Goal: Information Seeking & Learning: Learn about a topic

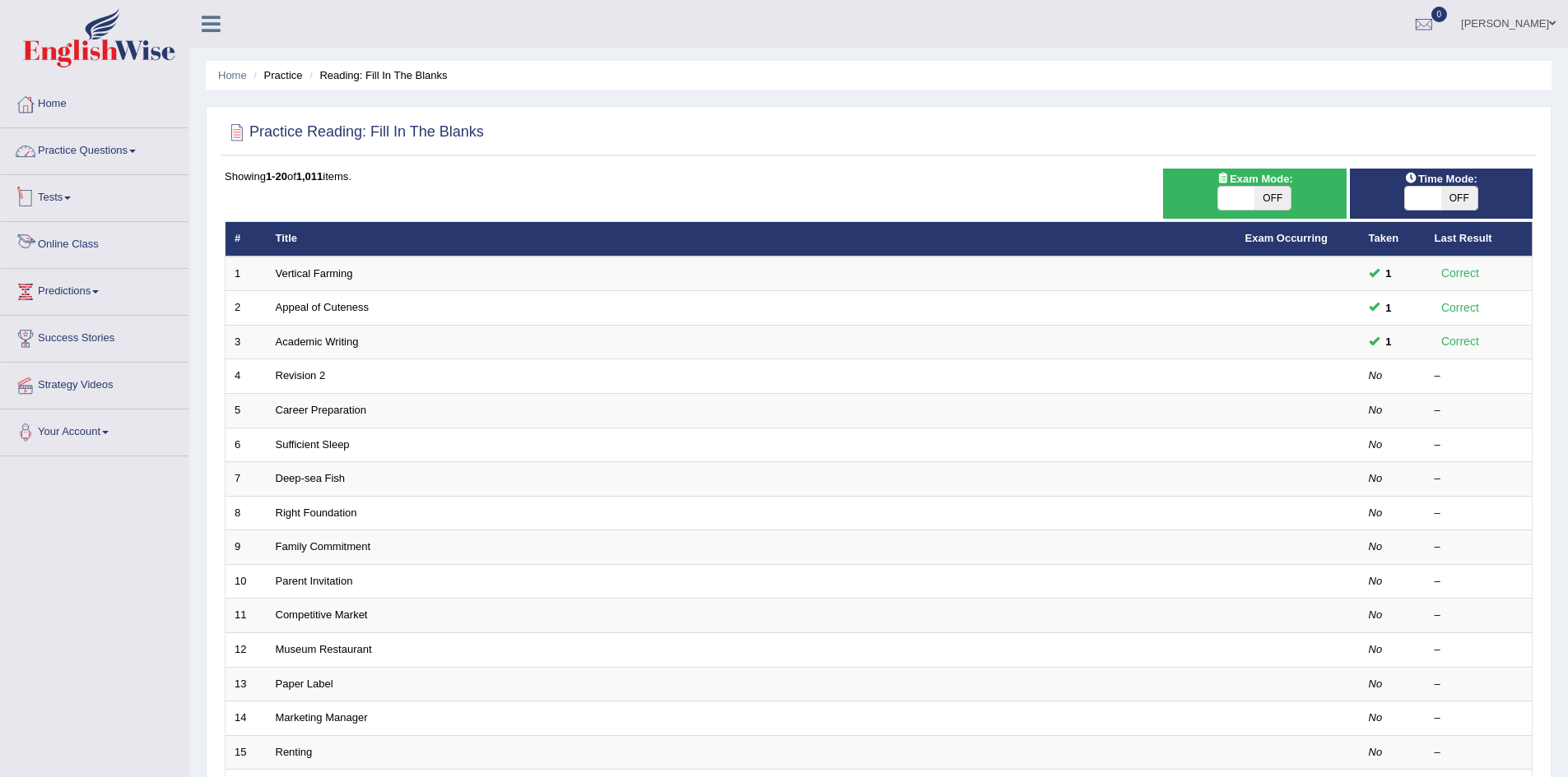
click at [135, 149] on link "Practice Questions" at bounding box center [94, 148] width 188 height 41
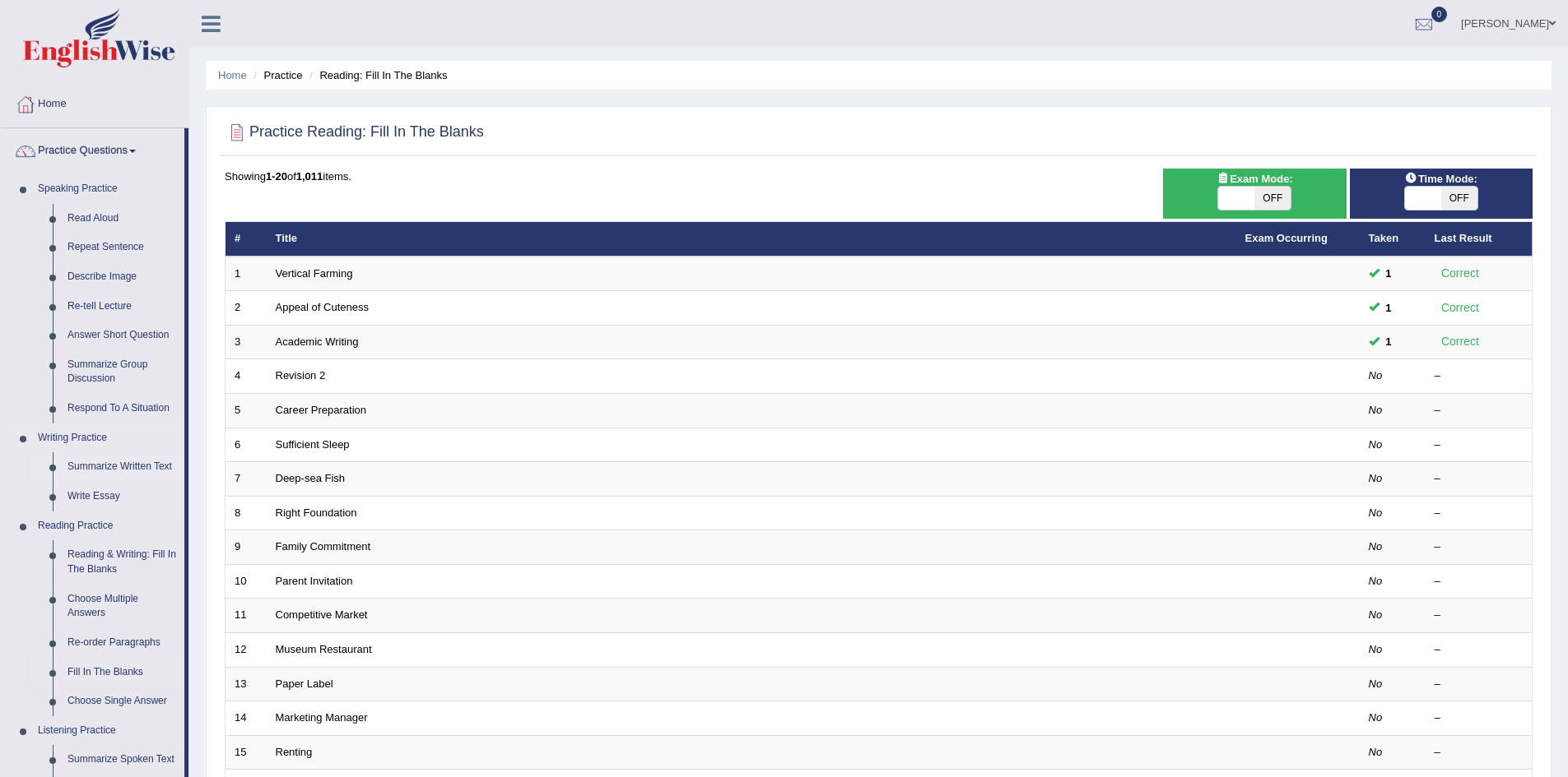
click at [117, 467] on link "Summarize Written Text" at bounding box center [122, 467] width 124 height 30
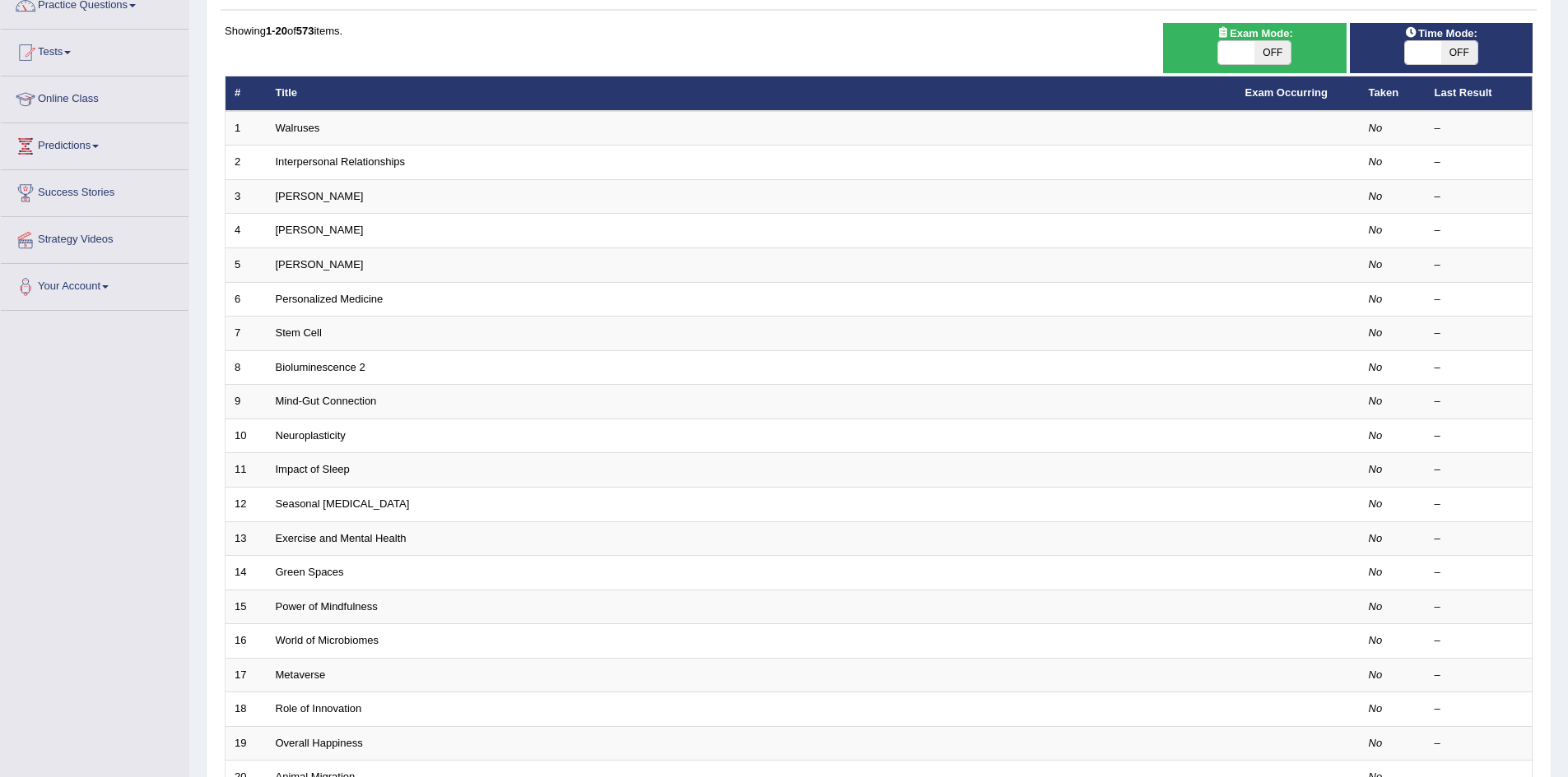
scroll to position [312, 0]
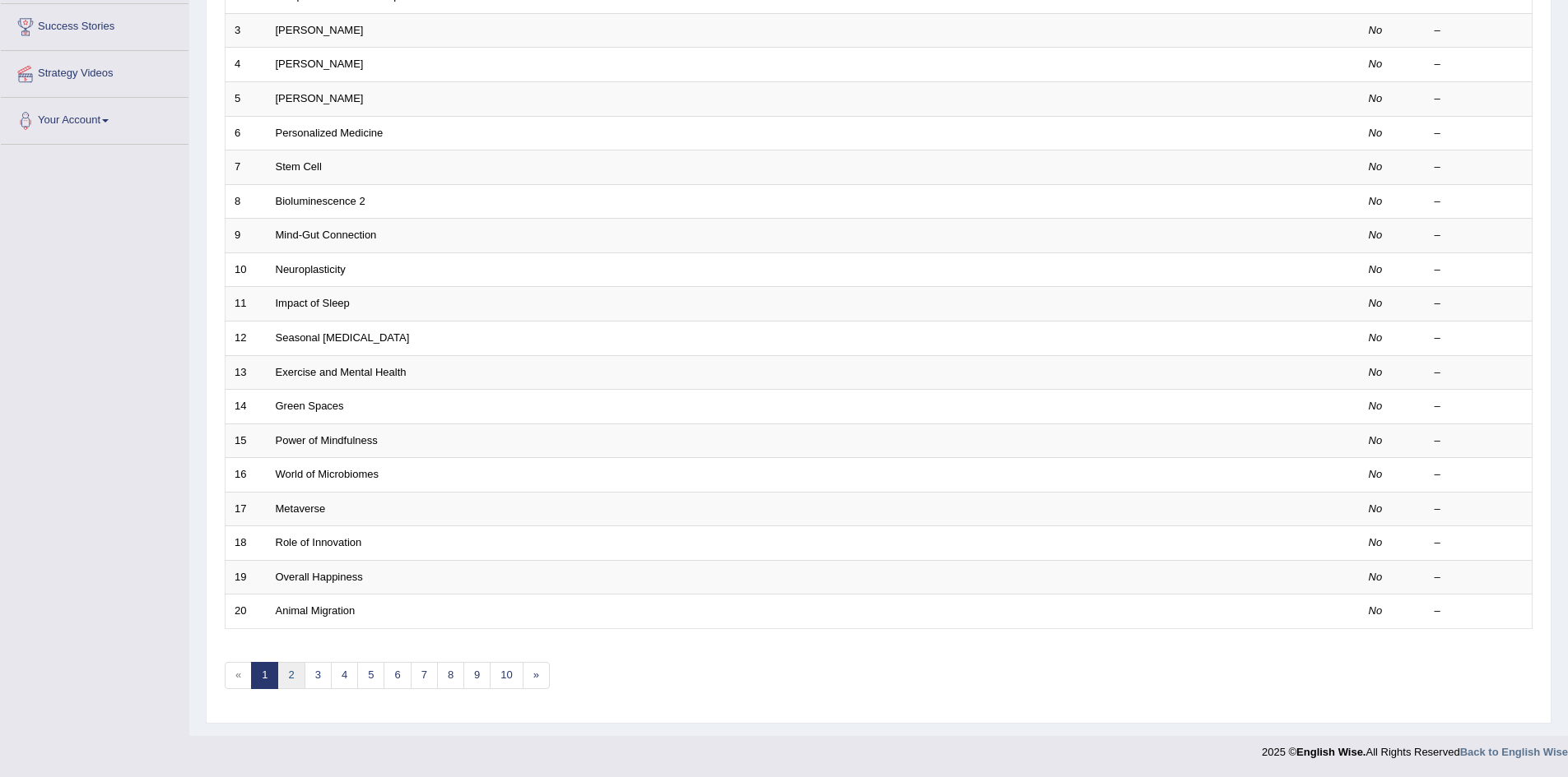
click at [294, 683] on link "2" at bounding box center [291, 676] width 27 height 27
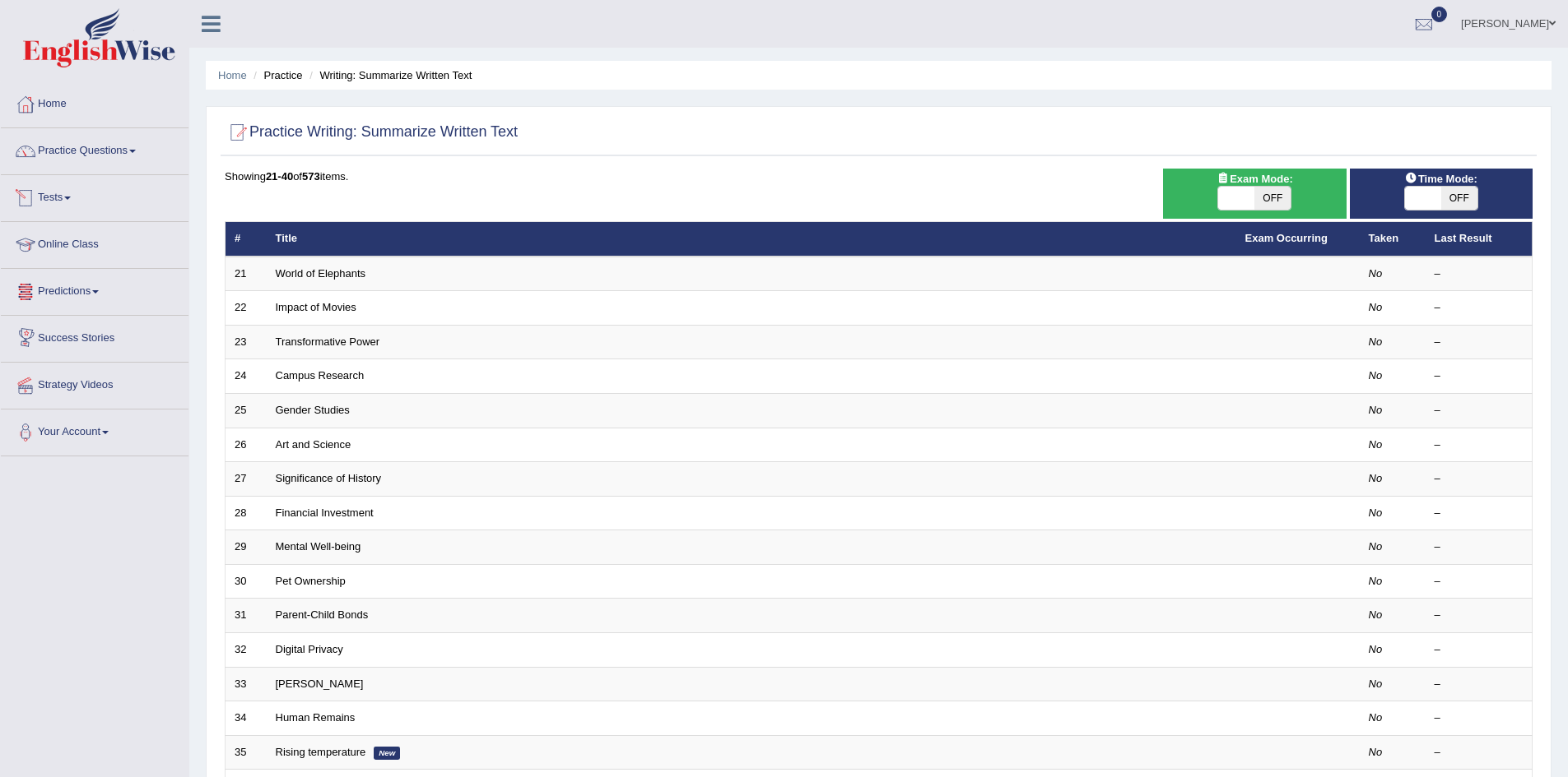
click at [71, 197] on span at bounding box center [67, 199] width 6 height 4
click at [83, 237] on link "Take Practice Sectional Test" at bounding box center [107, 236] width 153 height 30
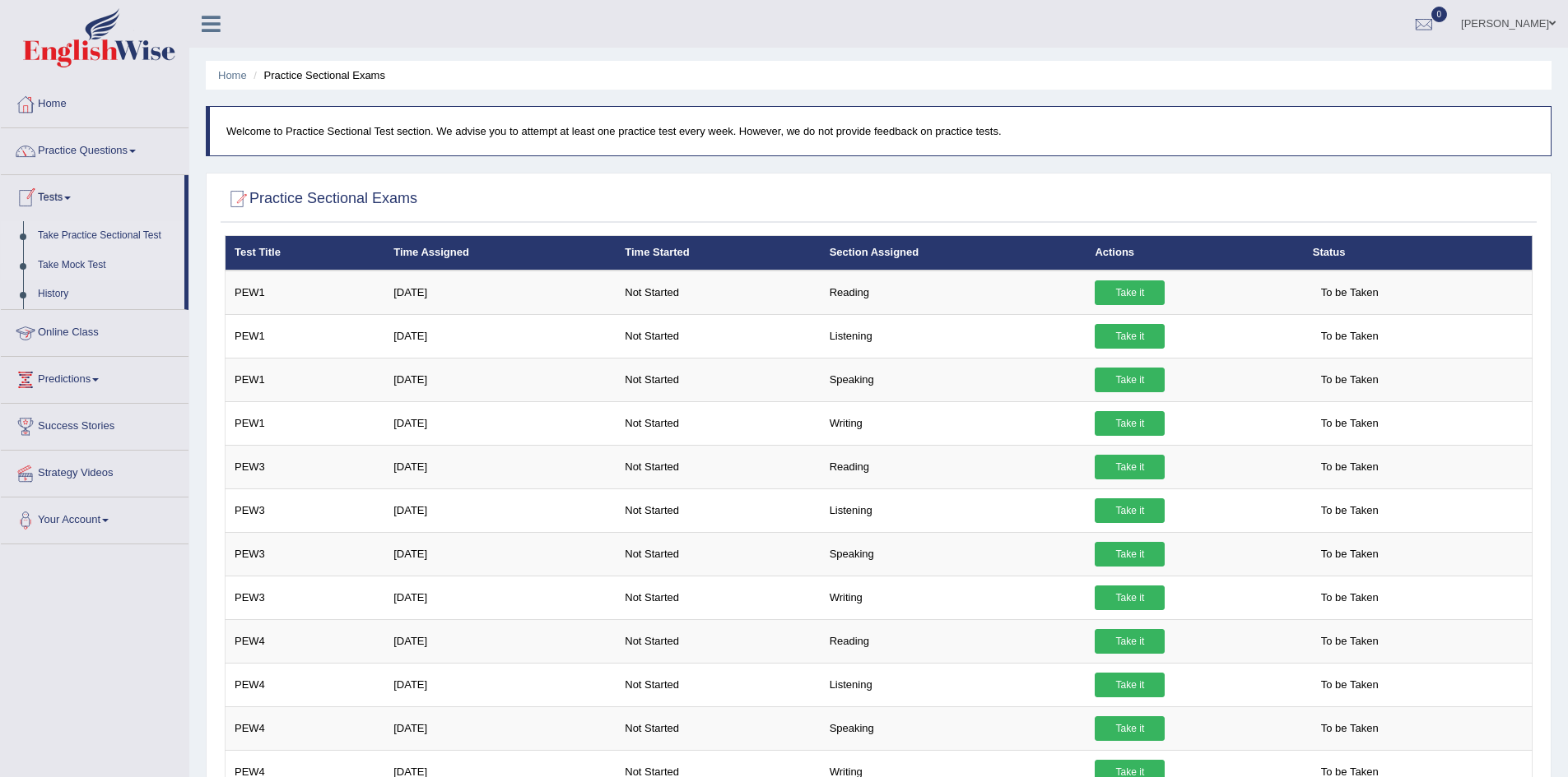
click at [87, 268] on link "Take Mock Test" at bounding box center [107, 265] width 153 height 30
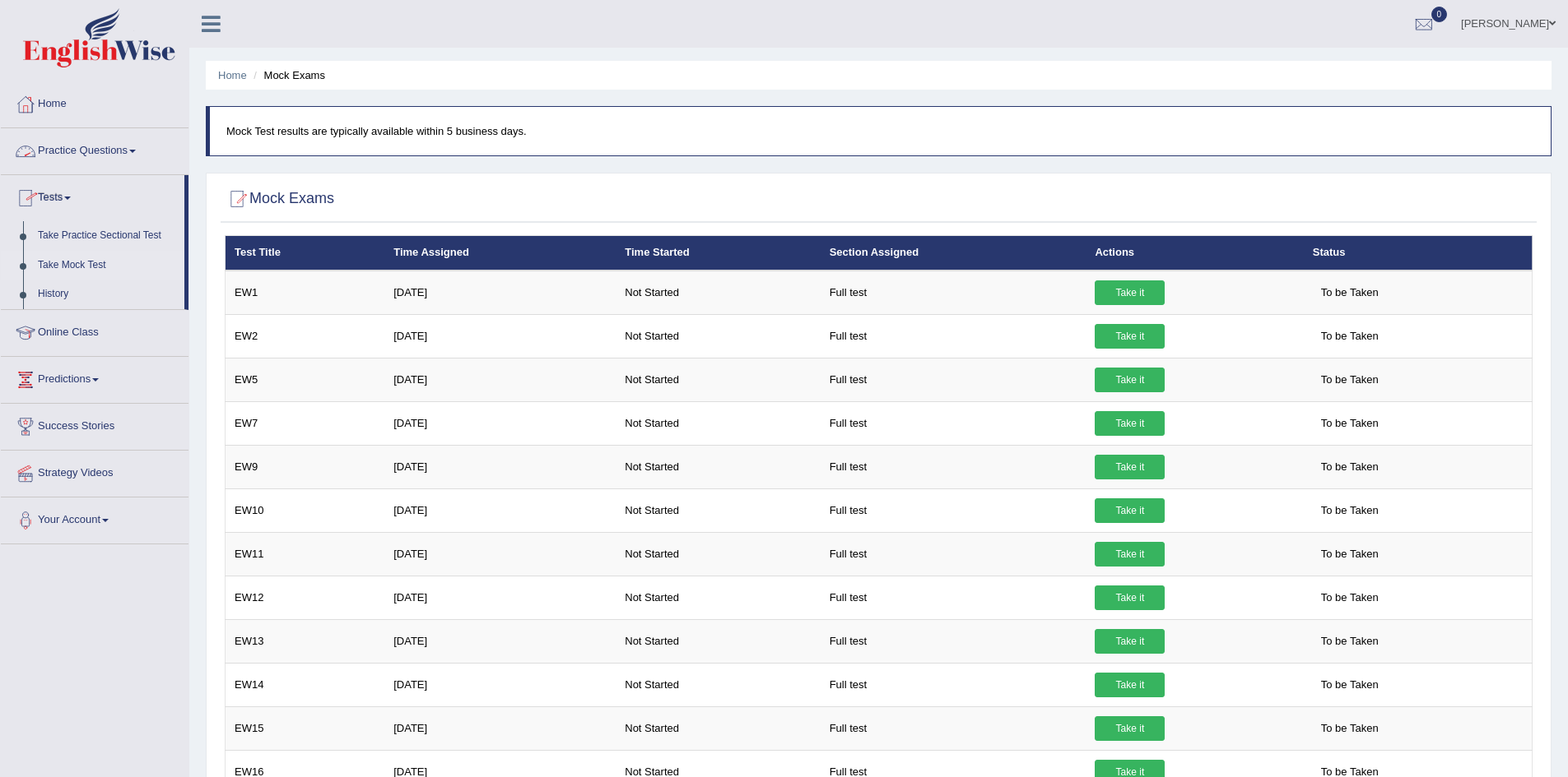
click at [136, 150] on span at bounding box center [132, 152] width 6 height 4
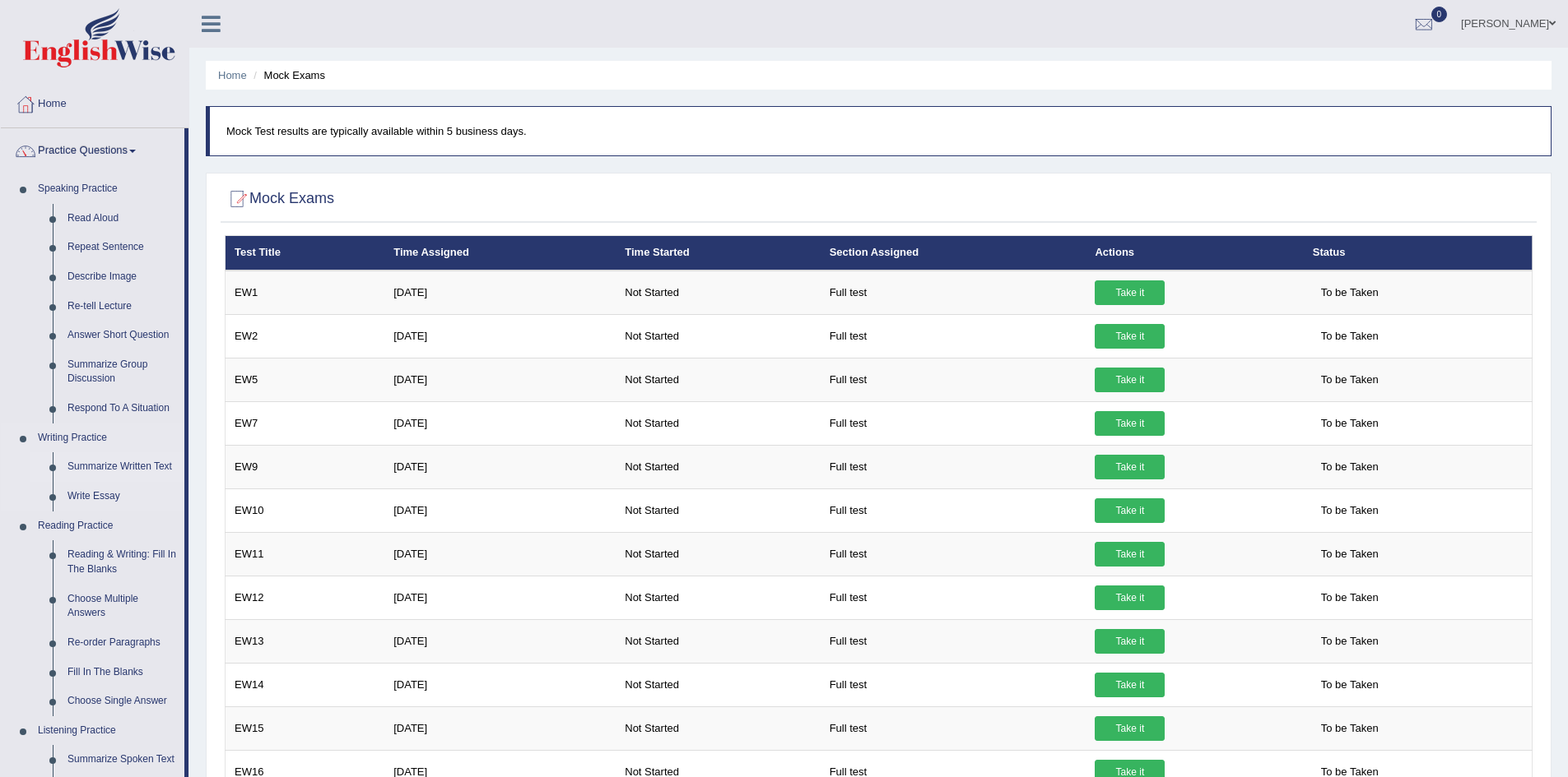
click at [143, 465] on link "Summarize Written Text" at bounding box center [122, 467] width 124 height 30
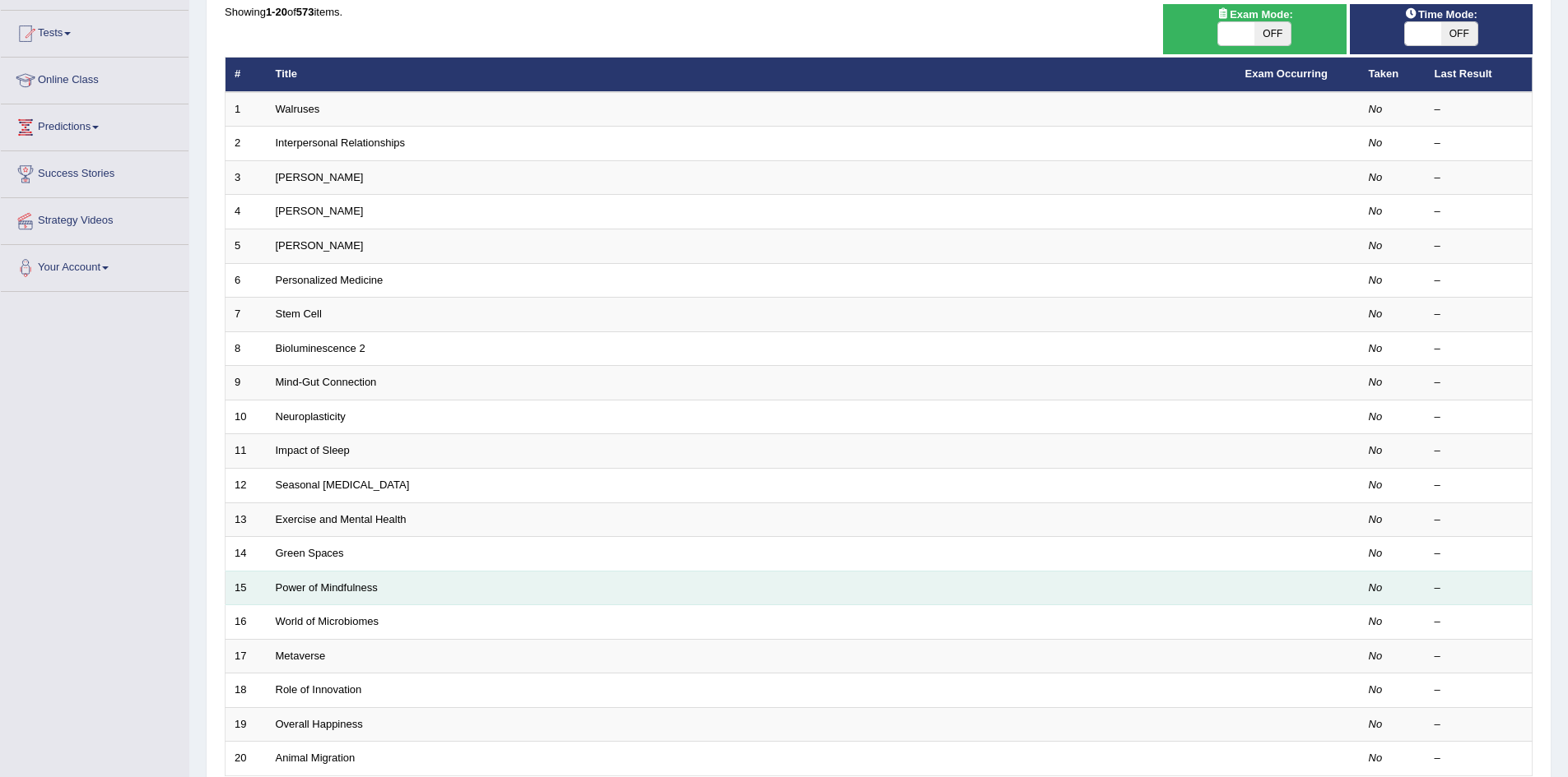
scroll to position [247, 0]
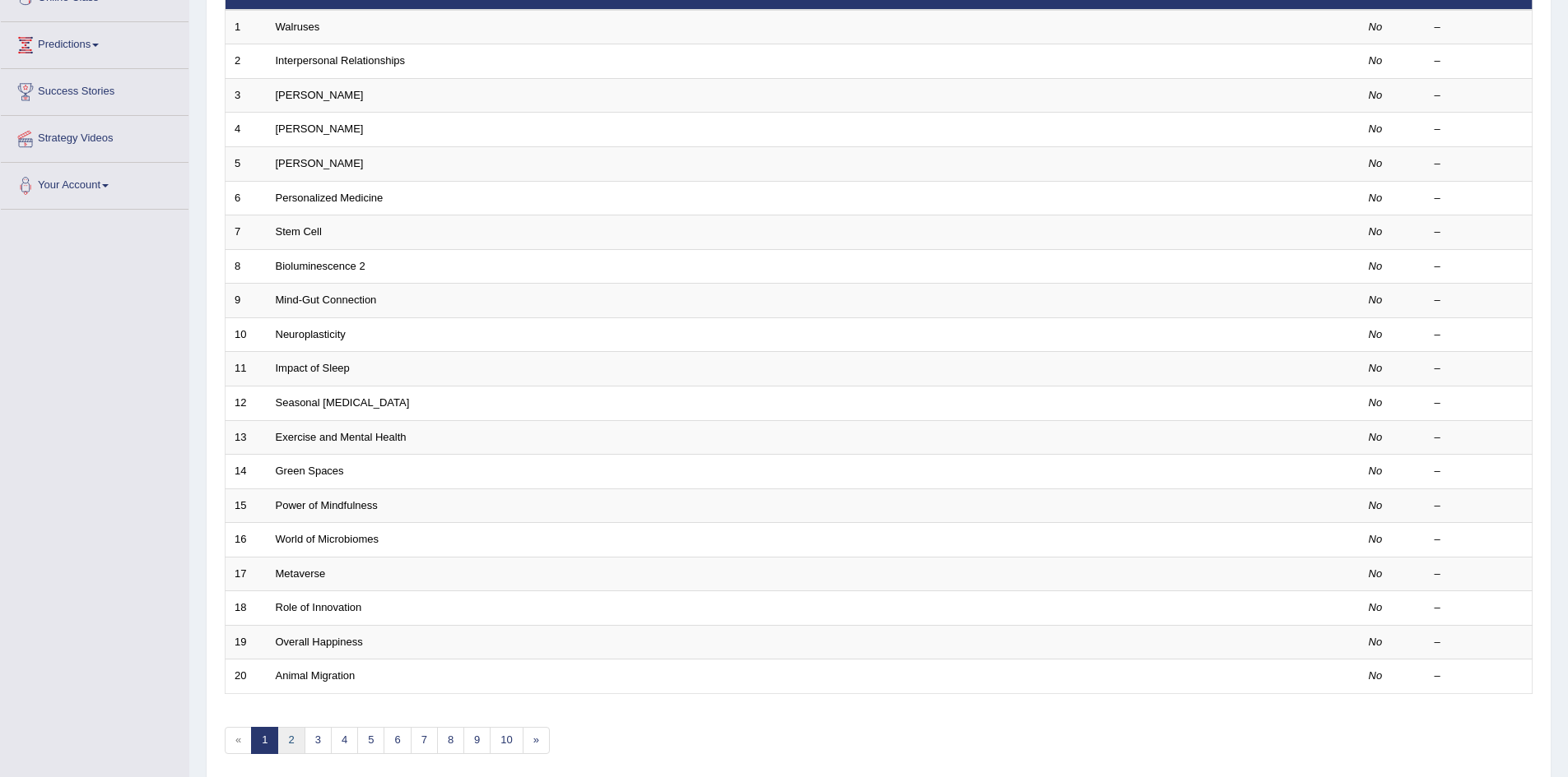
click at [286, 736] on link "2" at bounding box center [291, 741] width 27 height 27
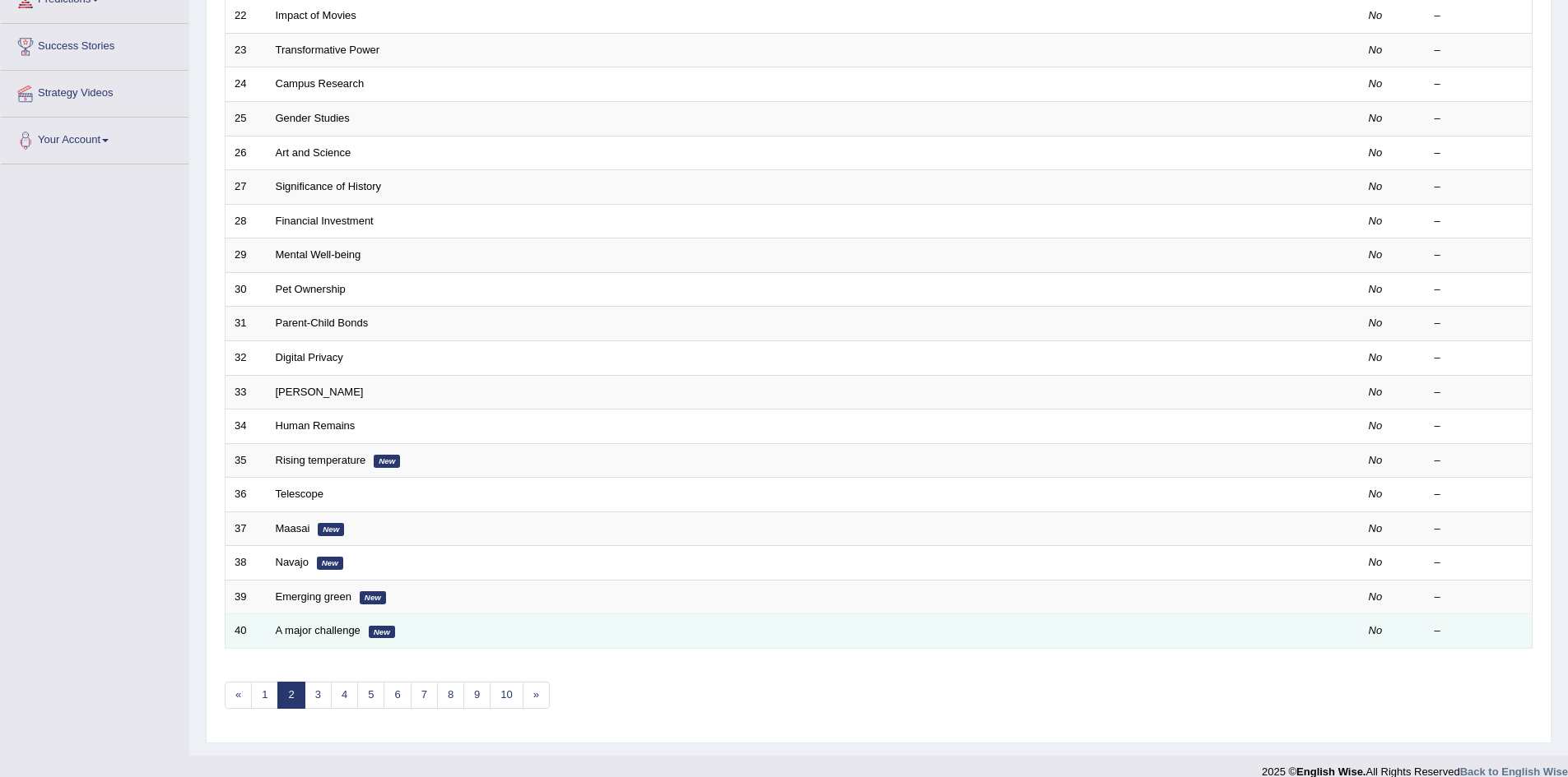
scroll to position [312, 0]
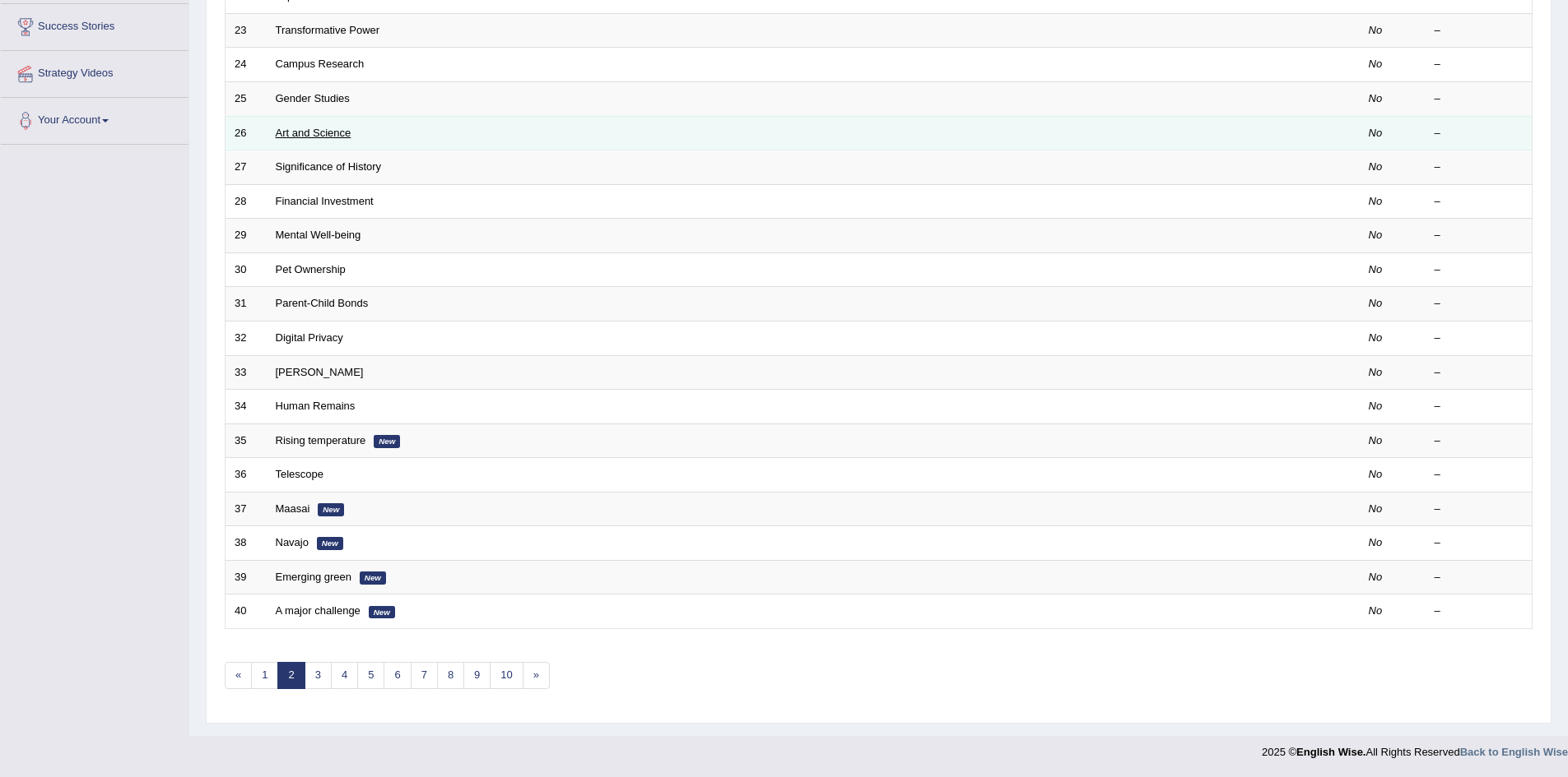
click at [321, 134] on link "Art and Science" at bounding box center [313, 133] width 75 height 13
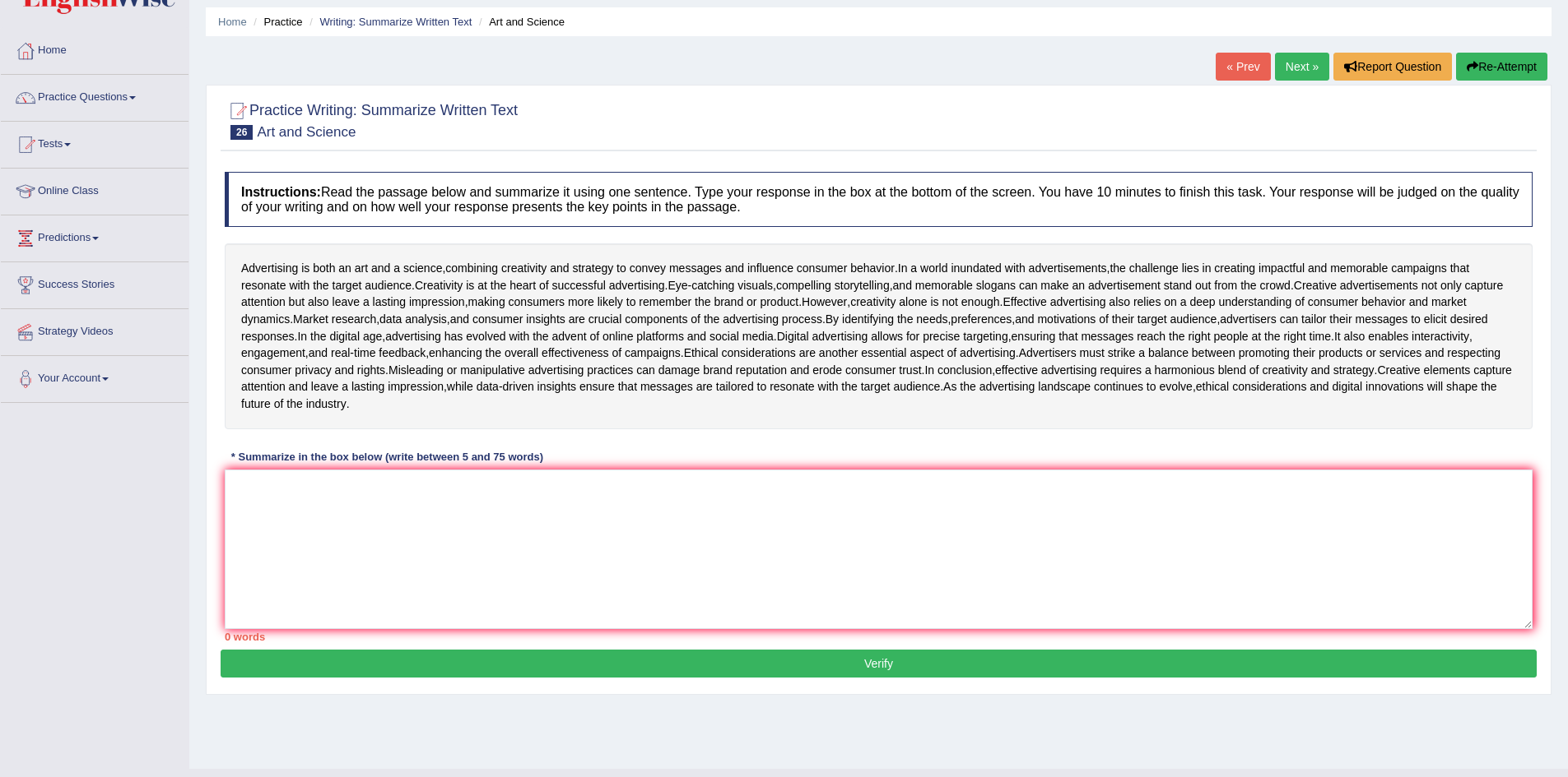
scroll to position [83, 0]
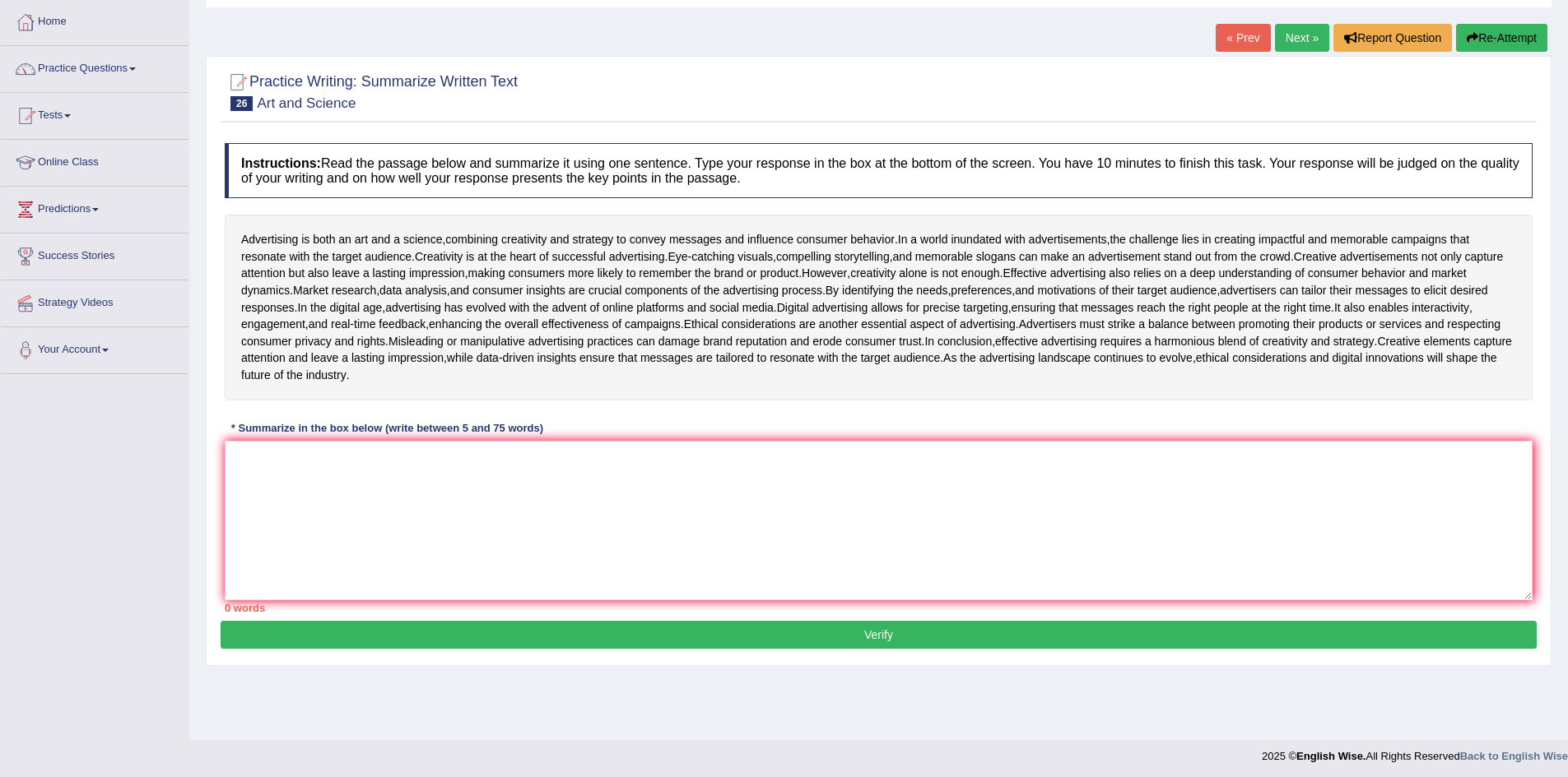
click at [137, 66] on link "Practice Questions" at bounding box center [94, 66] width 188 height 41
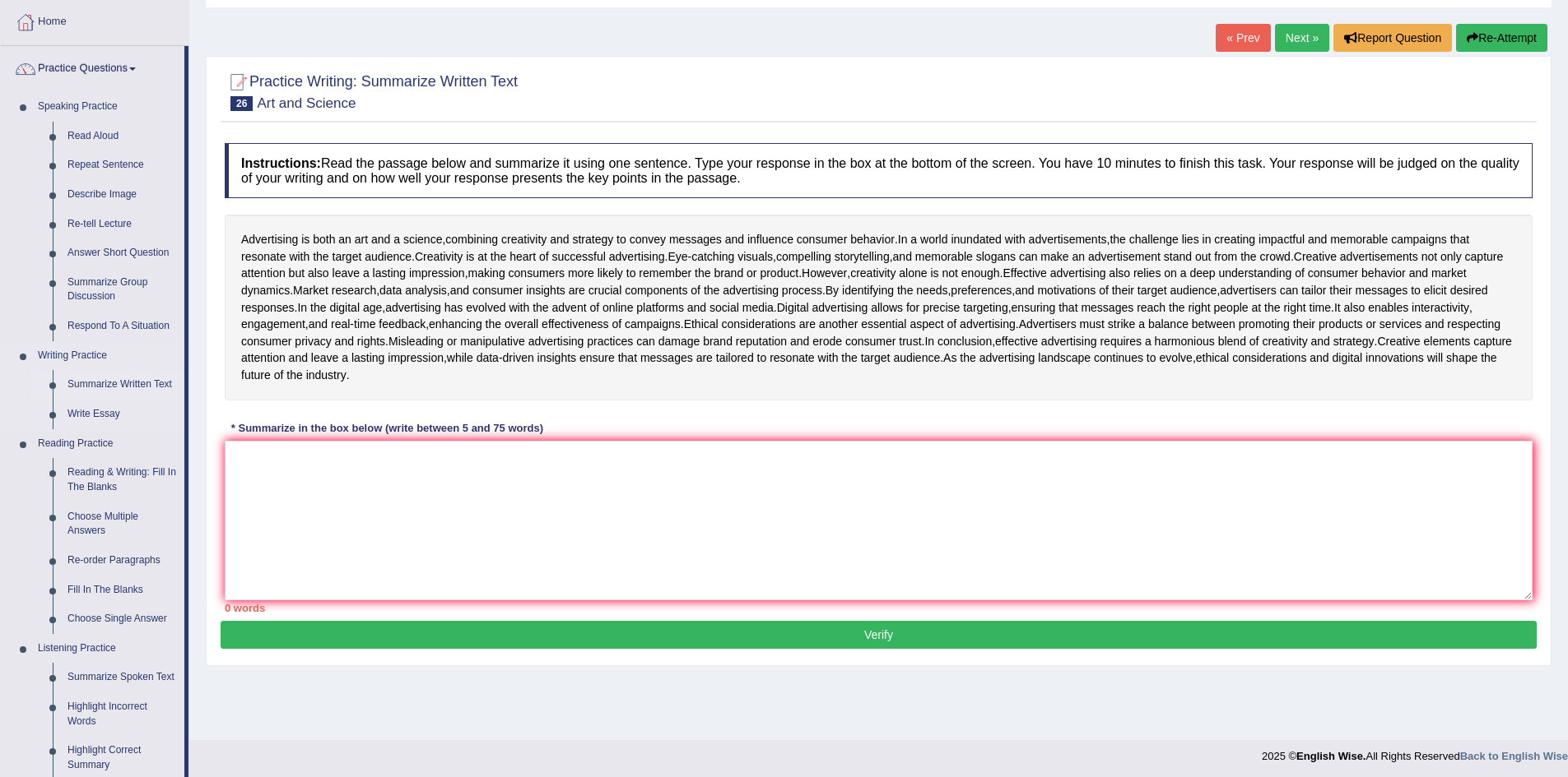
click at [113, 385] on link "Summarize Written Text" at bounding box center [122, 385] width 124 height 30
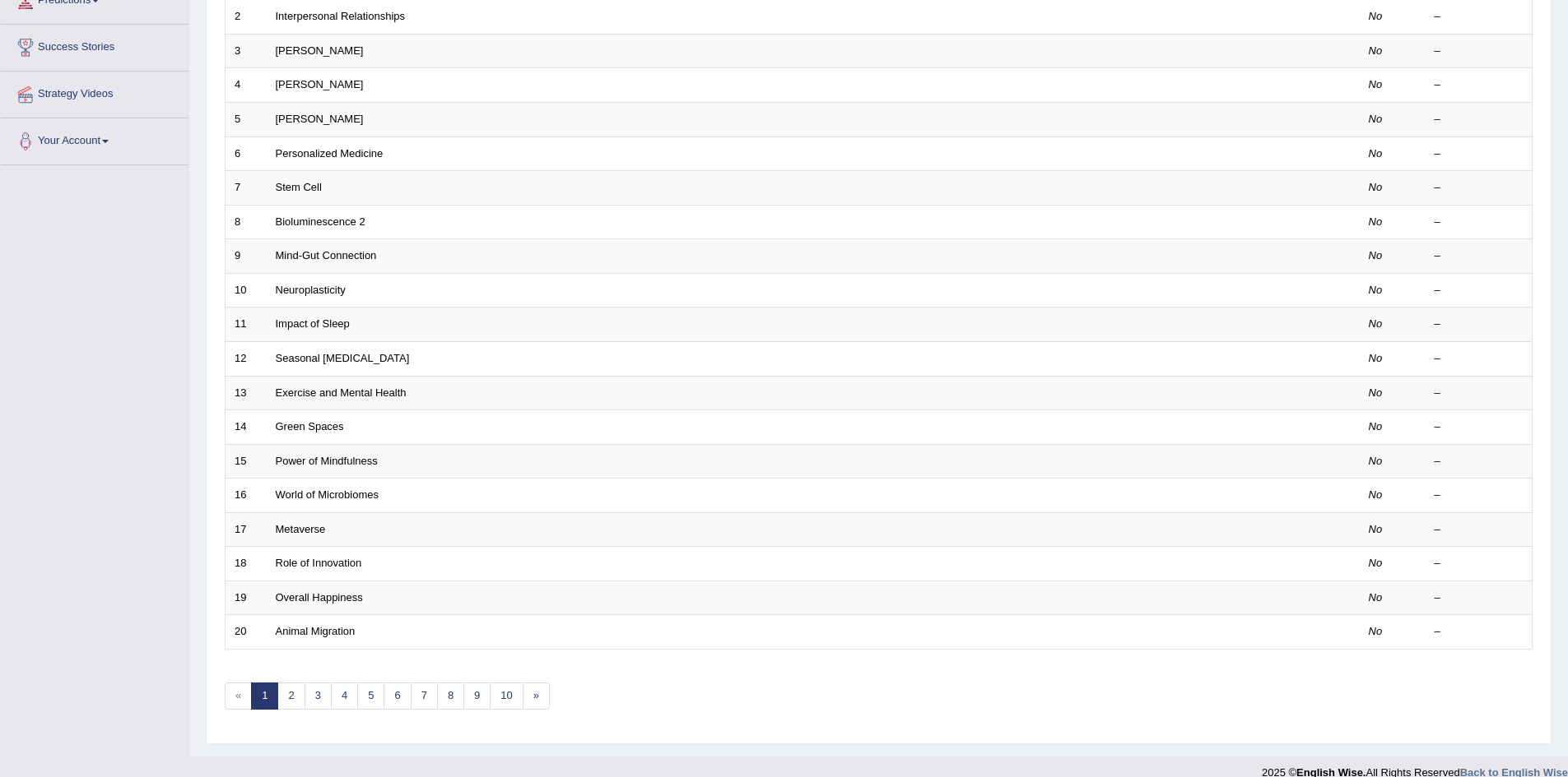
scroll to position [312, 0]
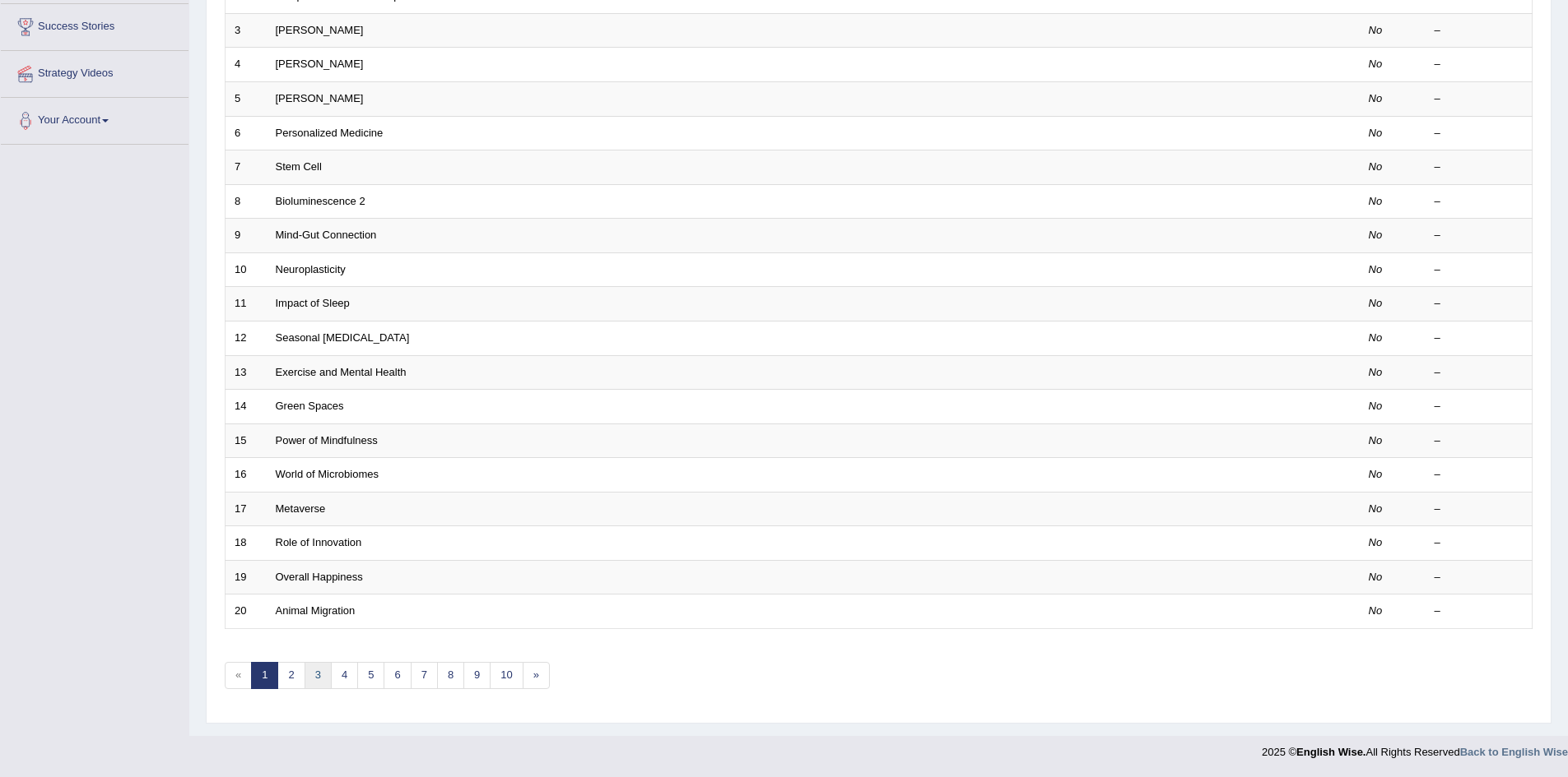
click at [314, 675] on link "3" at bounding box center [318, 676] width 27 height 27
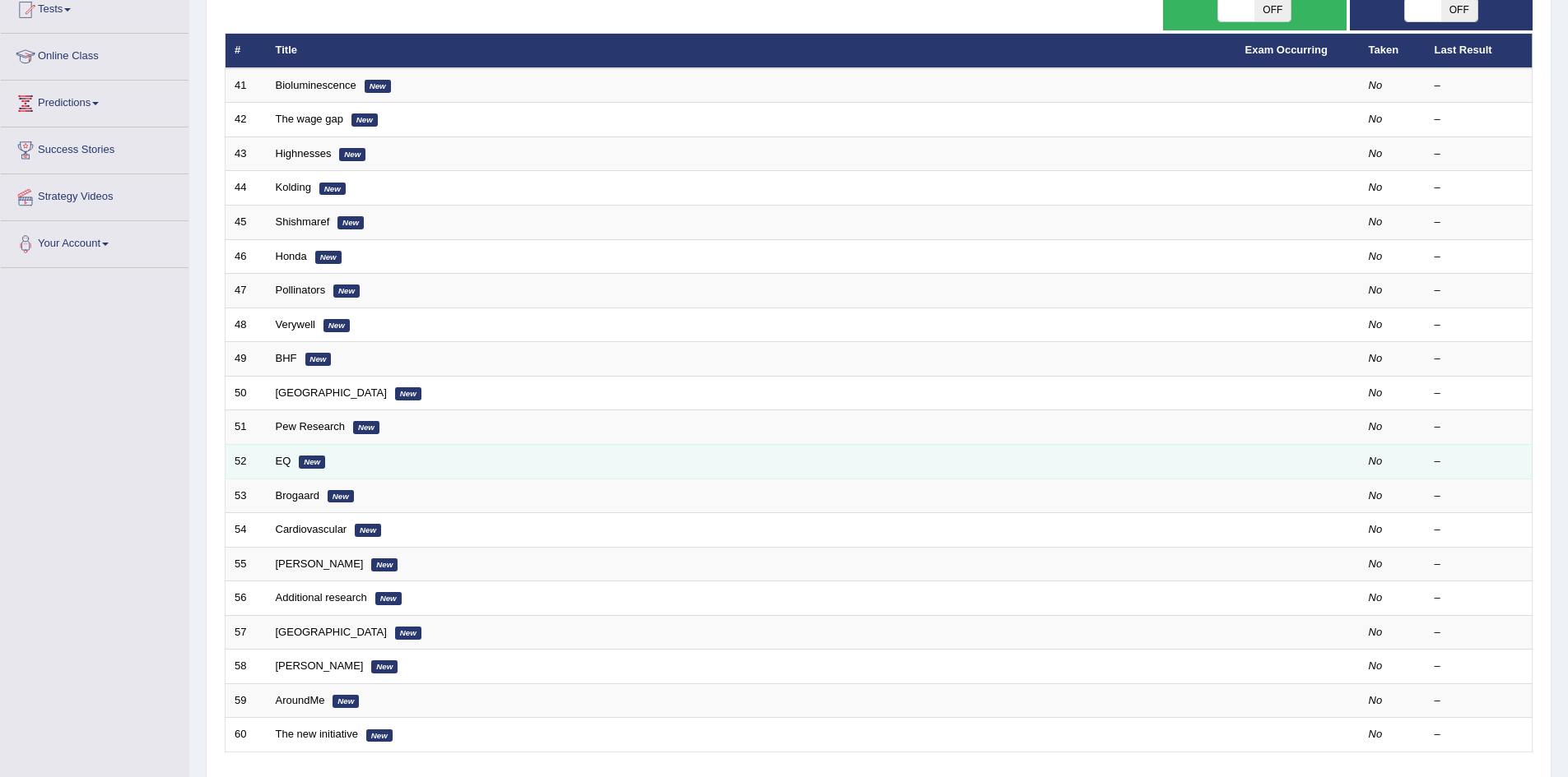
scroll to position [312, 0]
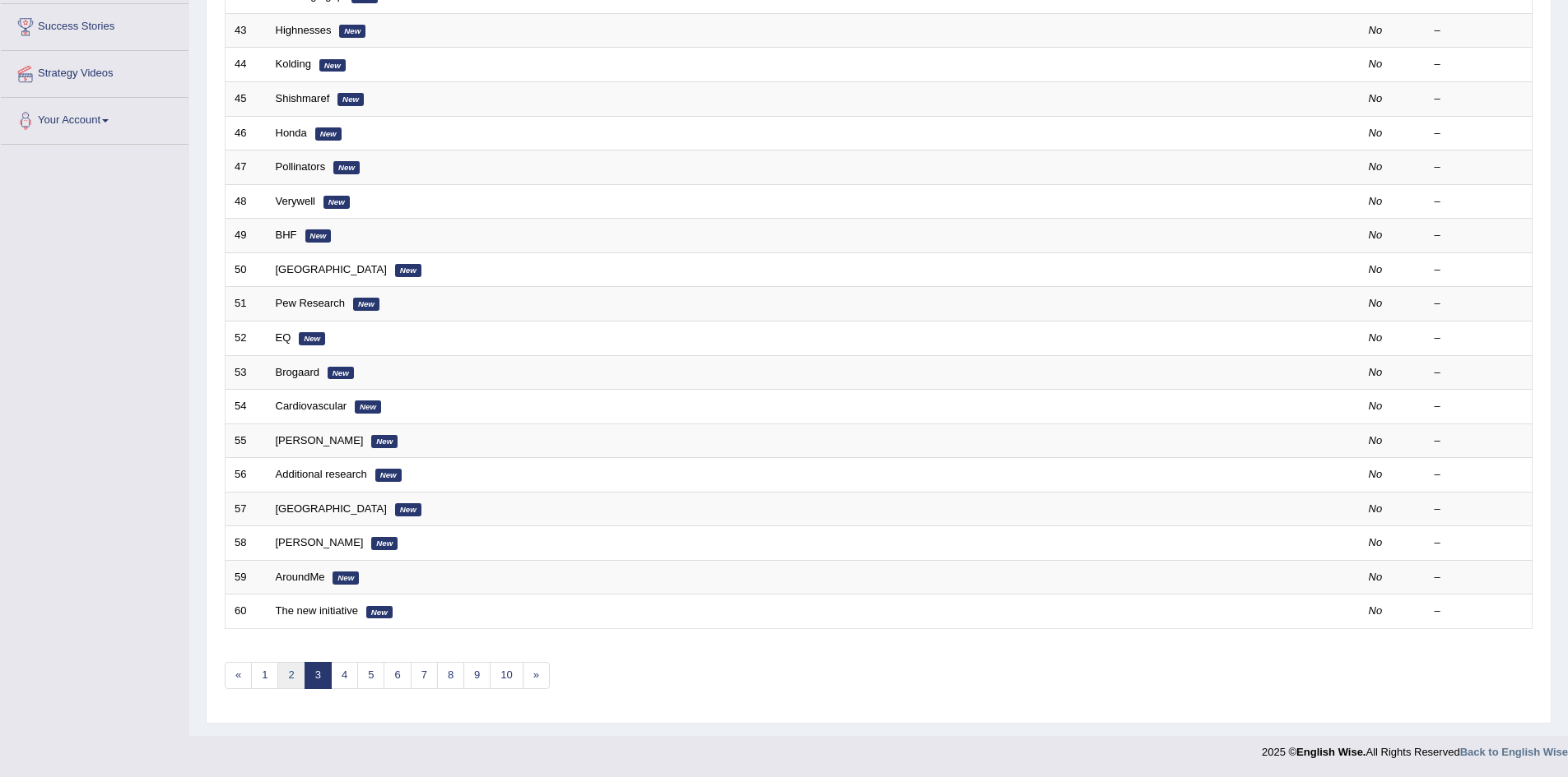
click at [294, 672] on link "2" at bounding box center [291, 676] width 27 height 27
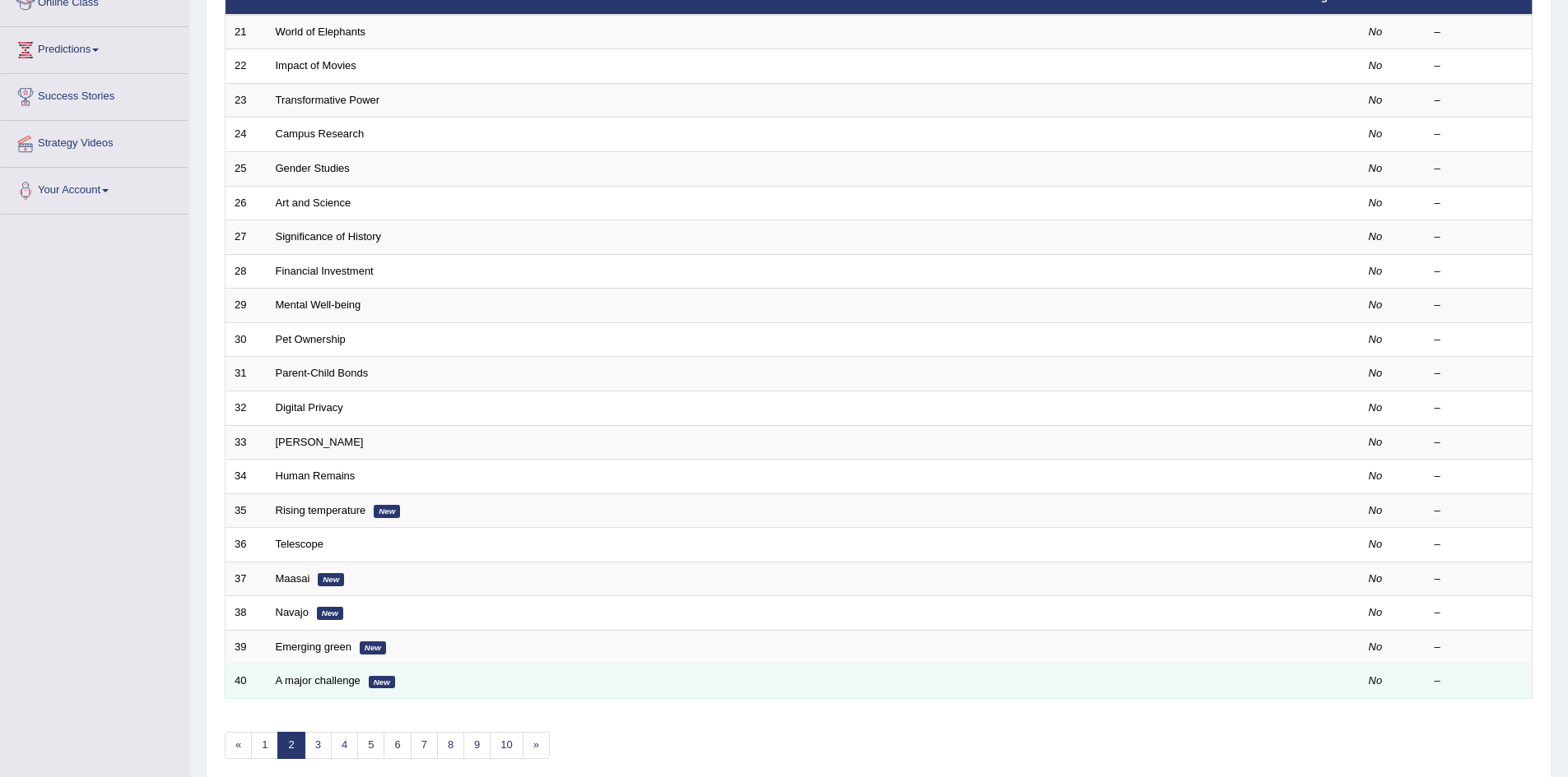
scroll to position [247, 0]
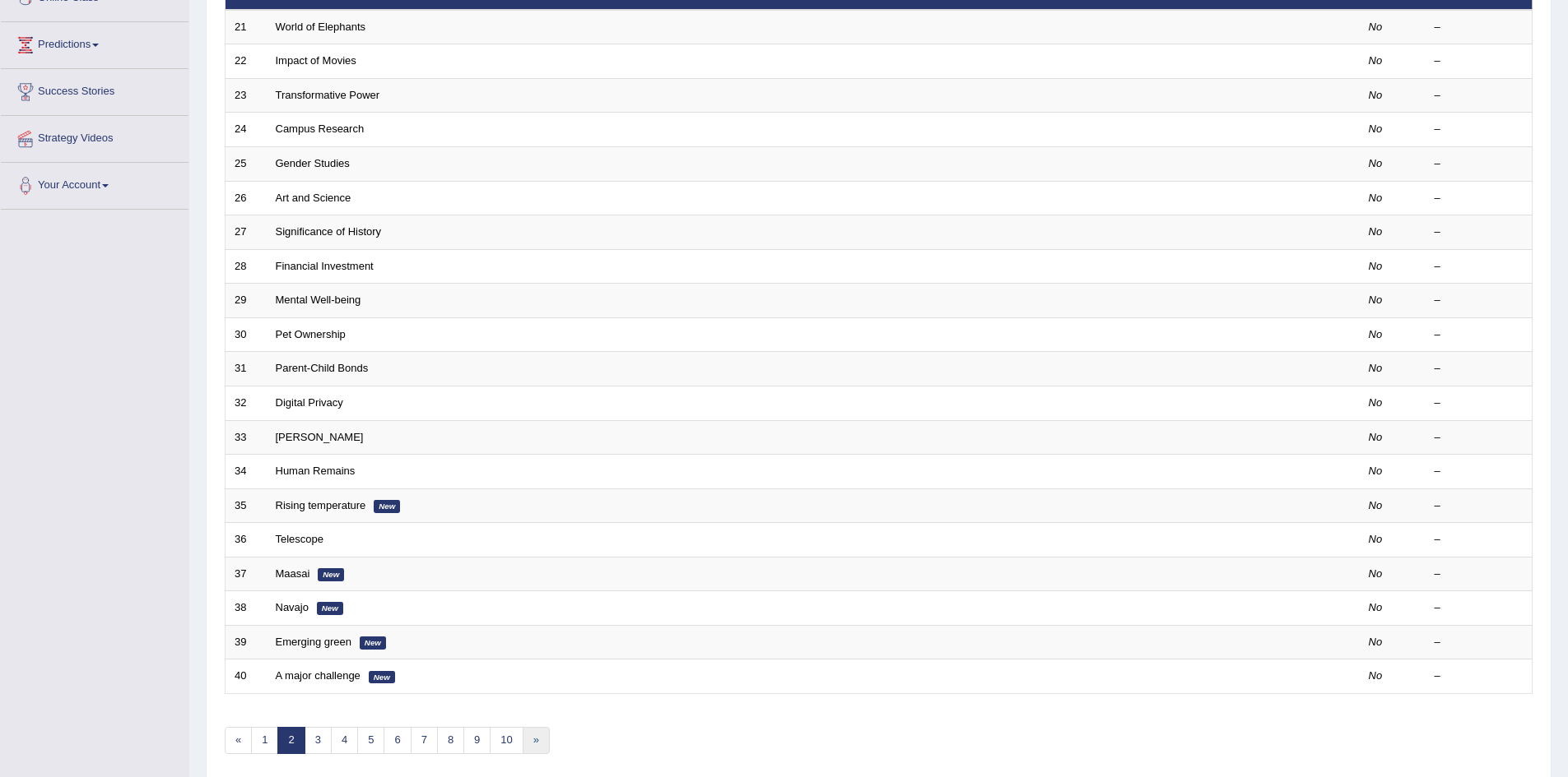
click at [537, 740] on link "»" at bounding box center [537, 741] width 27 height 27
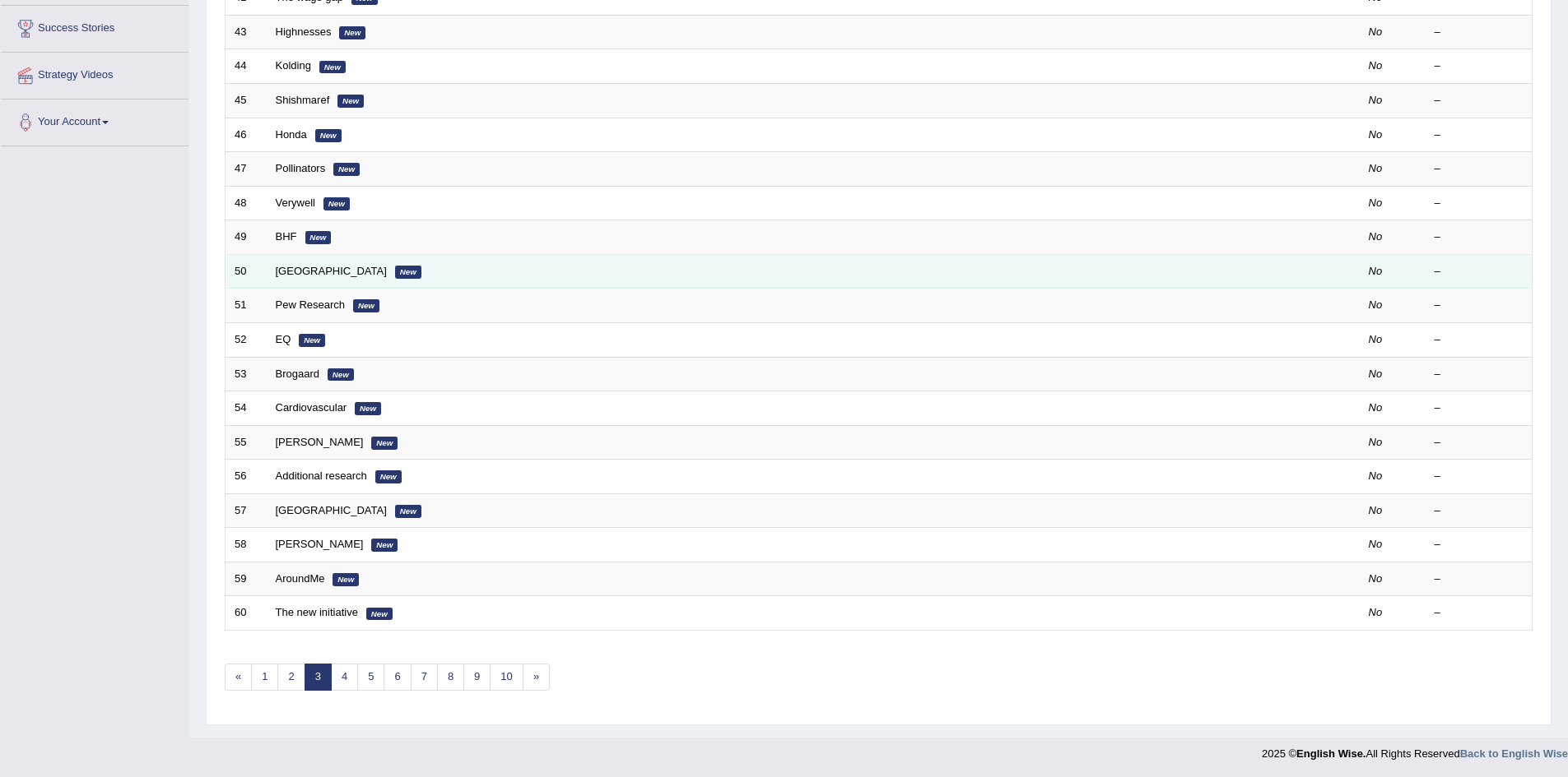
scroll to position [312, 0]
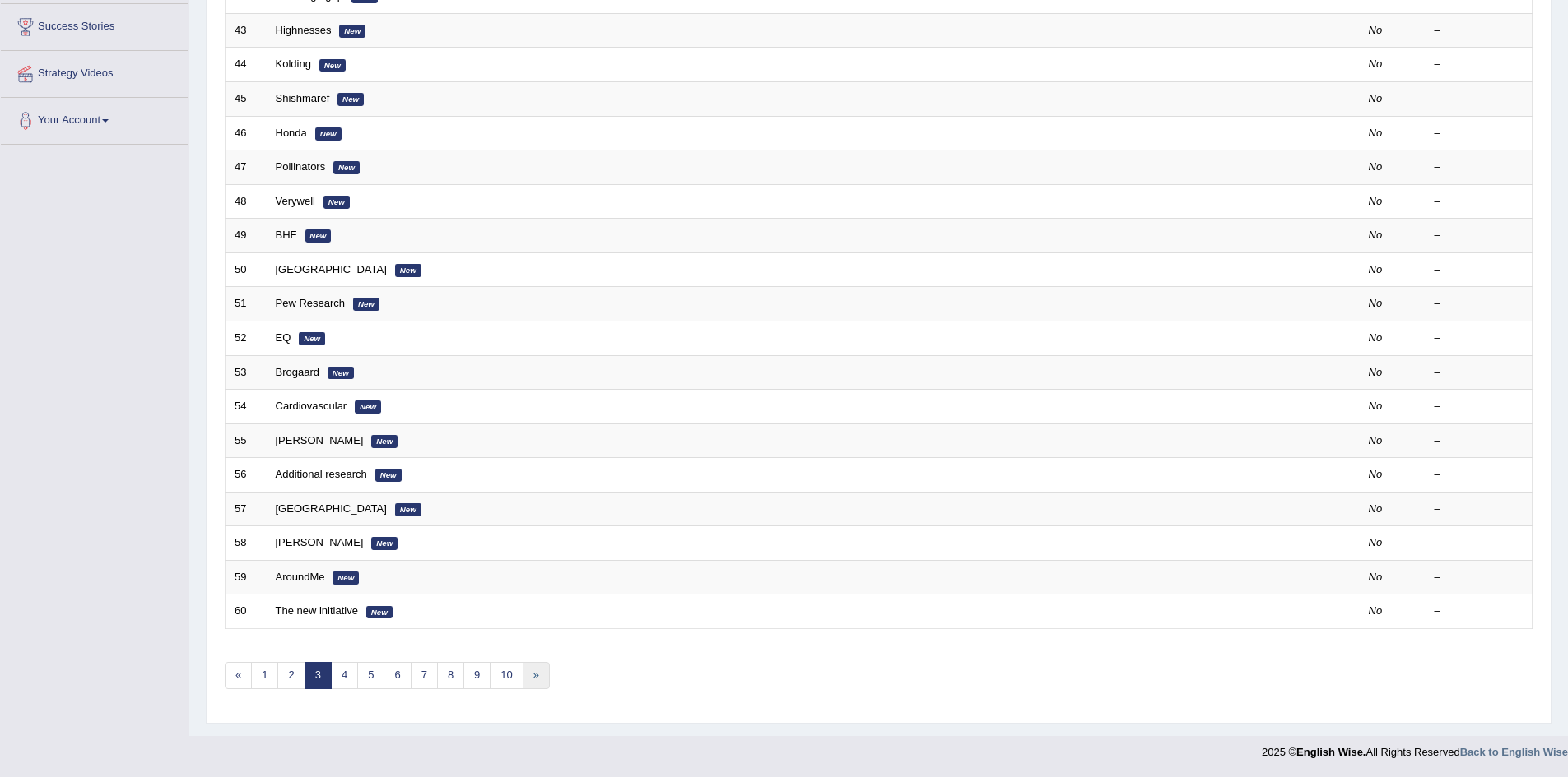
click at [535, 674] on link "»" at bounding box center [537, 676] width 27 height 27
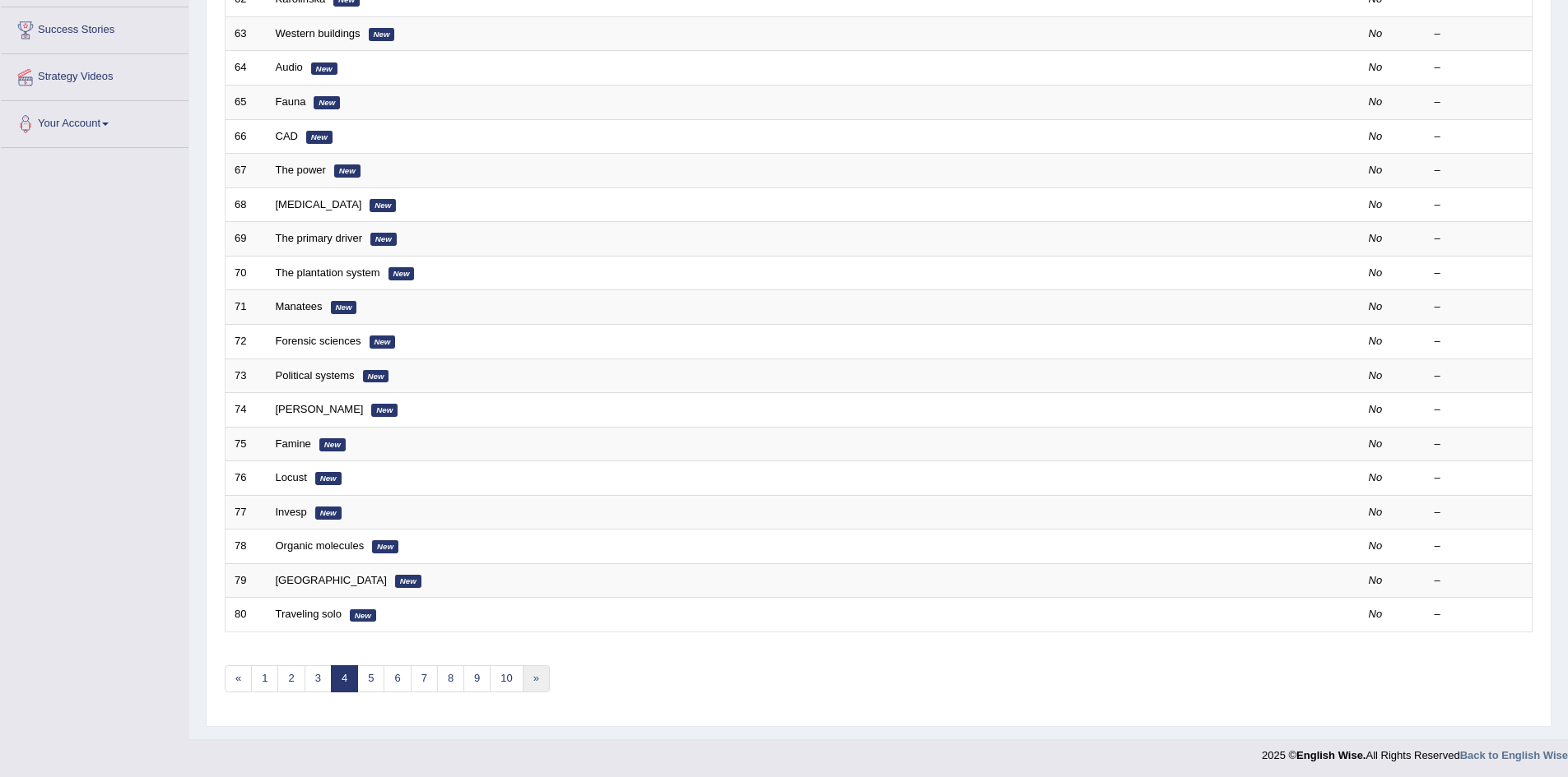
scroll to position [312, 0]
click at [537, 670] on link "»" at bounding box center [537, 676] width 27 height 27
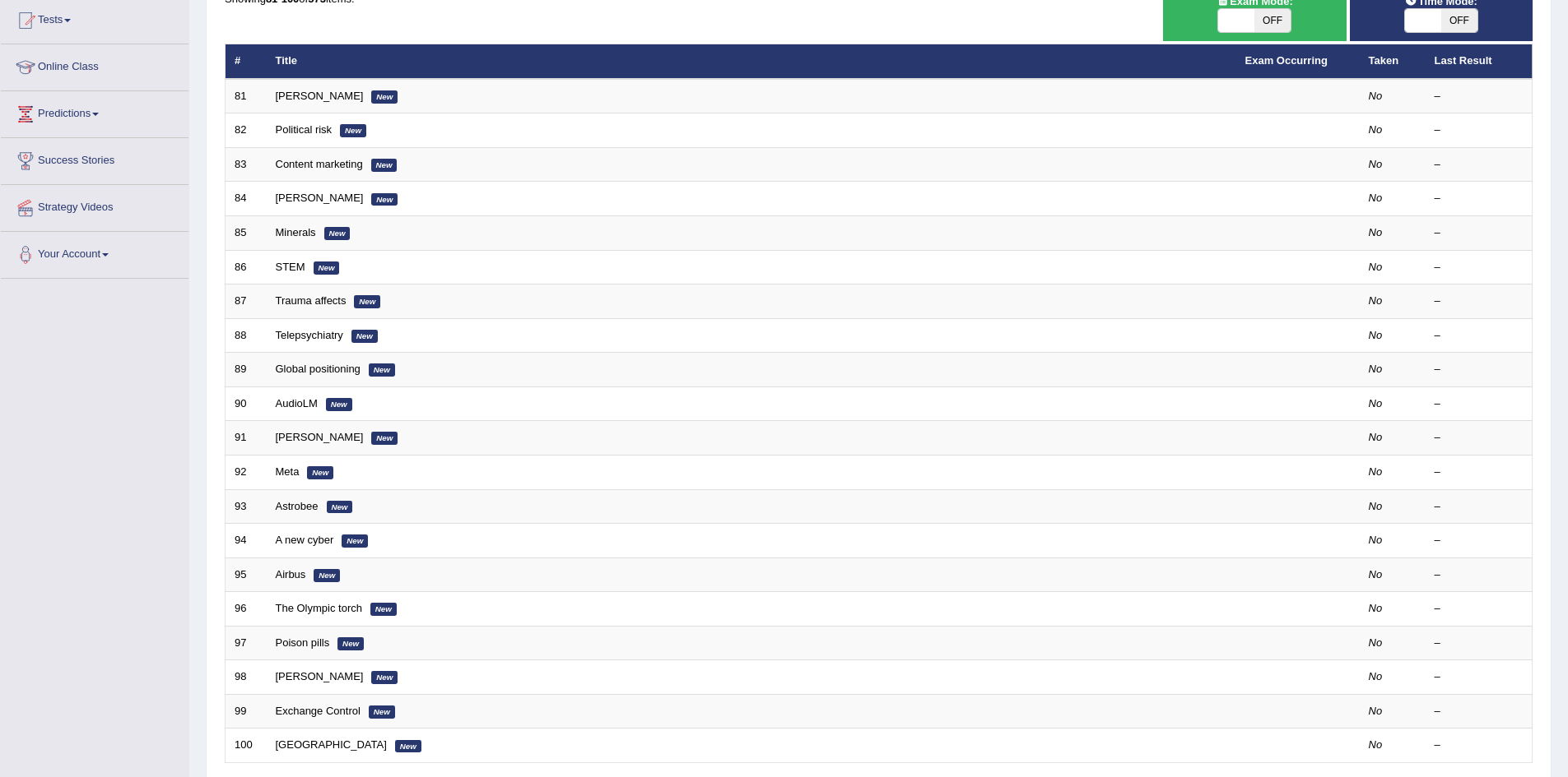
scroll to position [312, 0]
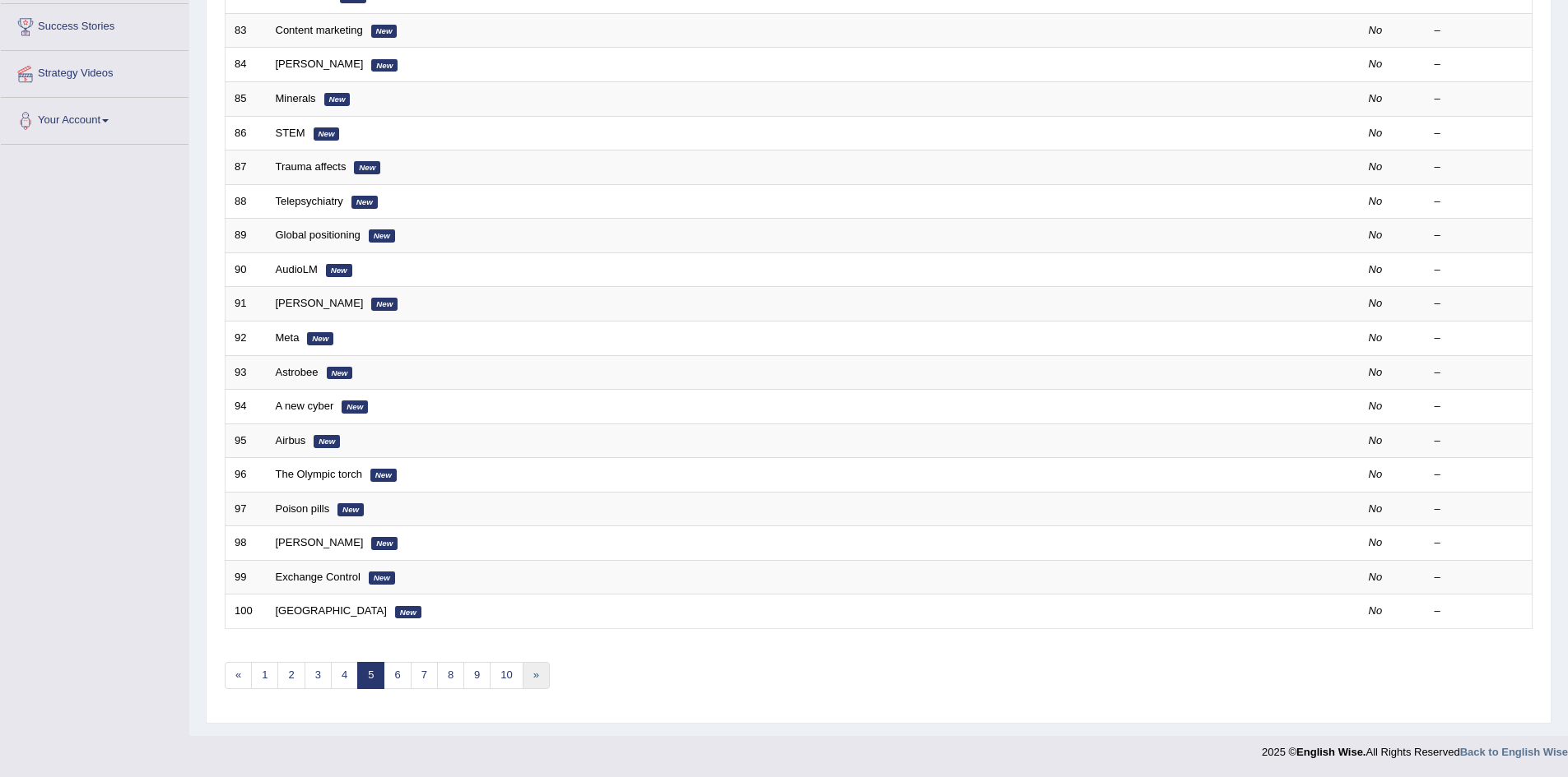
click at [532, 672] on link "»" at bounding box center [537, 676] width 27 height 27
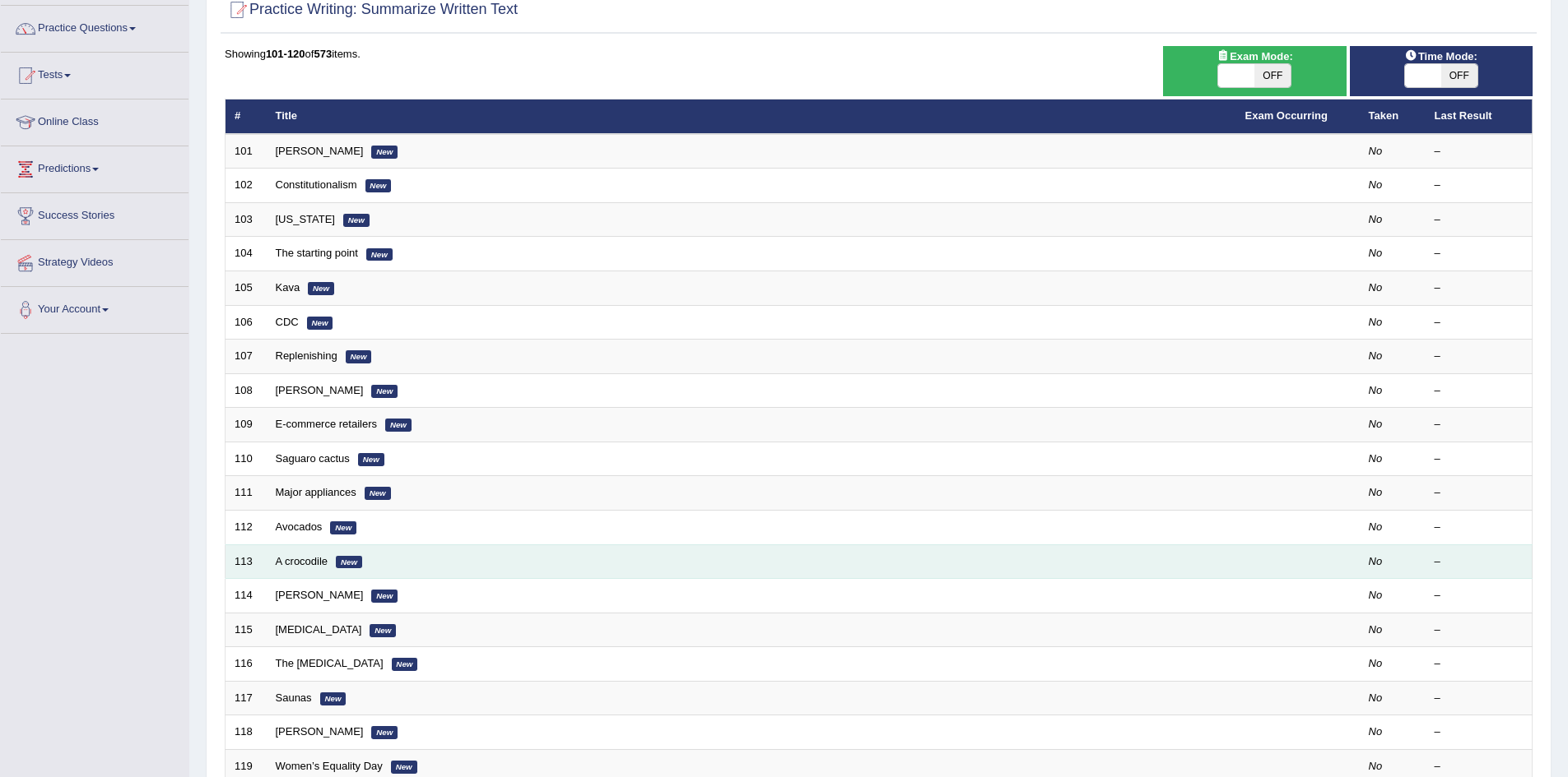
scroll to position [312, 0]
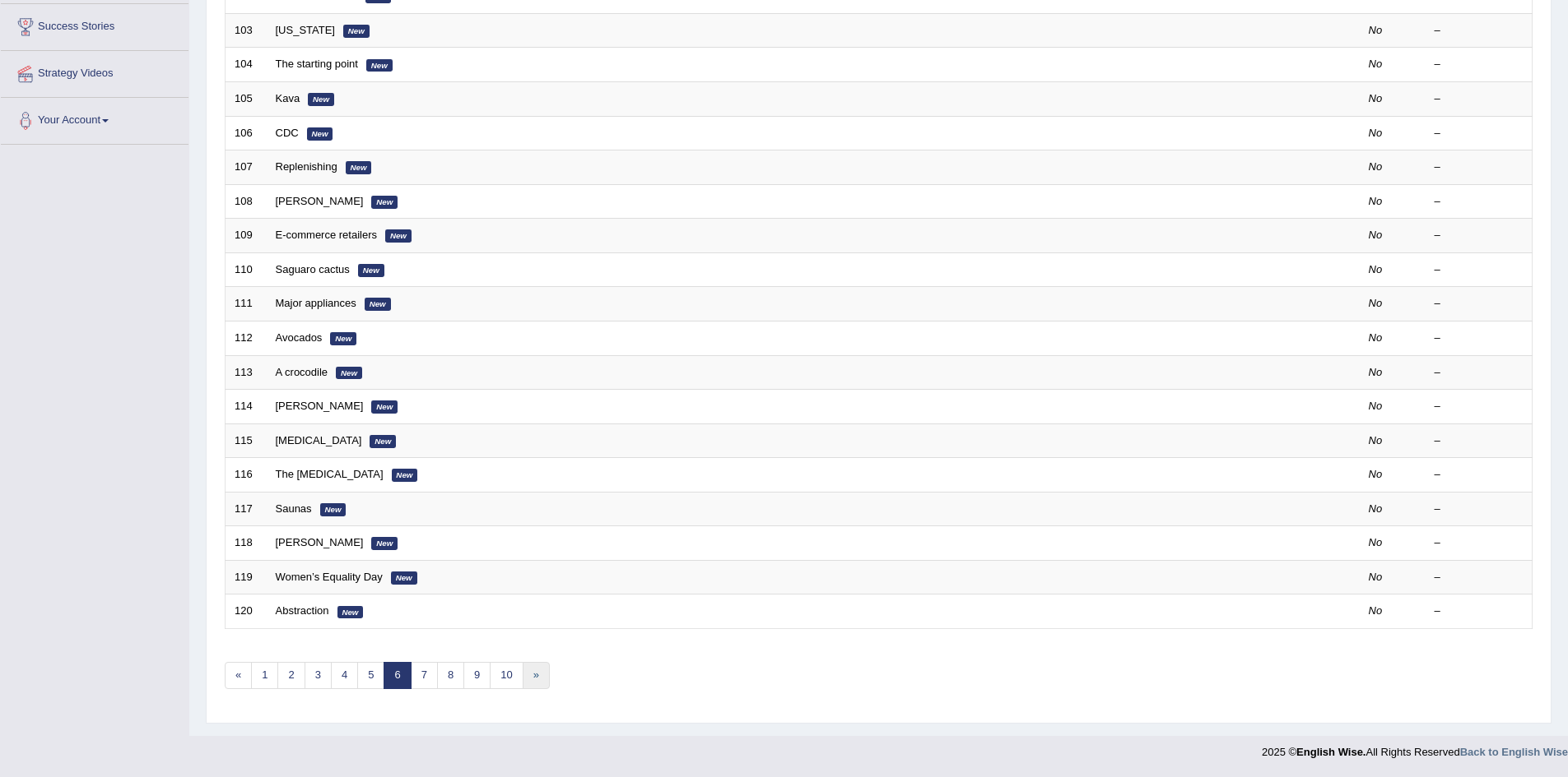
click at [534, 678] on link "»" at bounding box center [537, 676] width 27 height 27
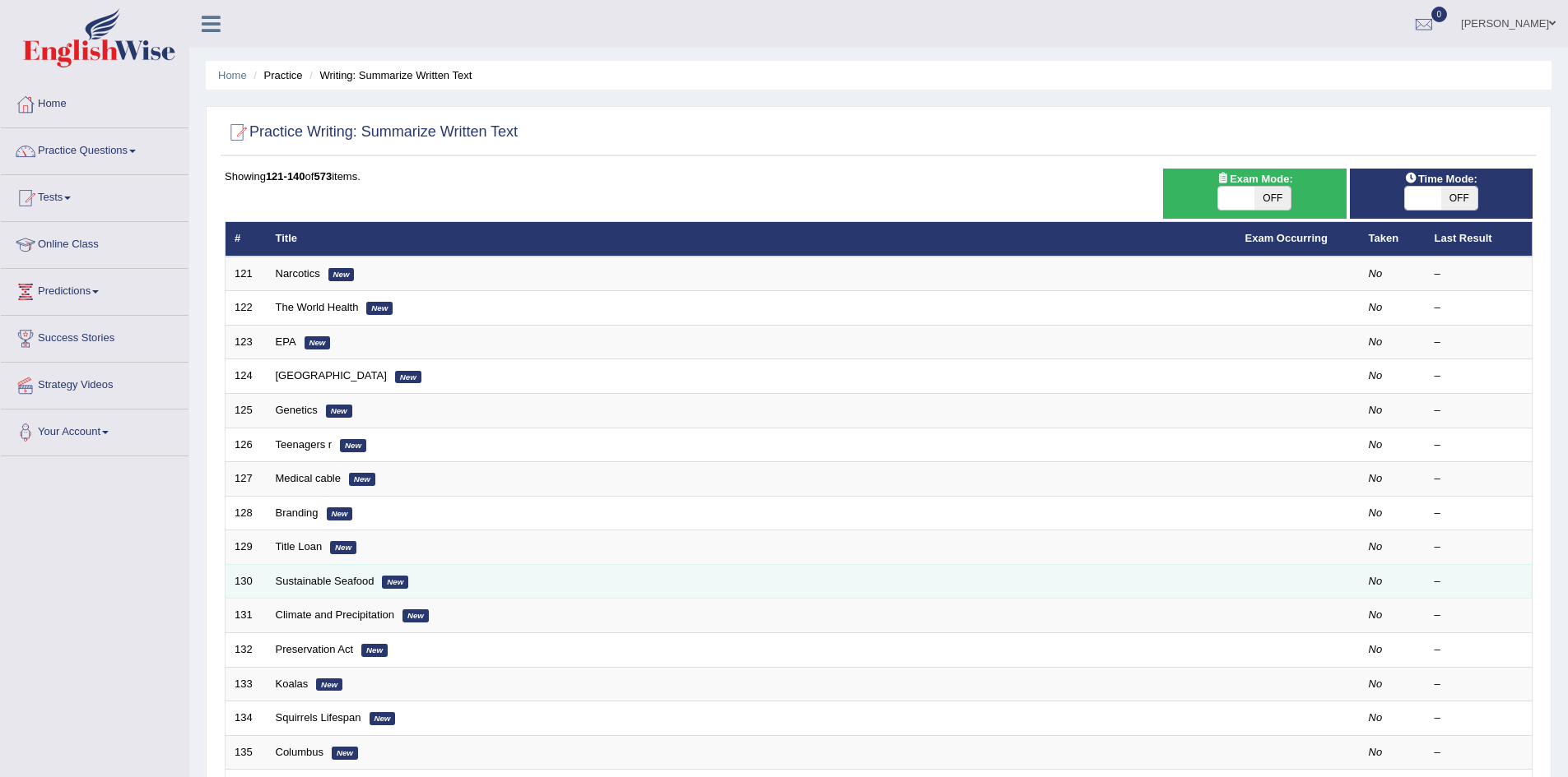
scroll to position [312, 0]
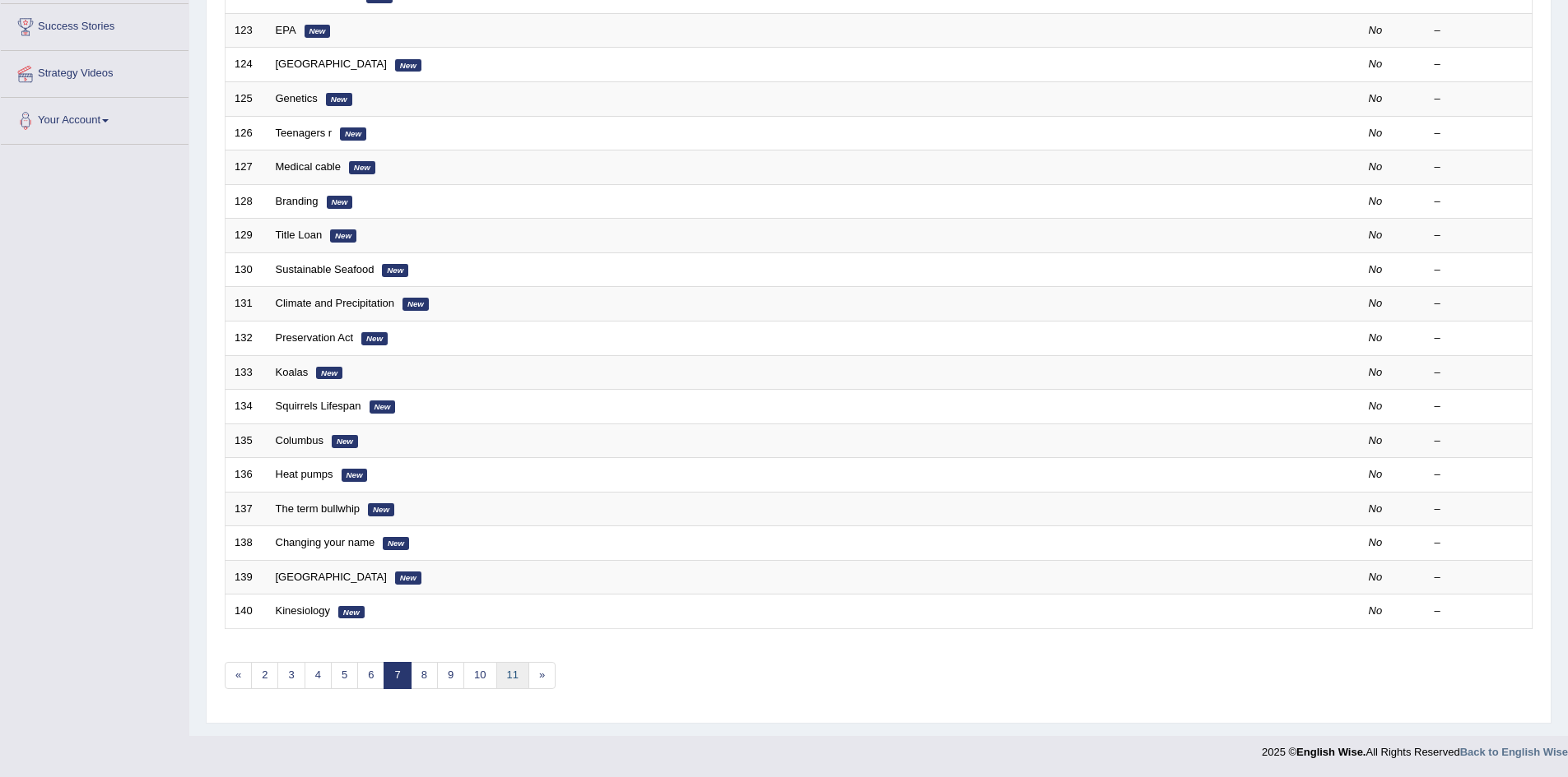
click at [510, 682] on link "11" at bounding box center [513, 676] width 33 height 27
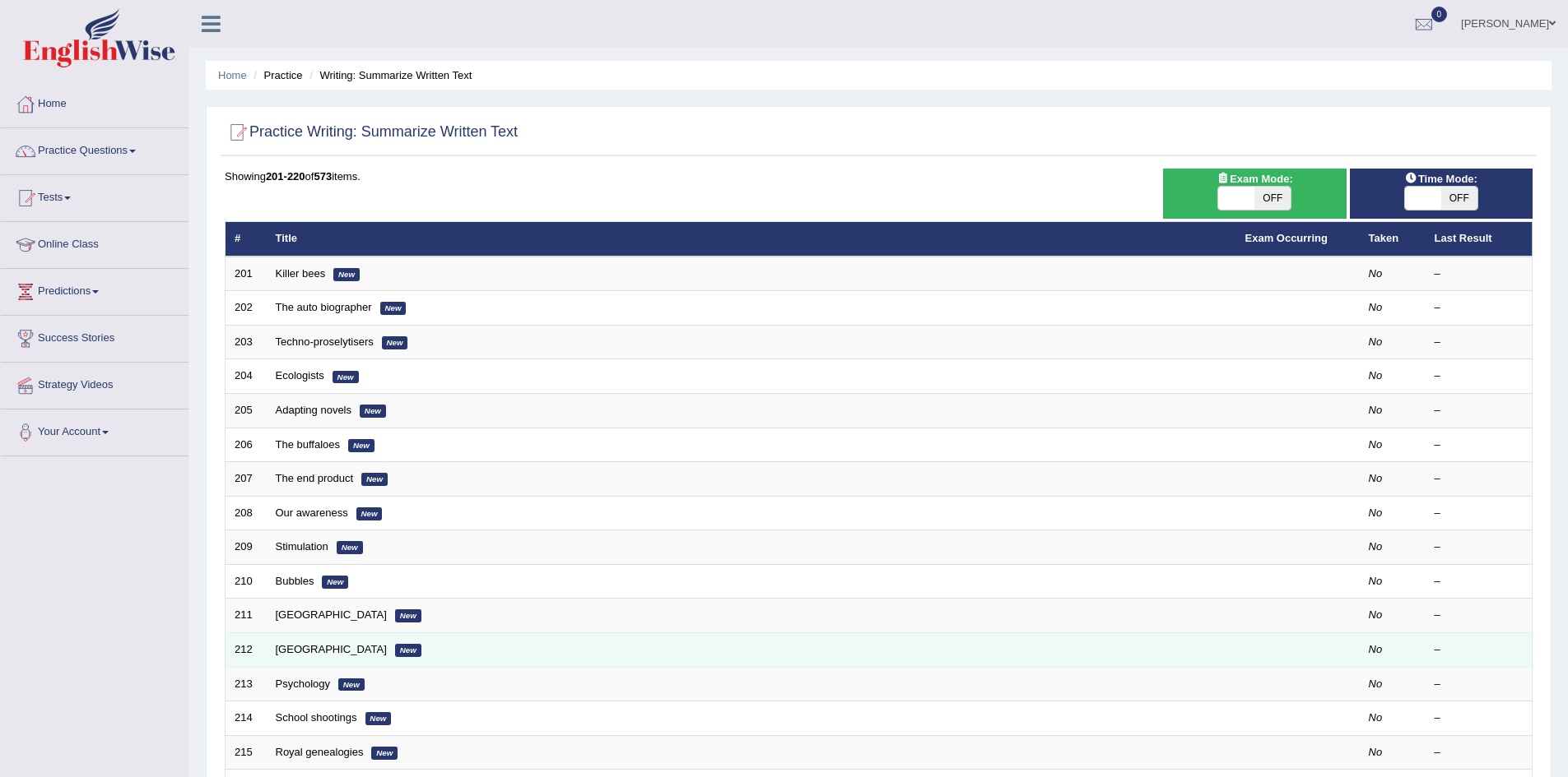
scroll to position [312, 0]
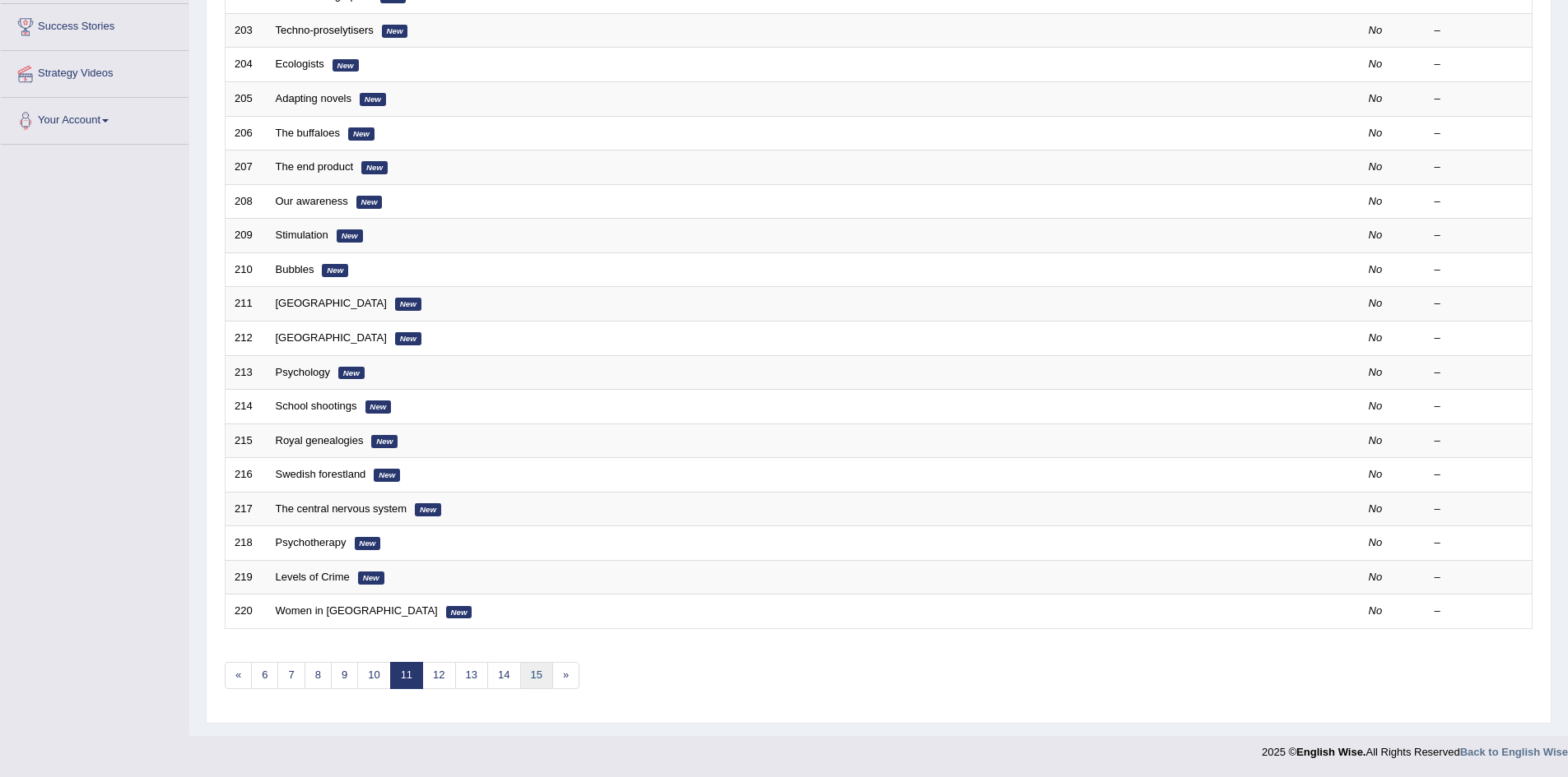
click at [542, 679] on link "15" at bounding box center [537, 676] width 33 height 27
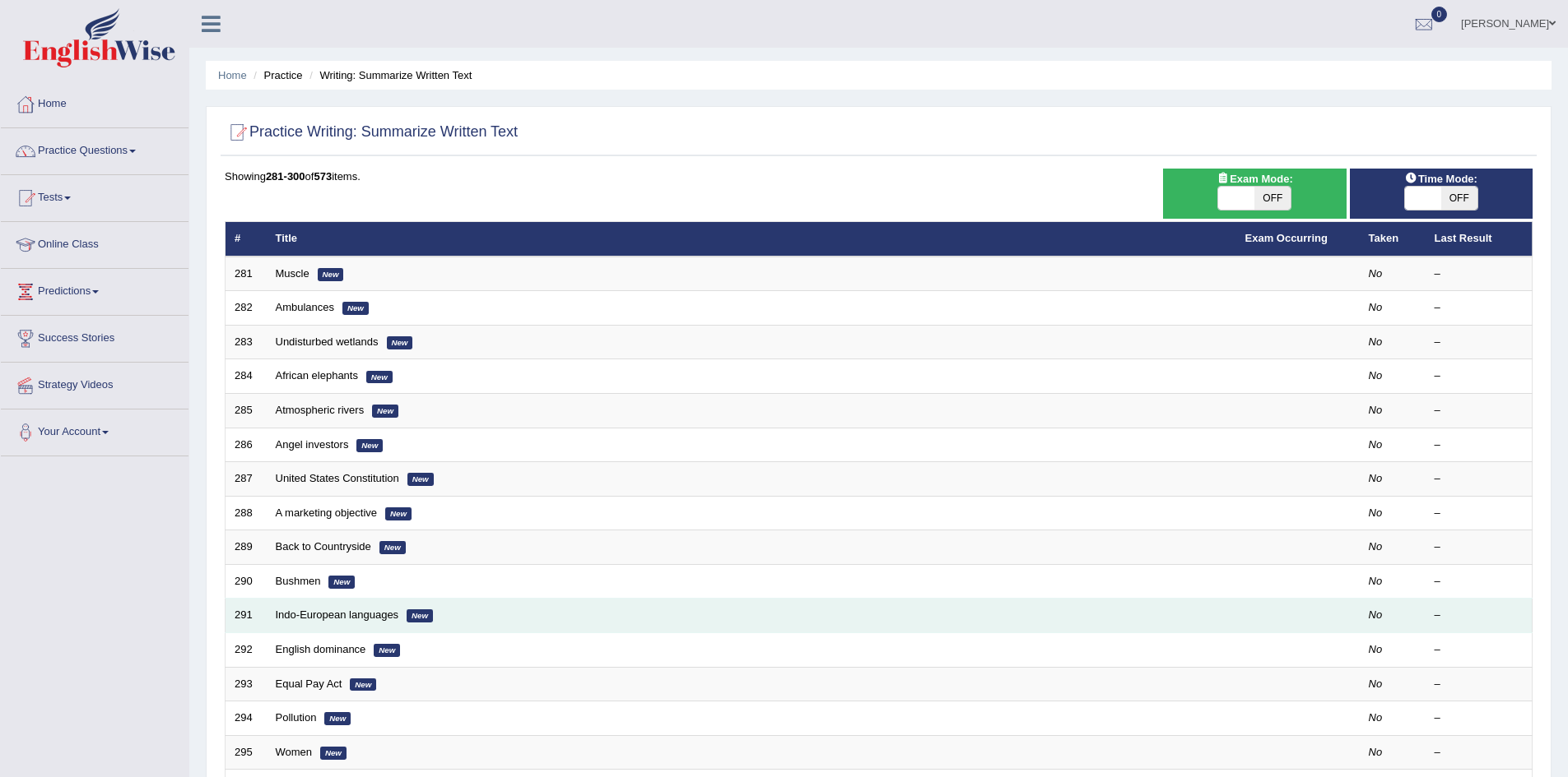
scroll to position [312, 0]
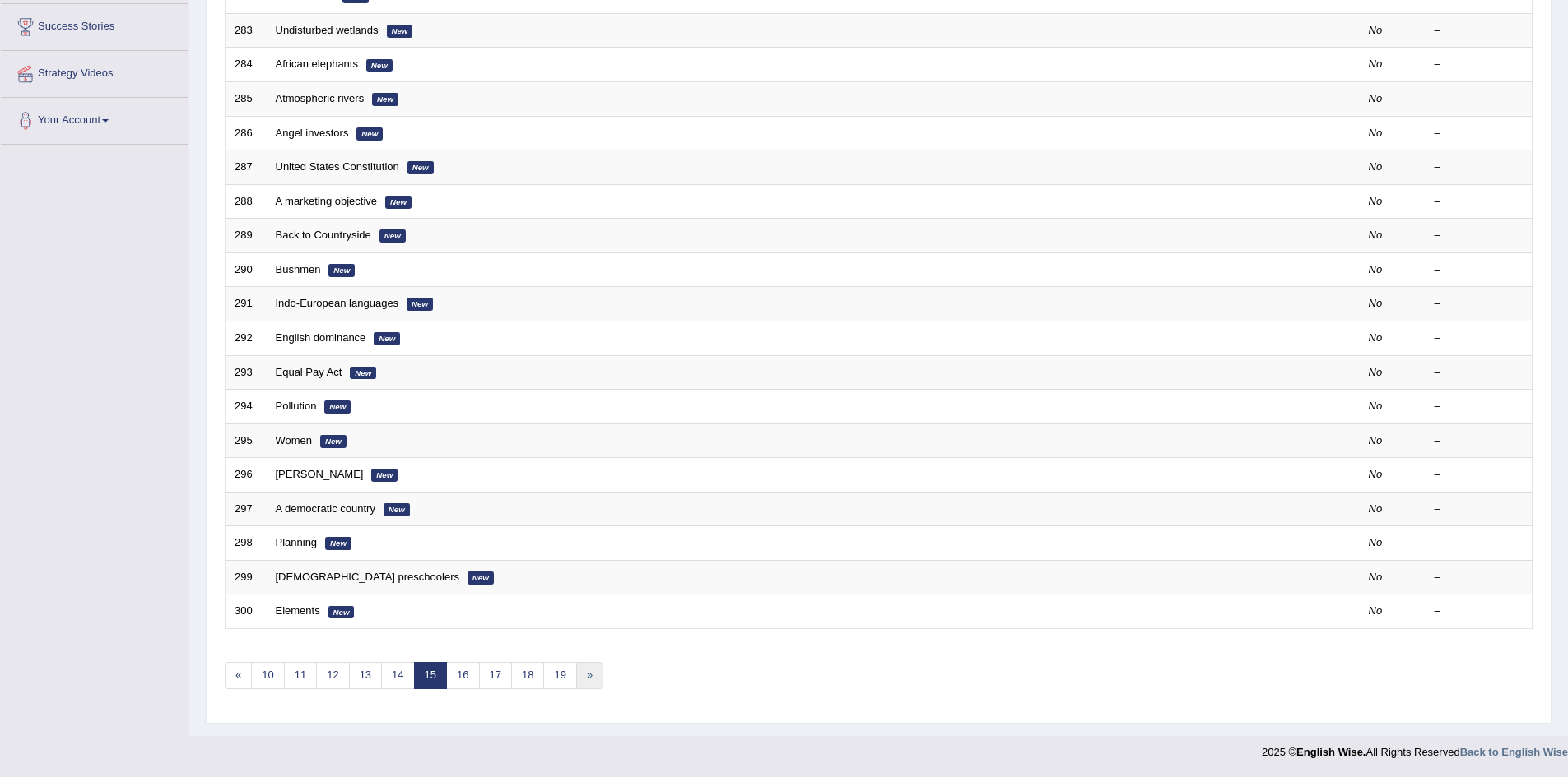
click at [586, 672] on link "»" at bounding box center [589, 676] width 27 height 27
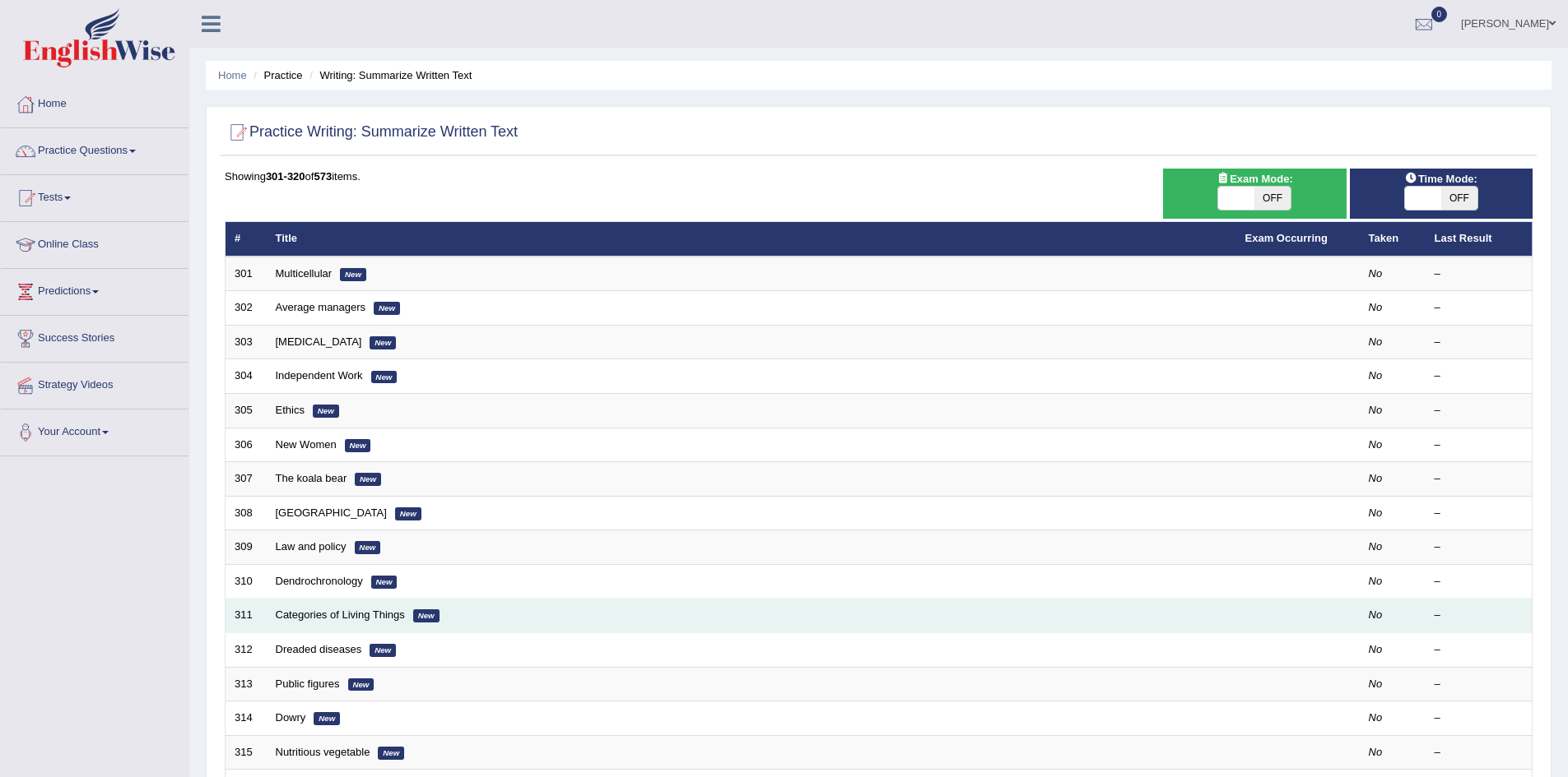
scroll to position [312, 0]
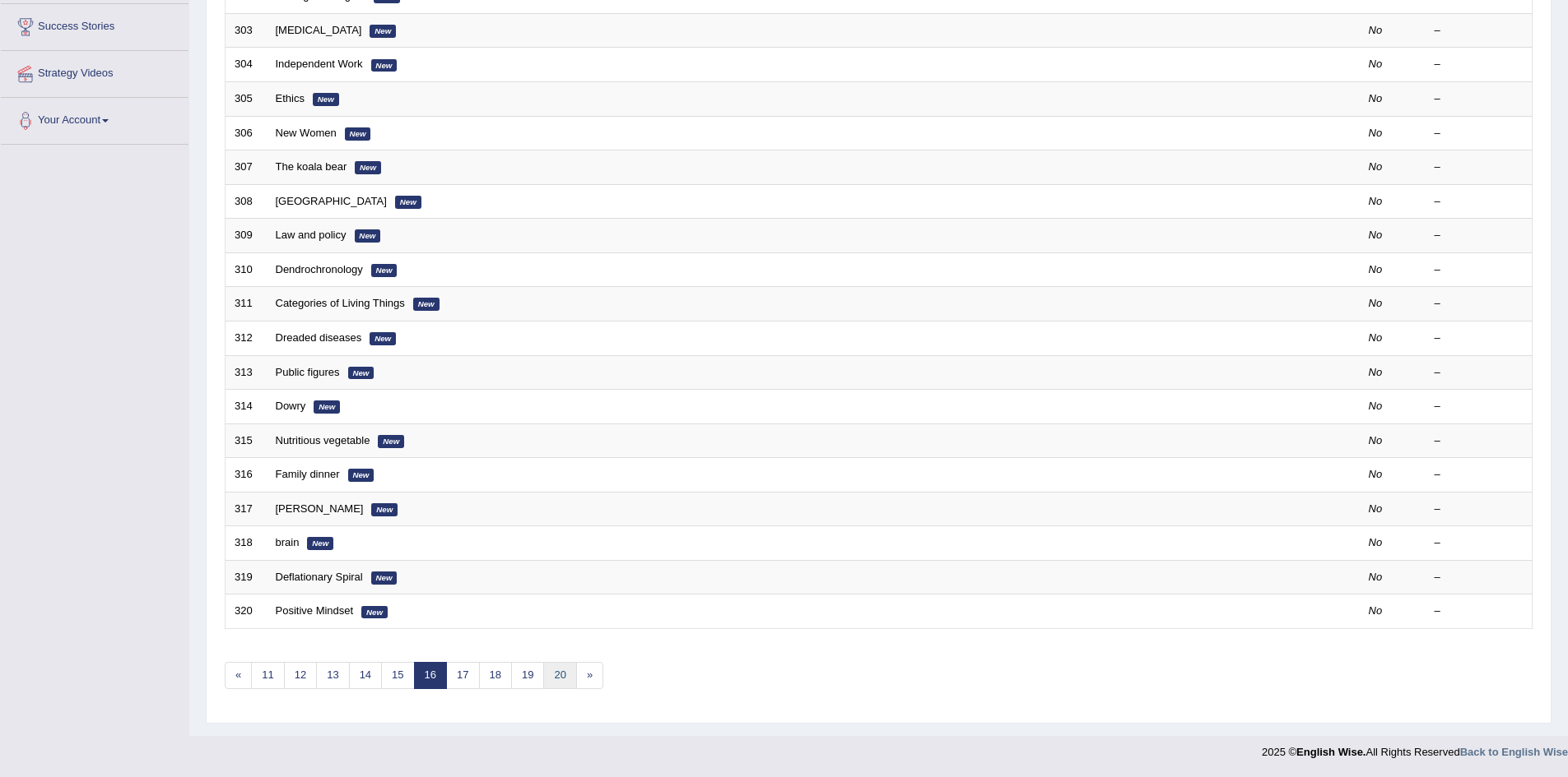
click at [567, 674] on link "20" at bounding box center [559, 676] width 33 height 27
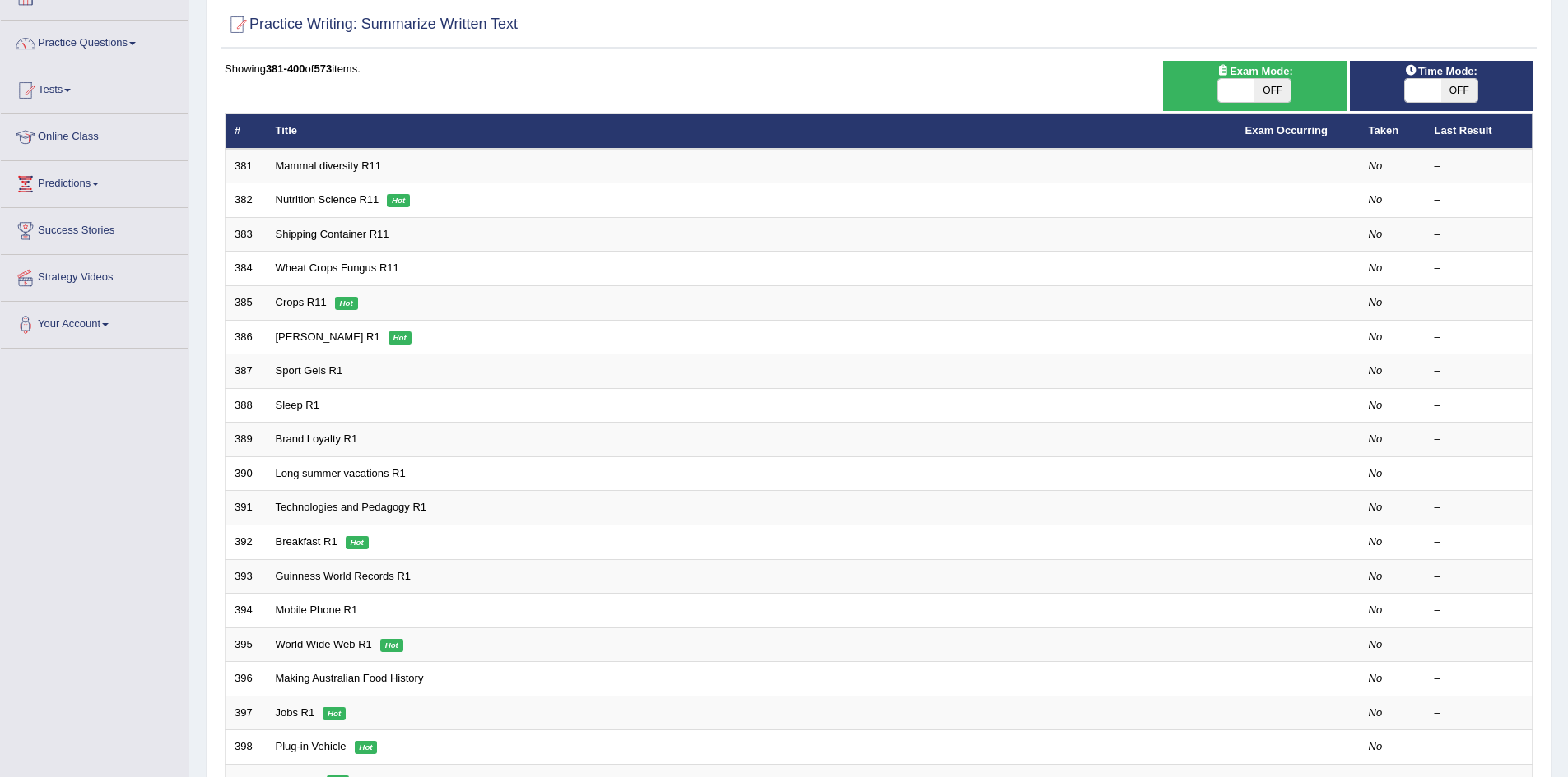
scroll to position [312, 0]
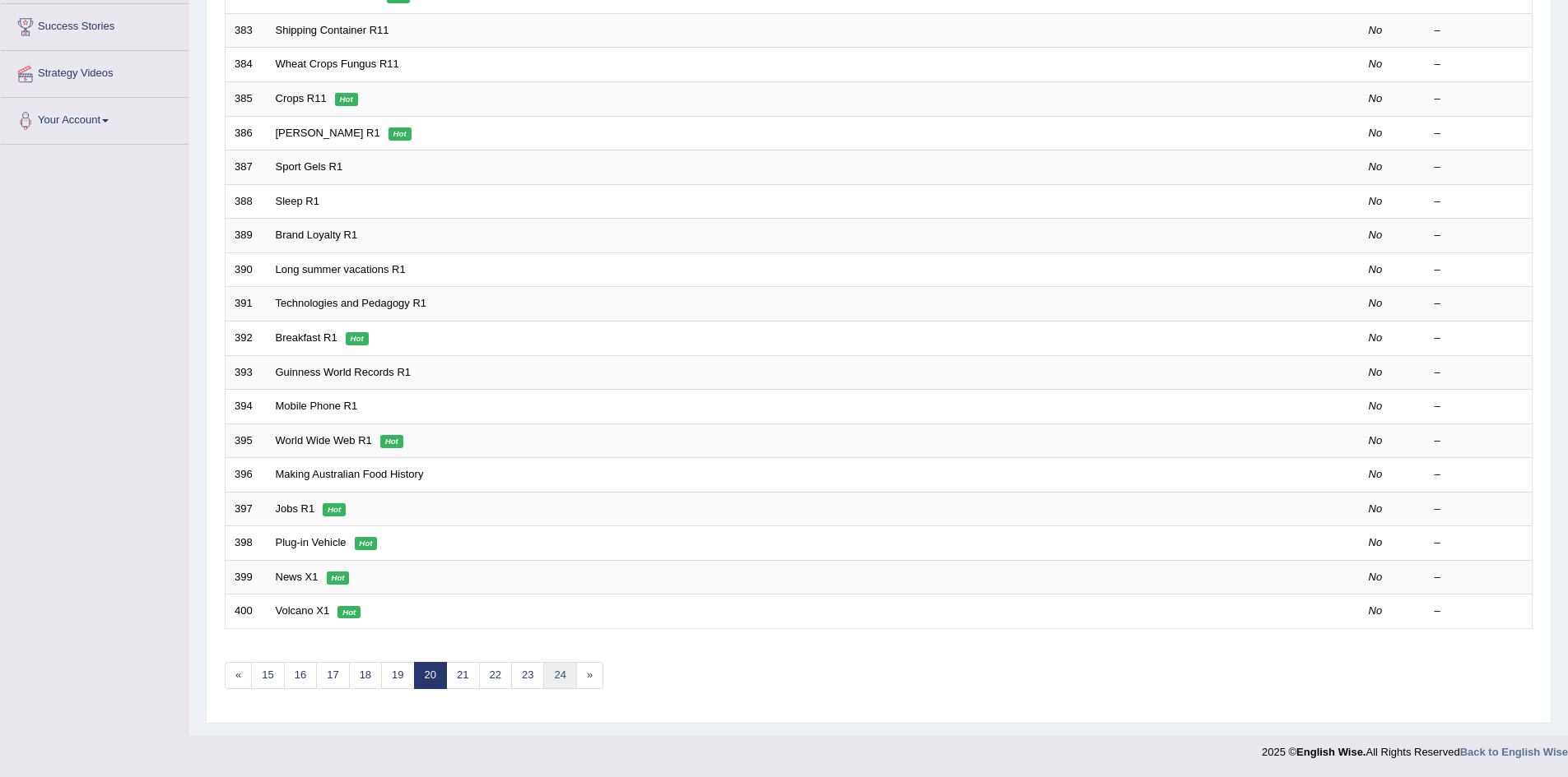
click at [564, 675] on link "24" at bounding box center [559, 676] width 33 height 27
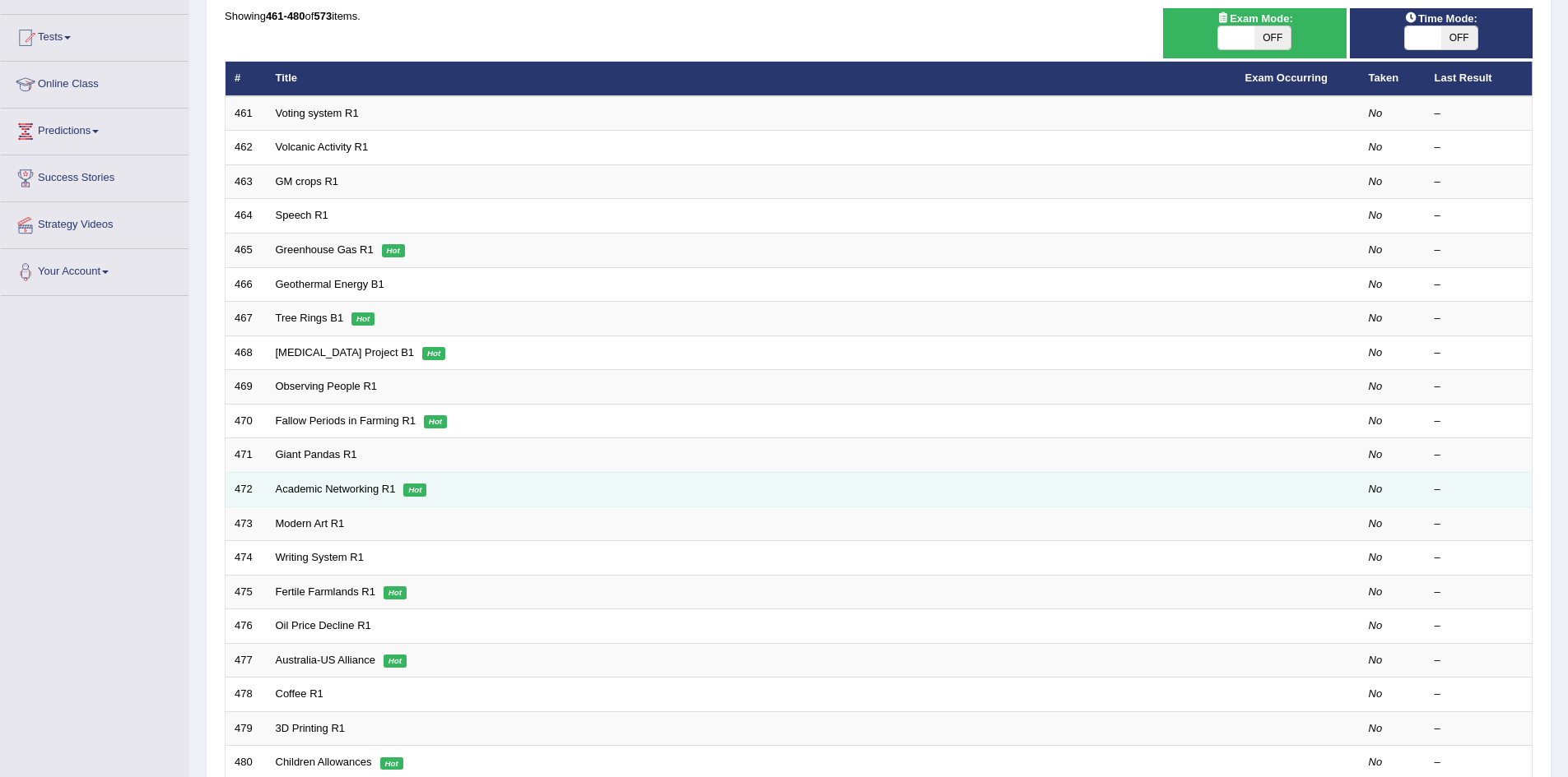
scroll to position [312, 0]
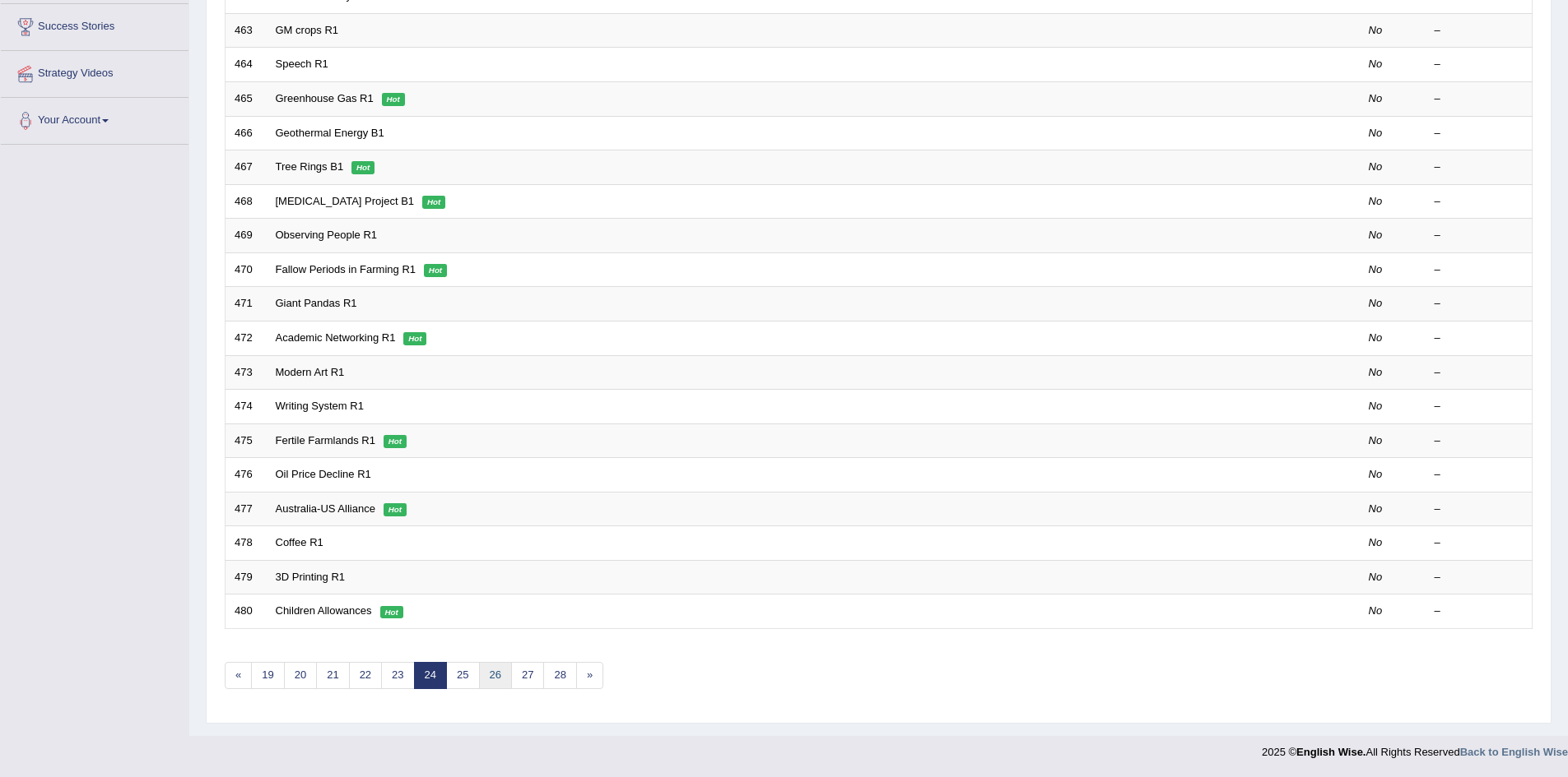
click at [496, 680] on link "26" at bounding box center [495, 676] width 33 height 27
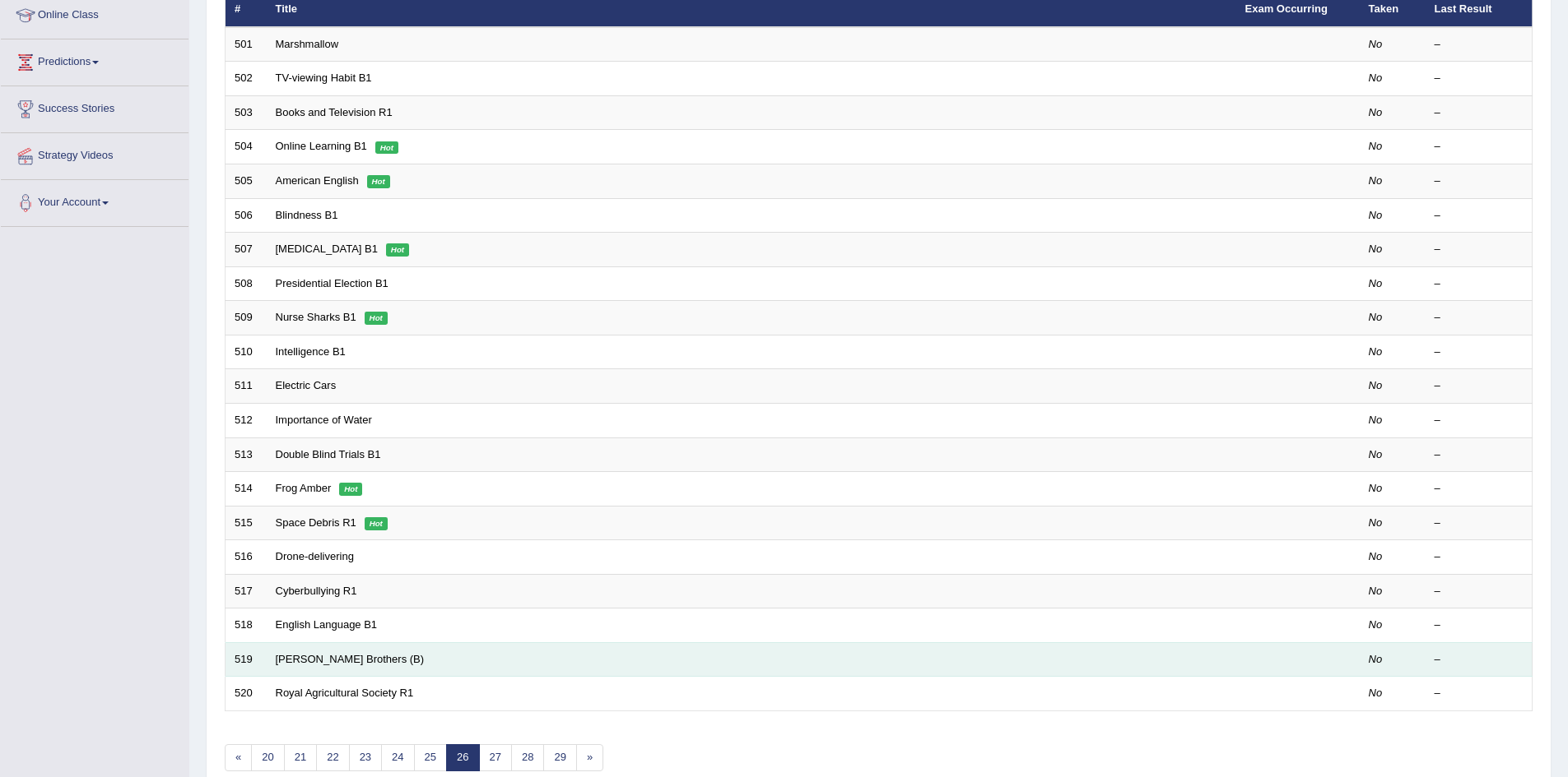
scroll to position [312, 0]
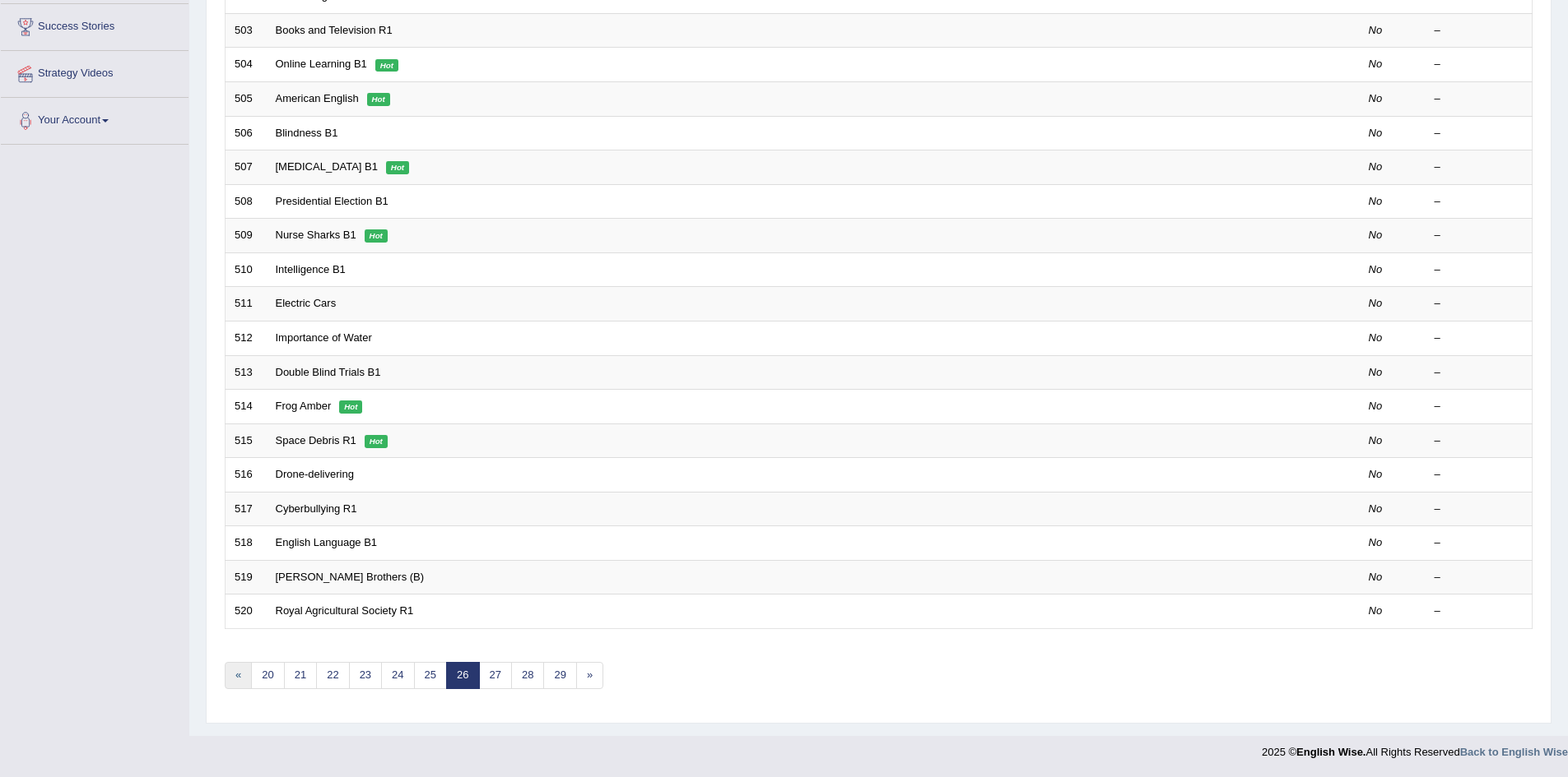
click at [243, 676] on link "«" at bounding box center [238, 676] width 27 height 27
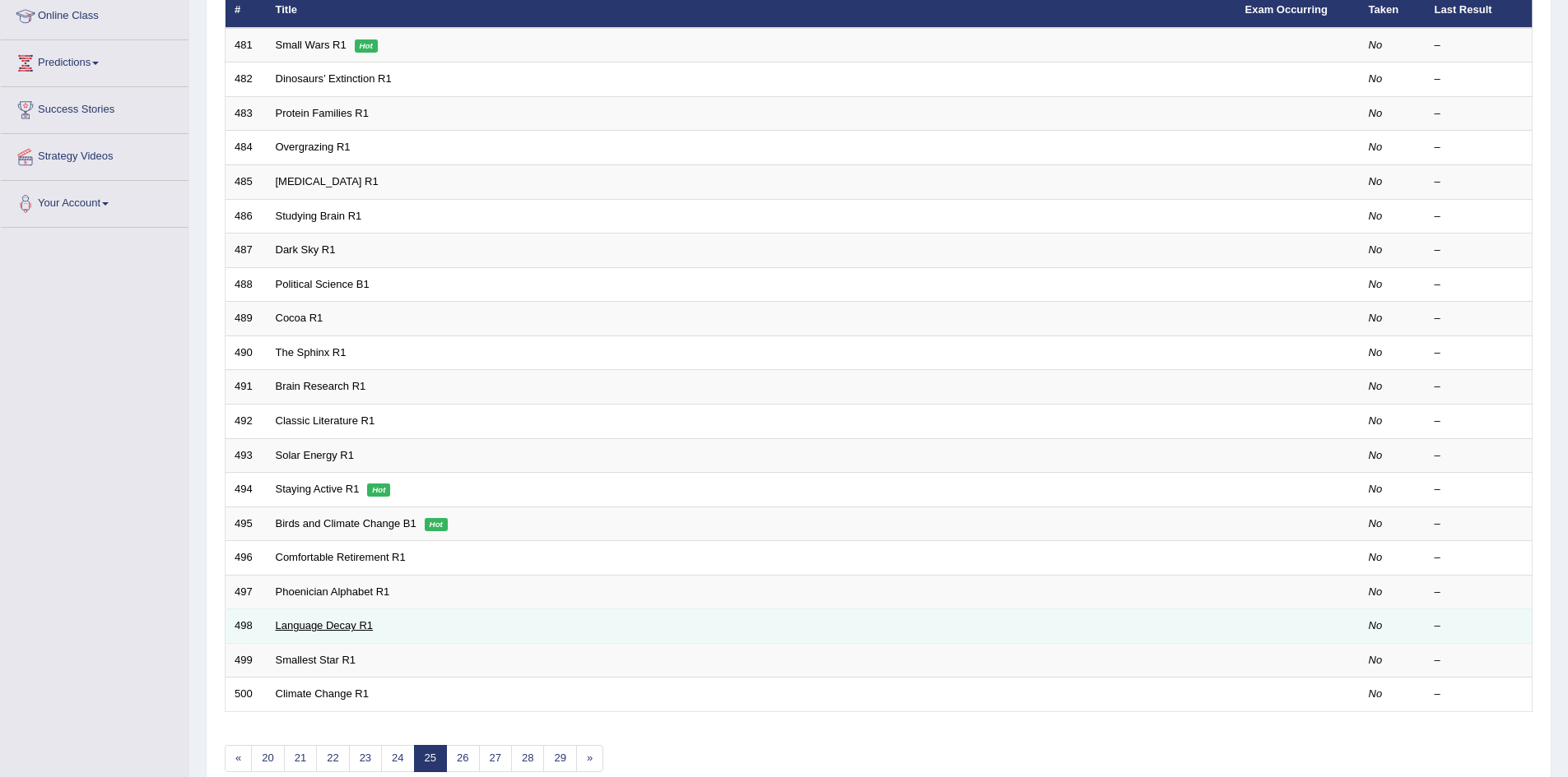
scroll to position [312, 0]
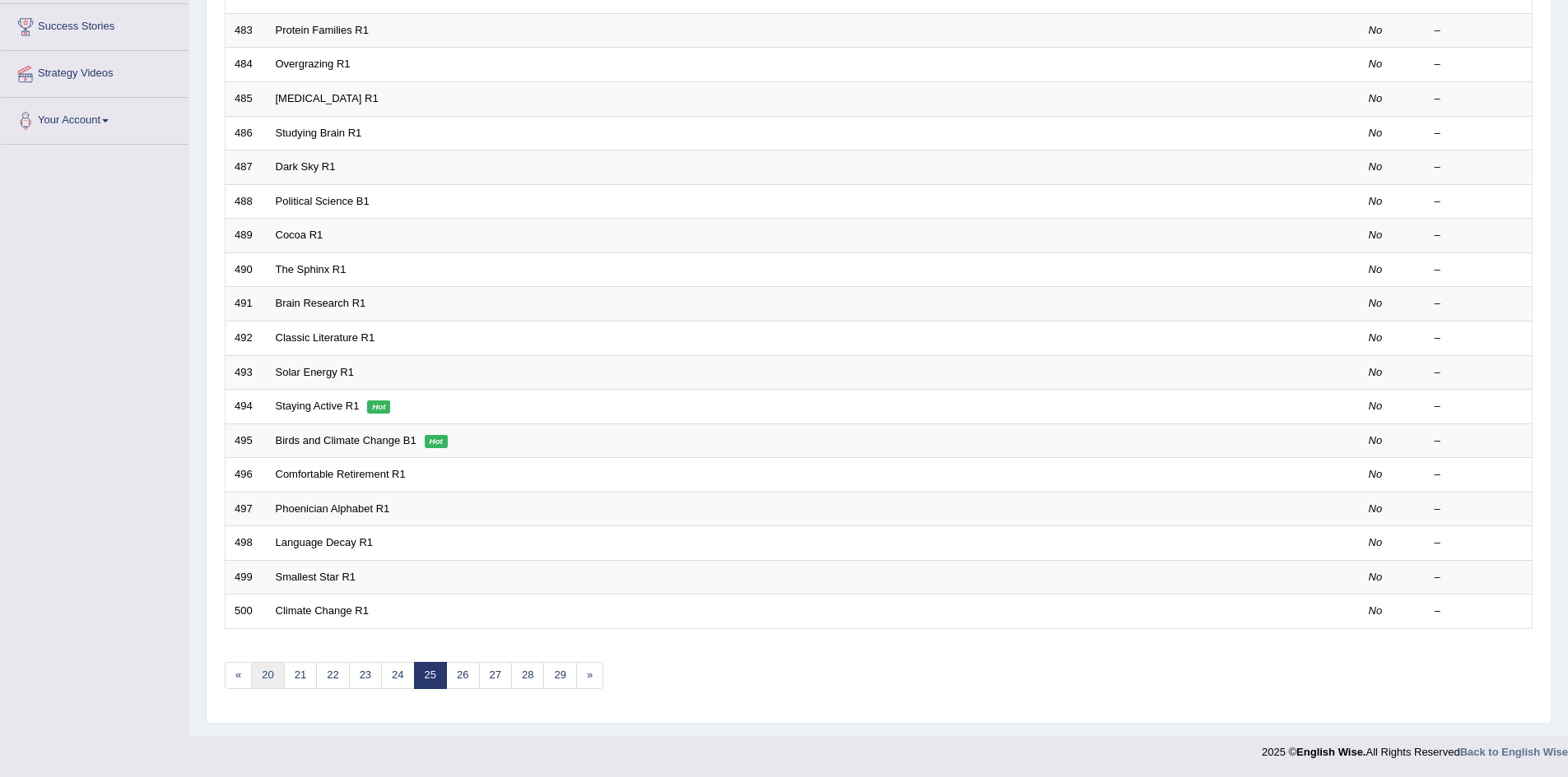
click at [276, 674] on link "20" at bounding box center [267, 676] width 33 height 27
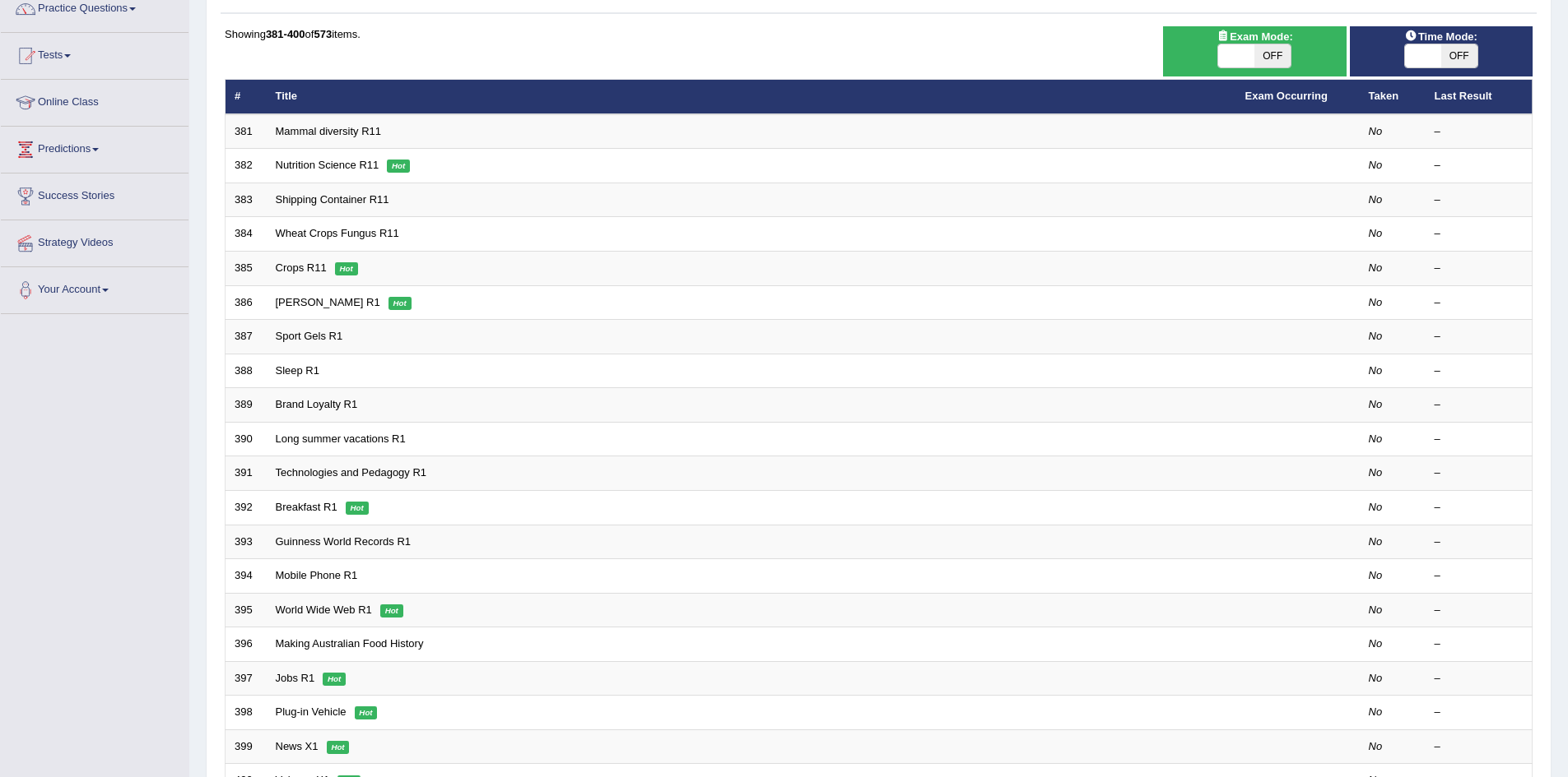
scroll to position [312, 0]
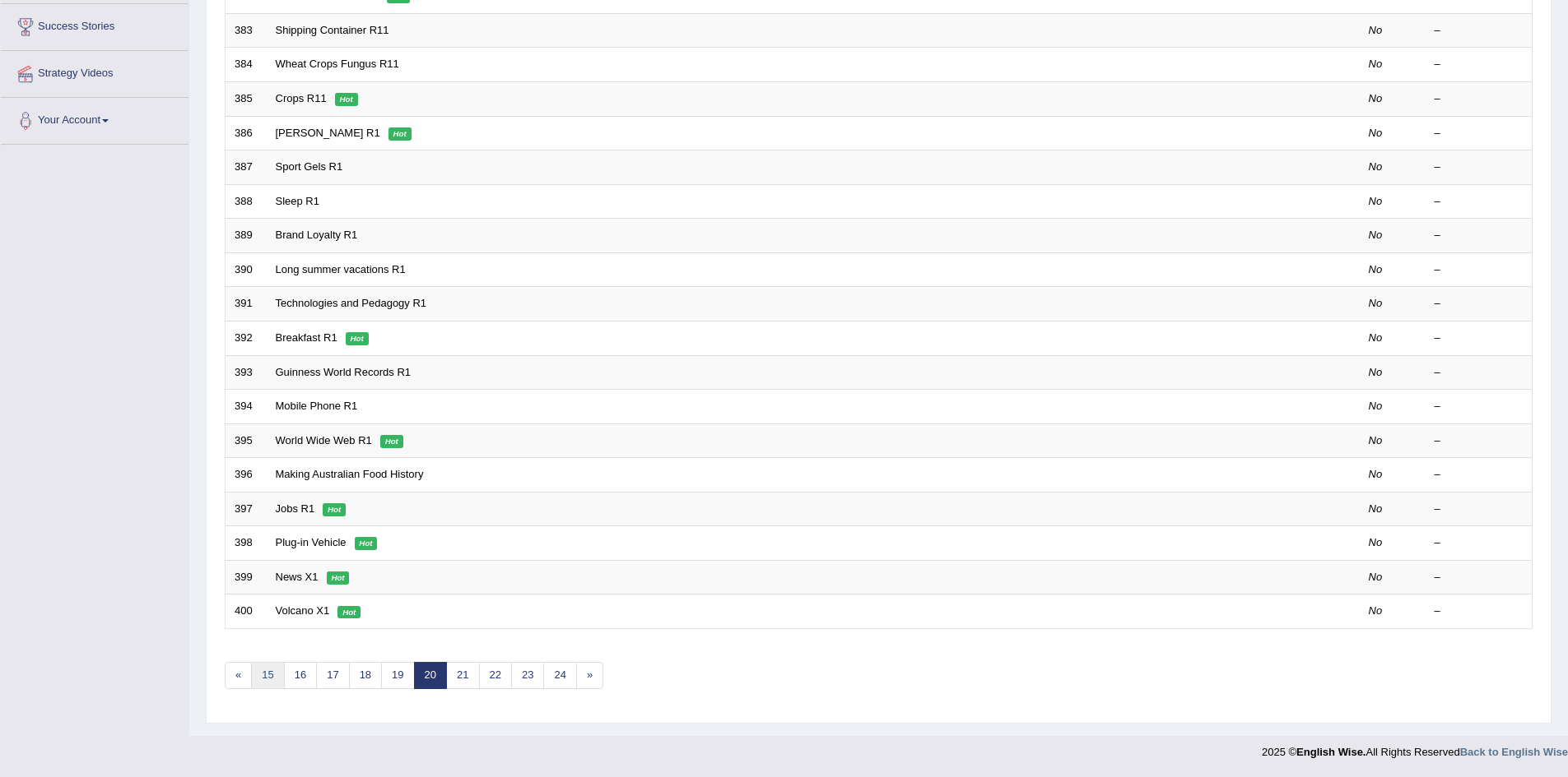
click at [275, 677] on link "15" at bounding box center [267, 676] width 33 height 27
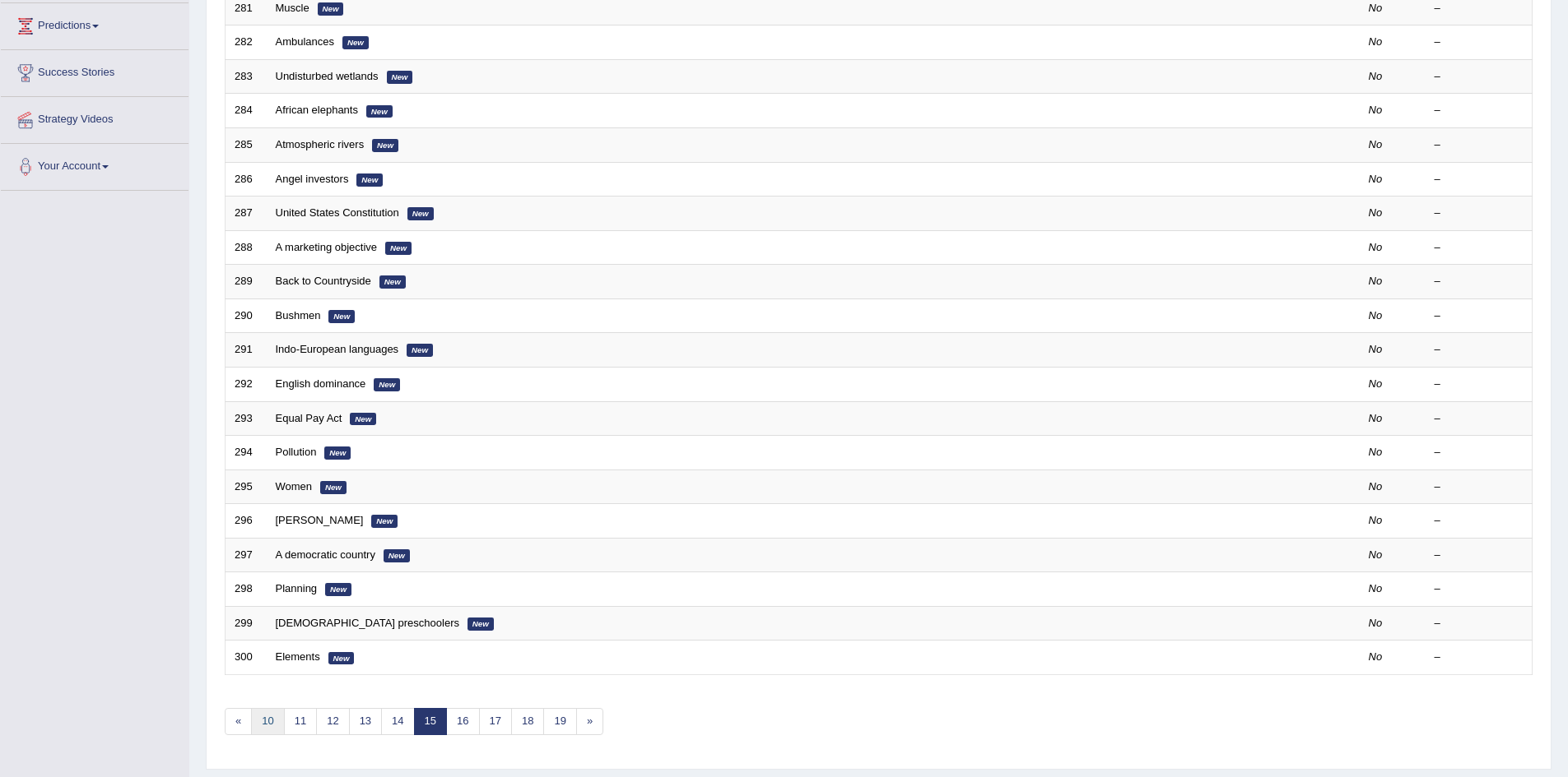
scroll to position [312, 0]
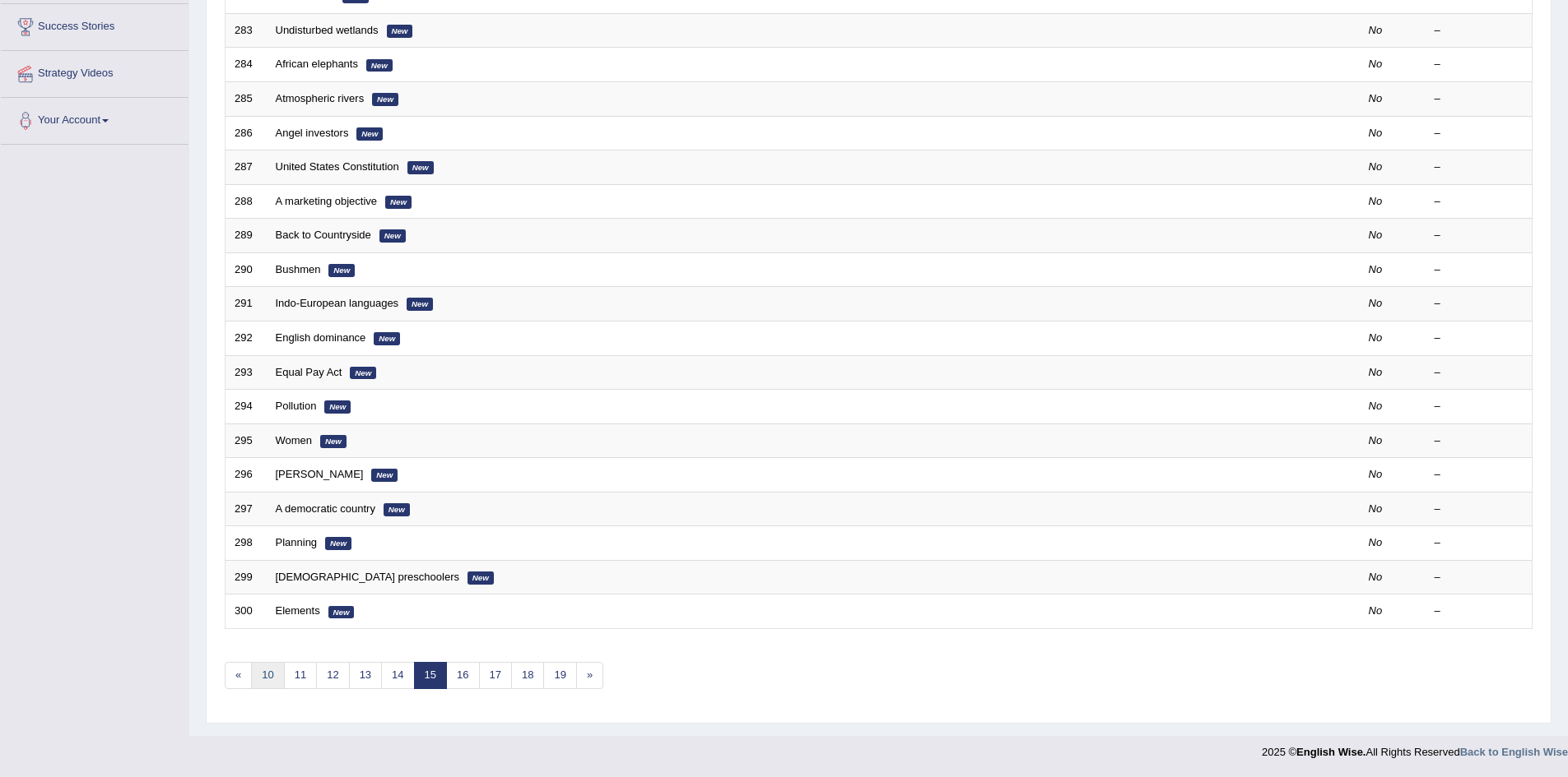
click at [271, 681] on link "10" at bounding box center [267, 676] width 33 height 27
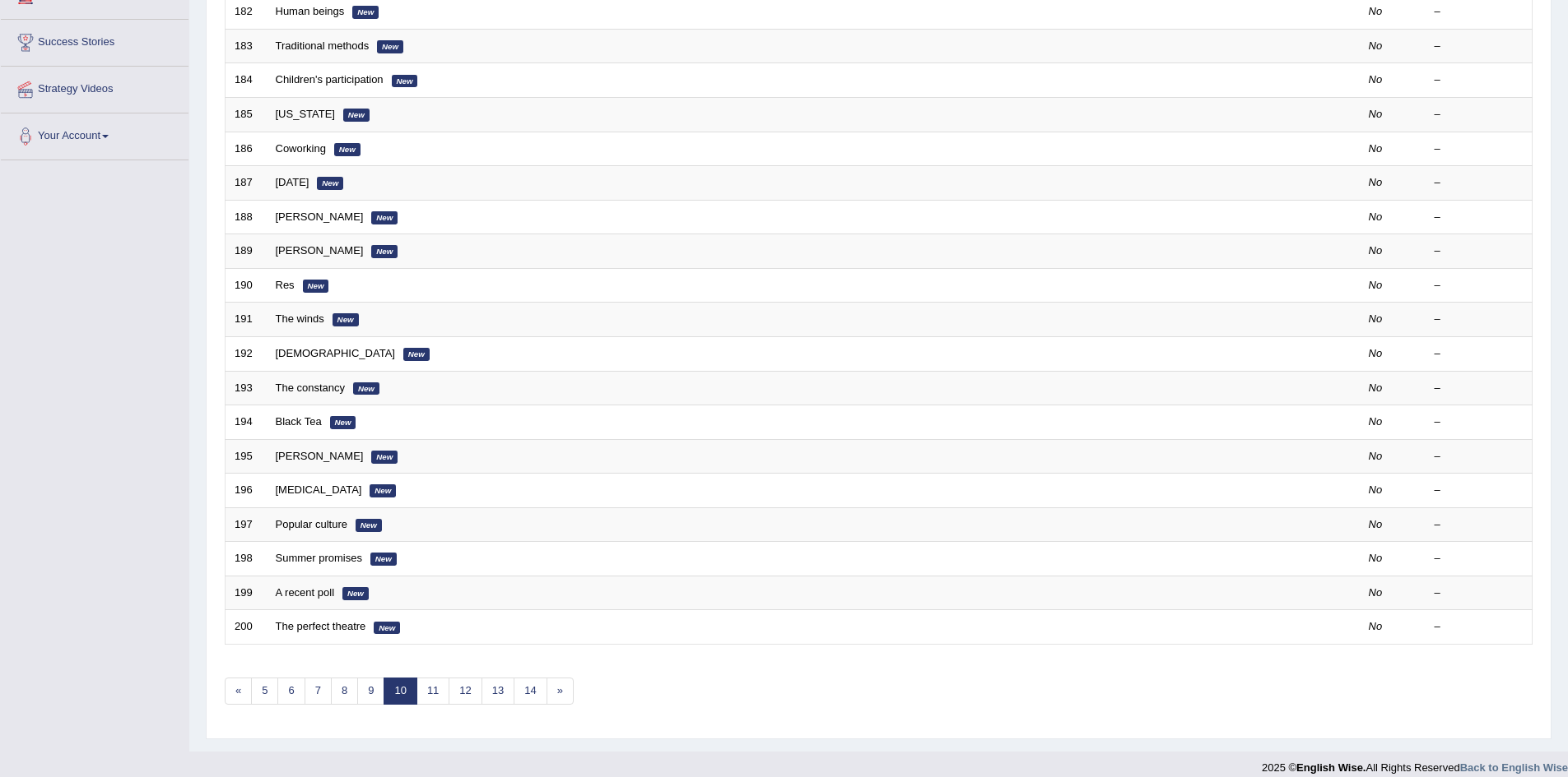
scroll to position [312, 0]
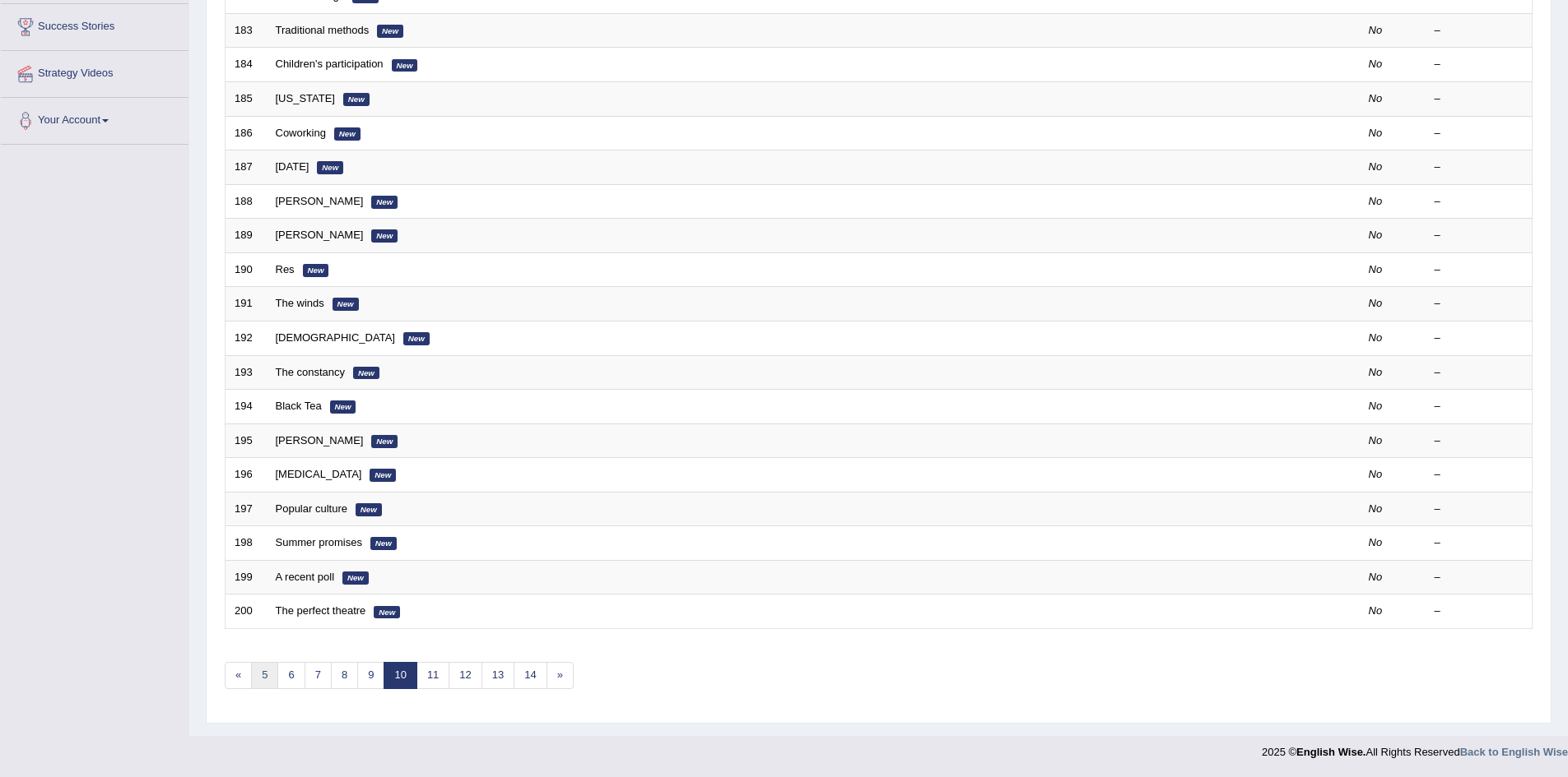
click at [271, 674] on link "5" at bounding box center [264, 676] width 27 height 27
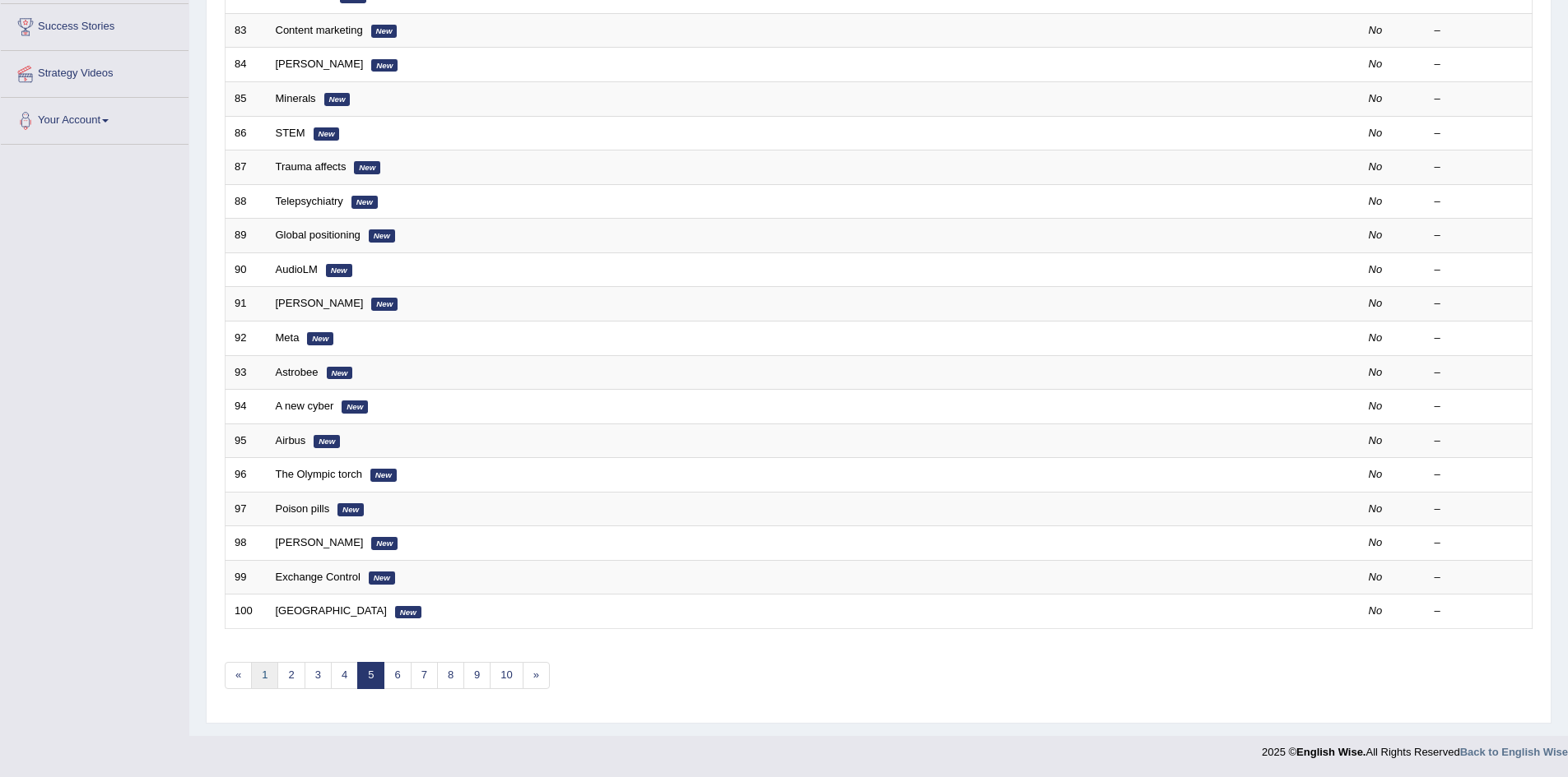
click at [258, 681] on link "1" at bounding box center [264, 676] width 27 height 27
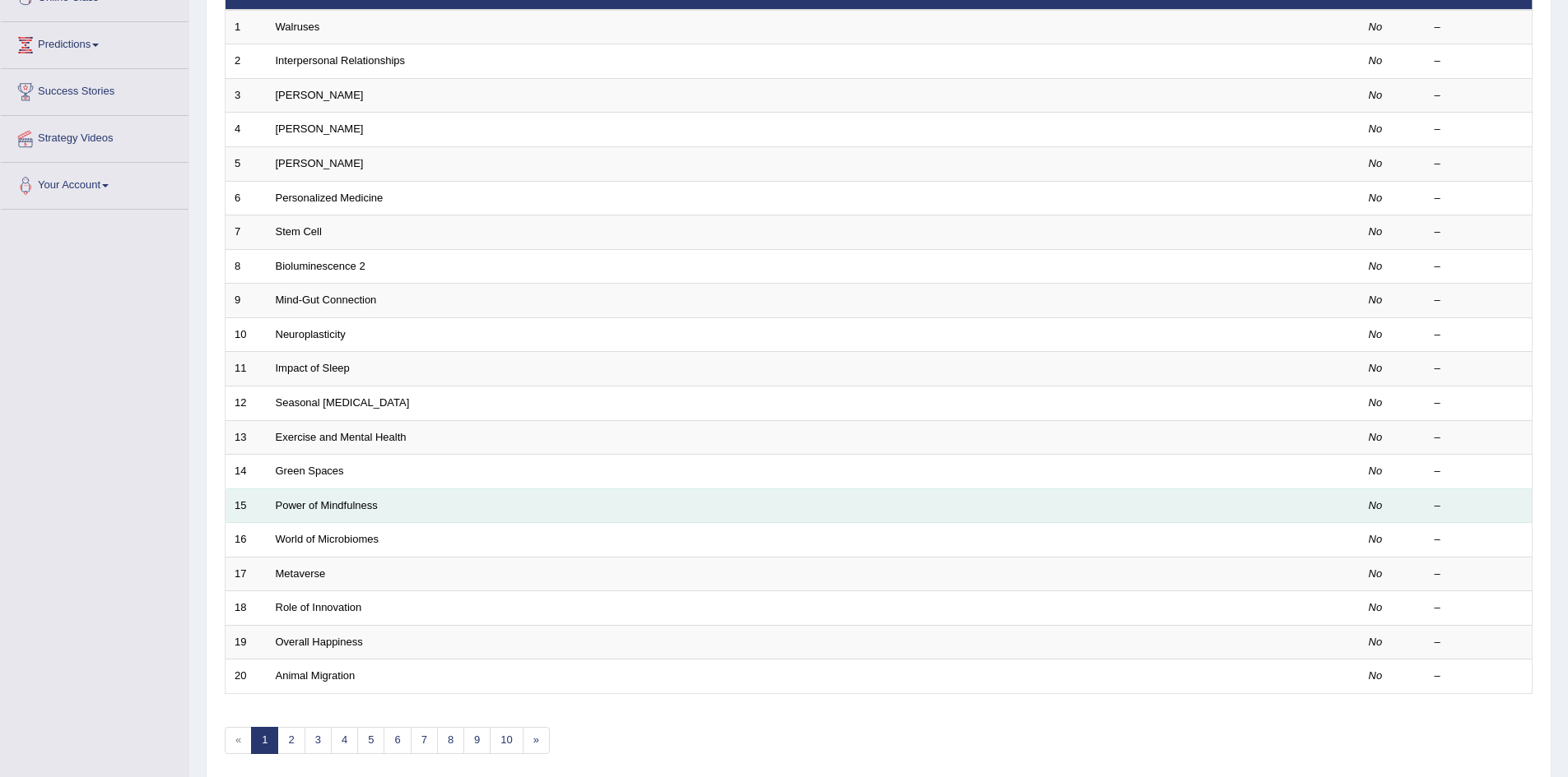
scroll to position [312, 0]
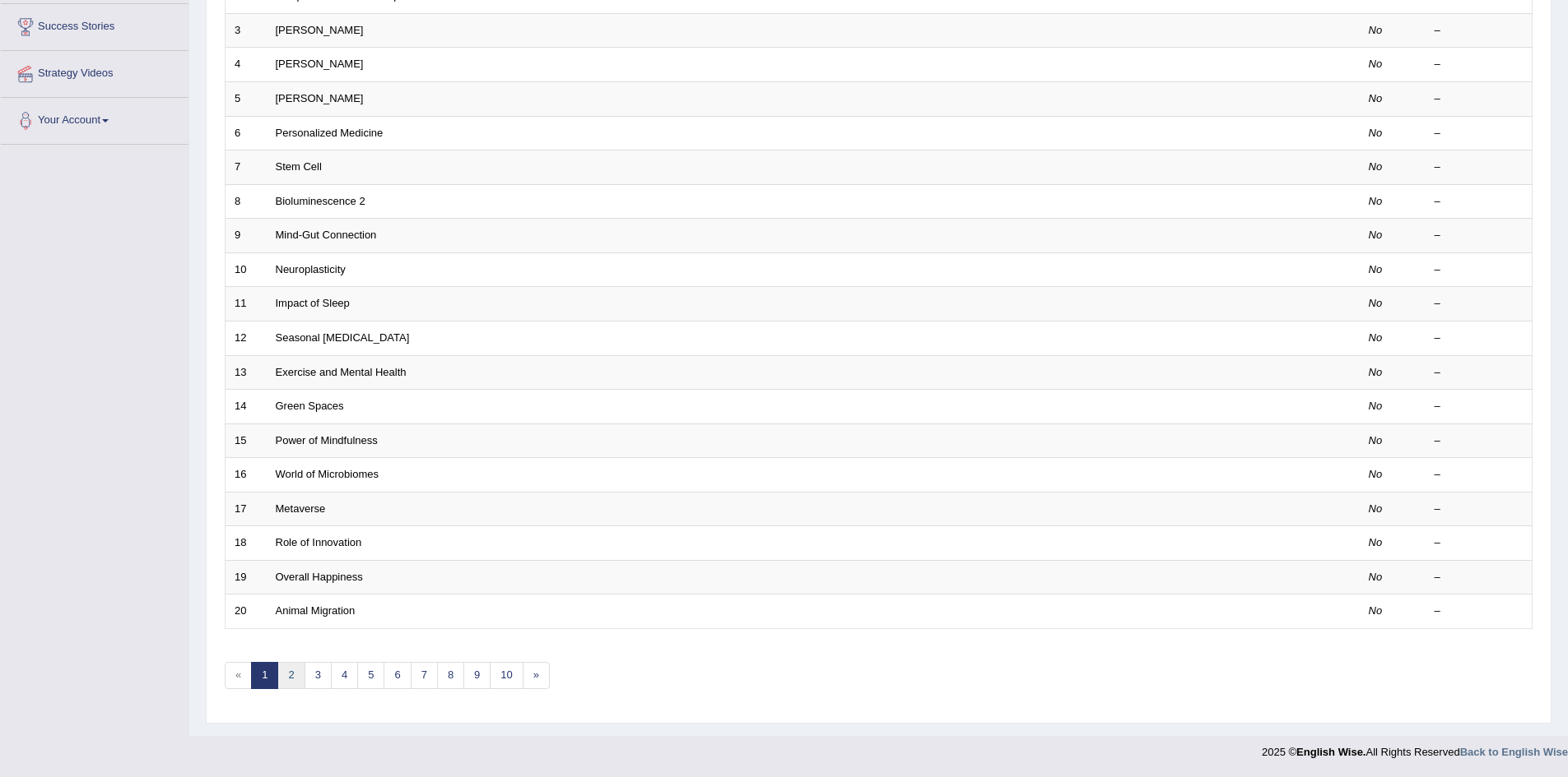
click at [291, 674] on link "2" at bounding box center [291, 676] width 27 height 27
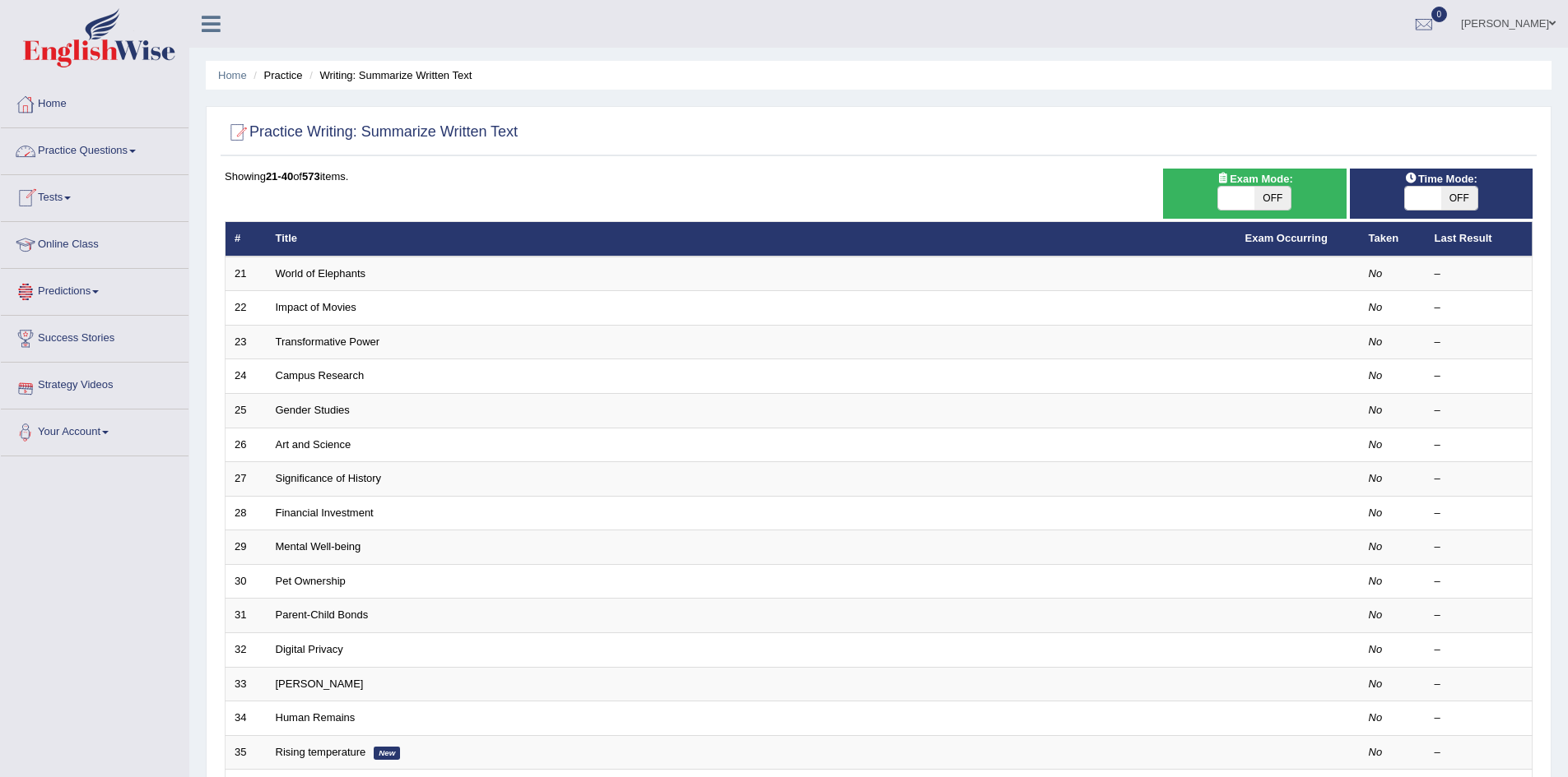
click at [123, 152] on link "Practice Questions" at bounding box center [94, 148] width 188 height 41
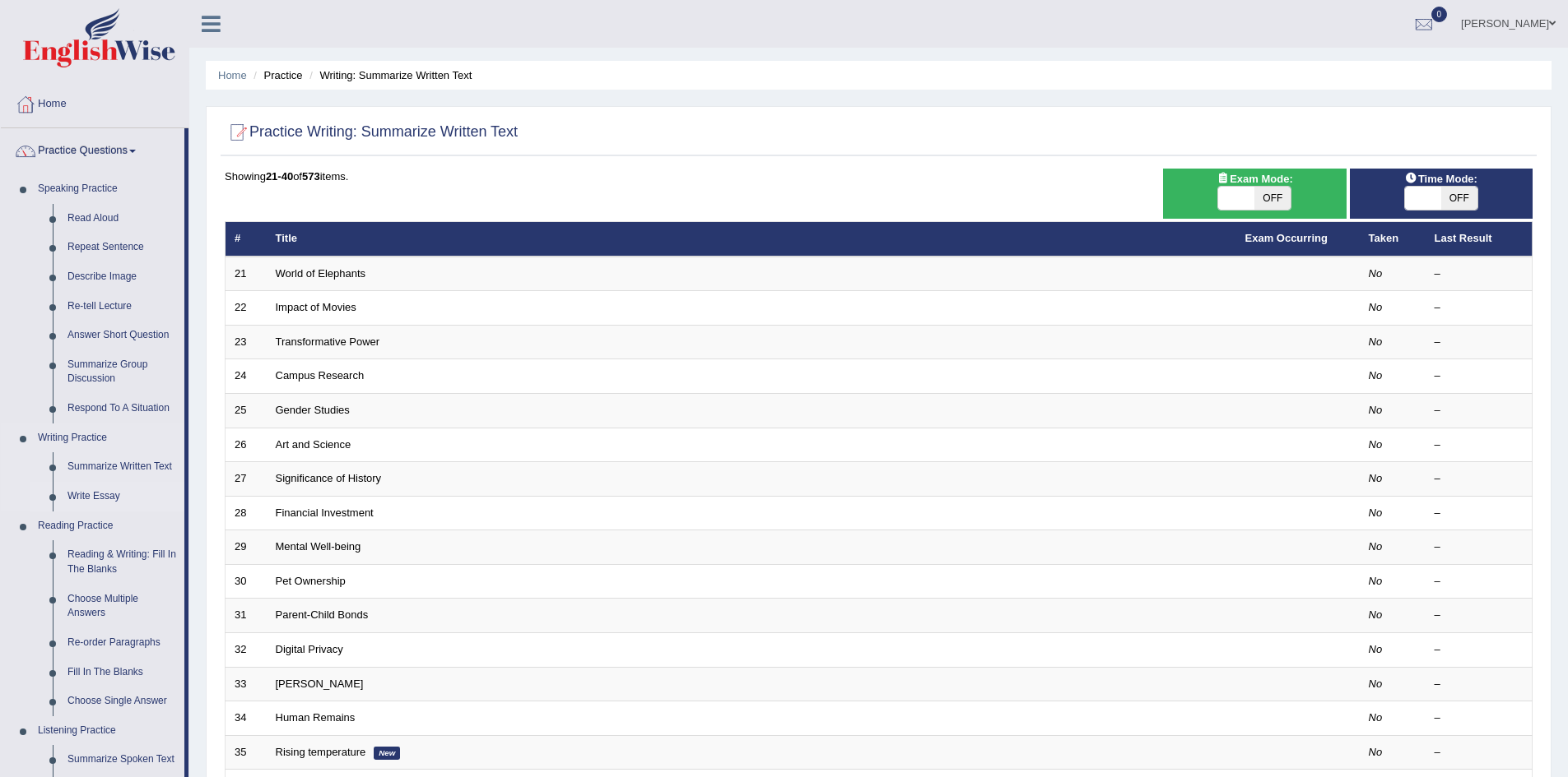
click at [84, 495] on link "Write Essay" at bounding box center [122, 497] width 124 height 30
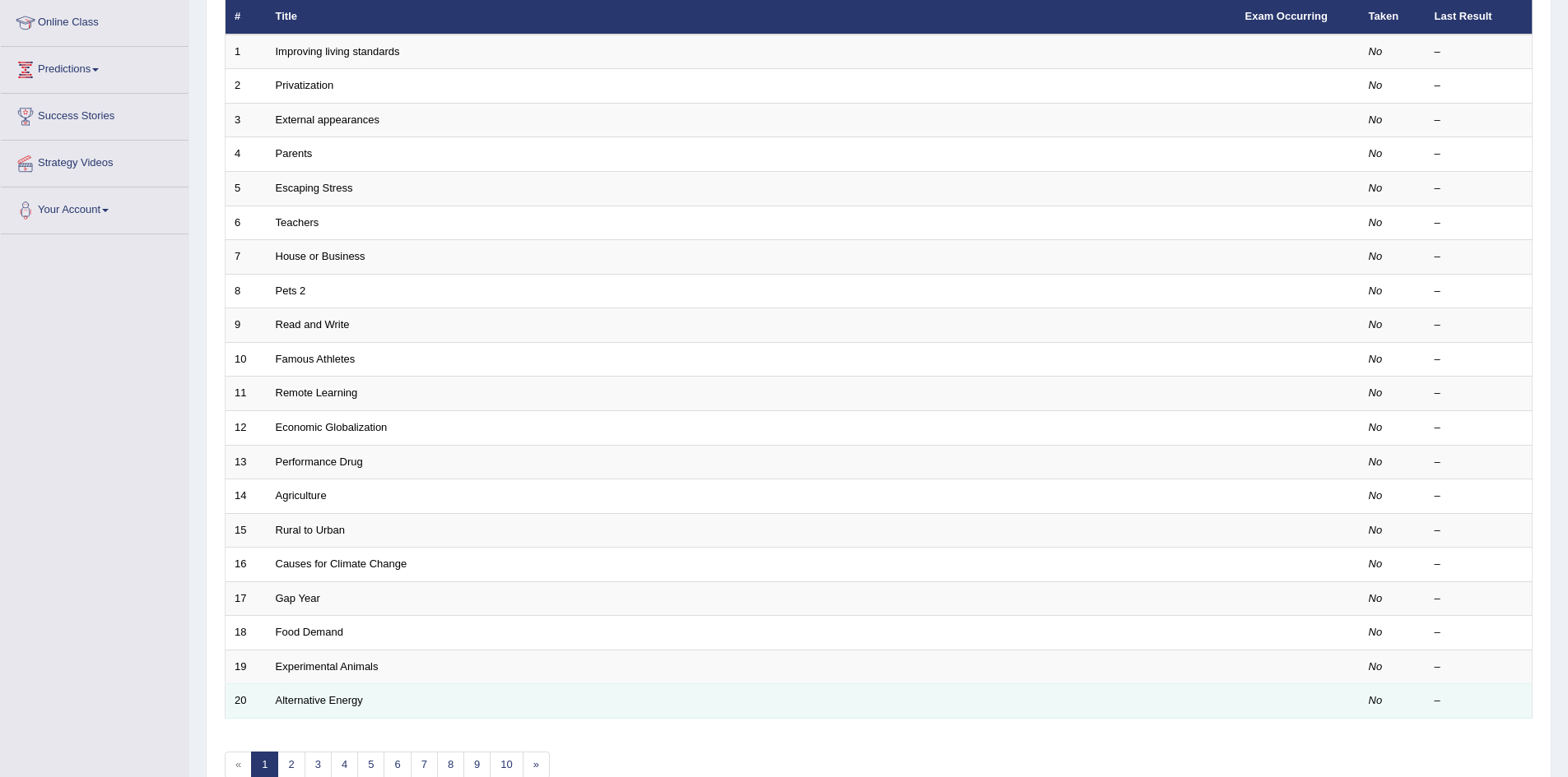
scroll to position [312, 0]
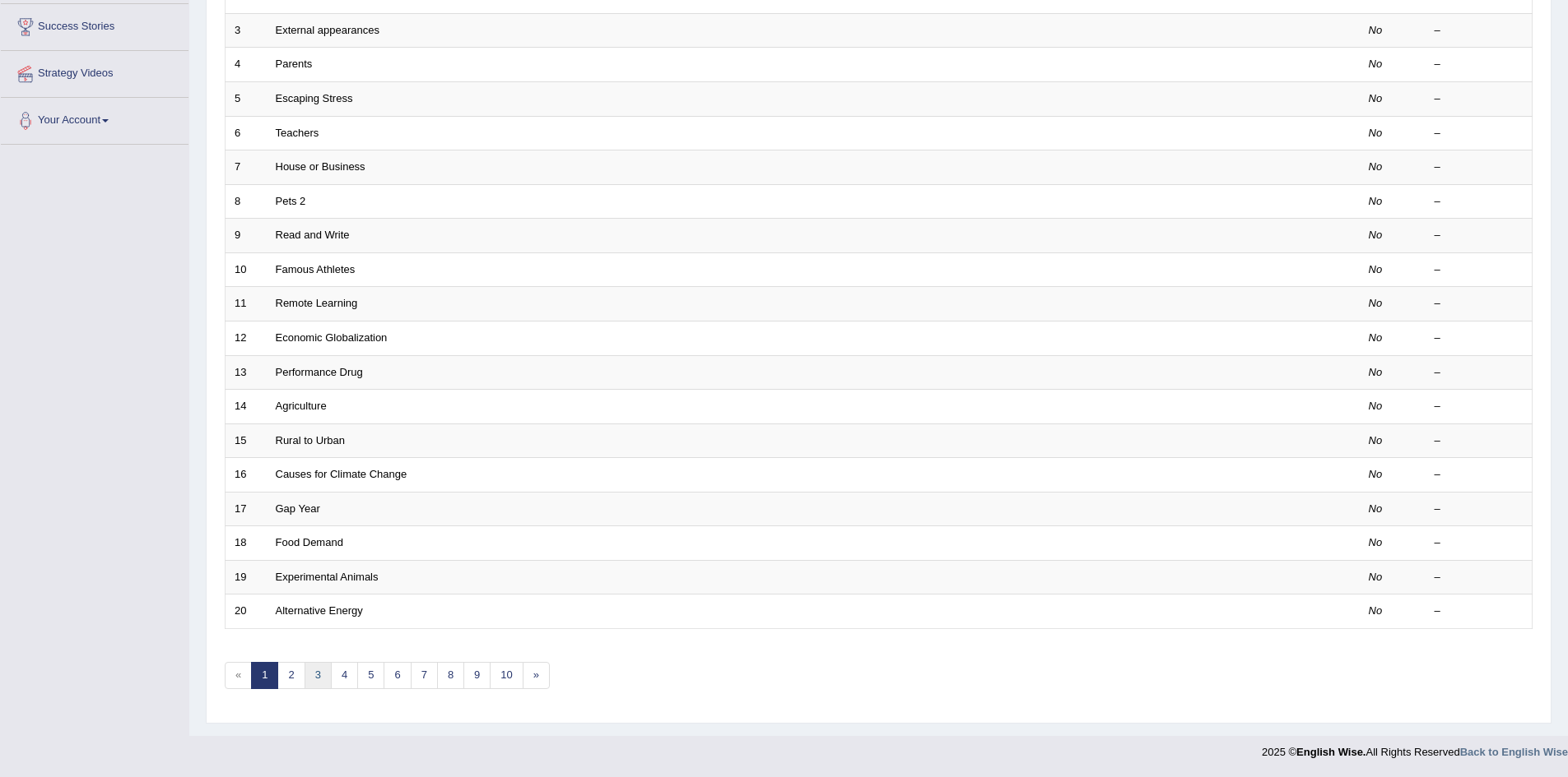
click at [313, 676] on link "3" at bounding box center [318, 676] width 27 height 27
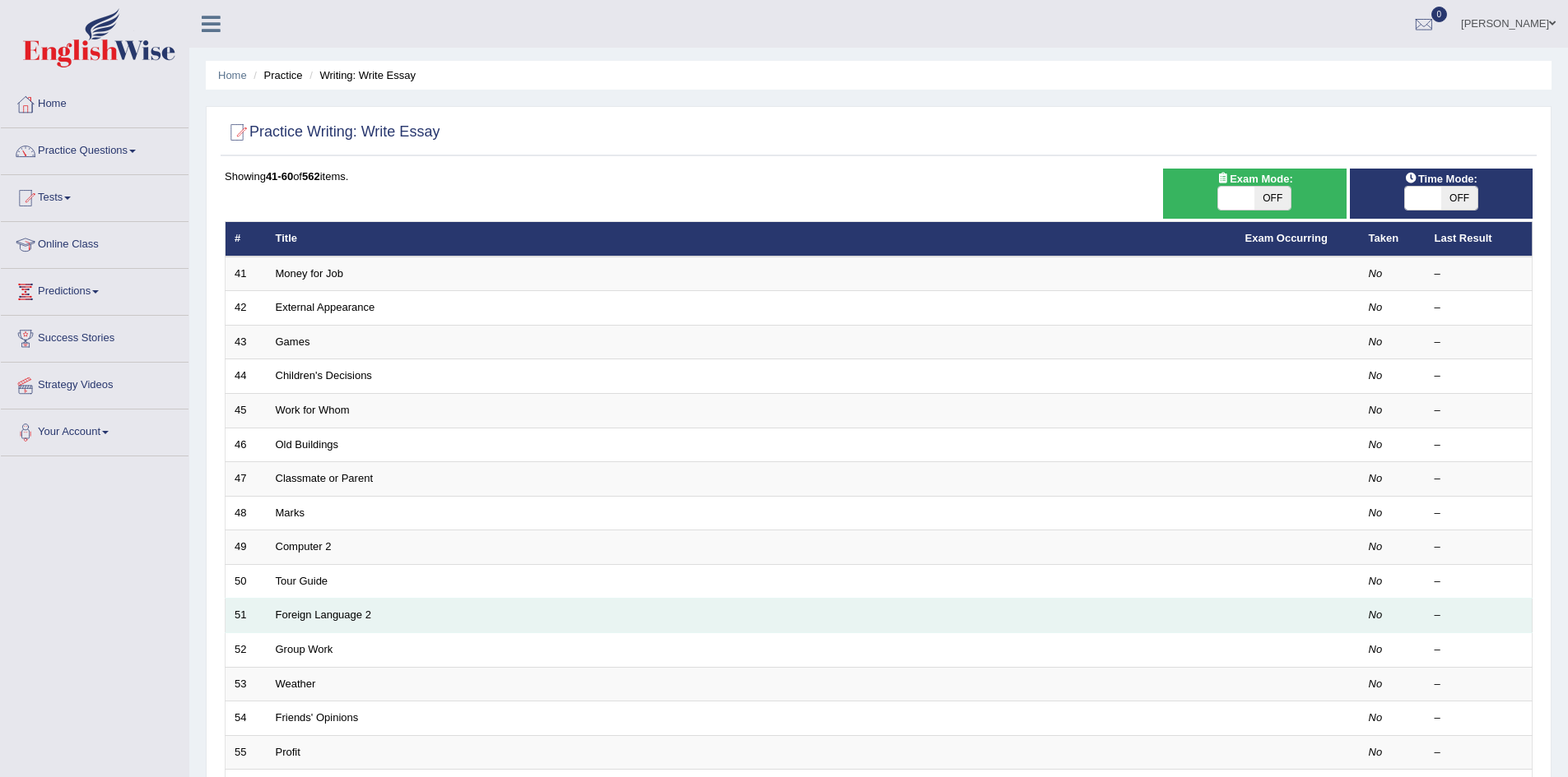
scroll to position [312, 0]
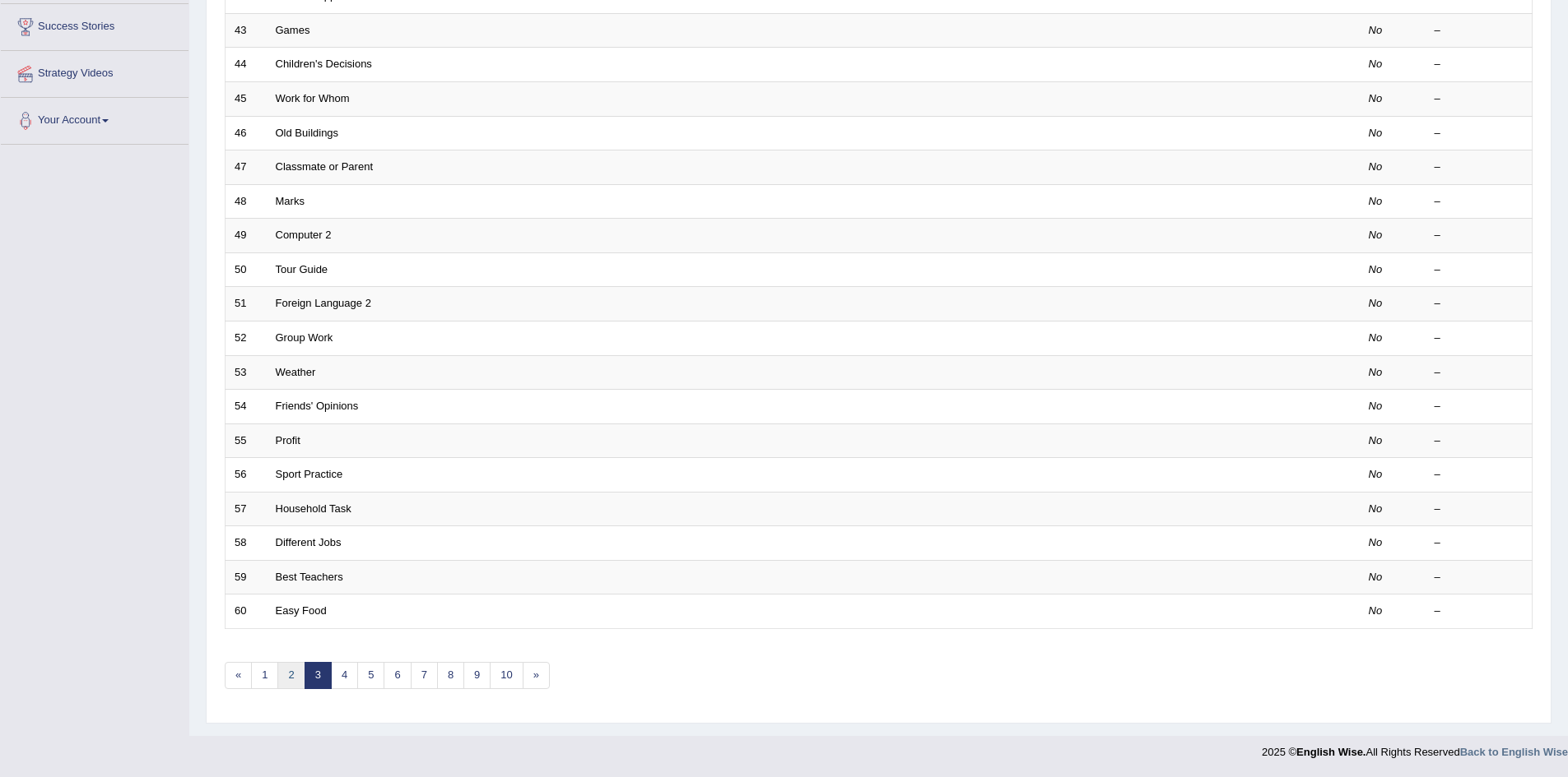
click at [296, 677] on link "2" at bounding box center [291, 676] width 27 height 27
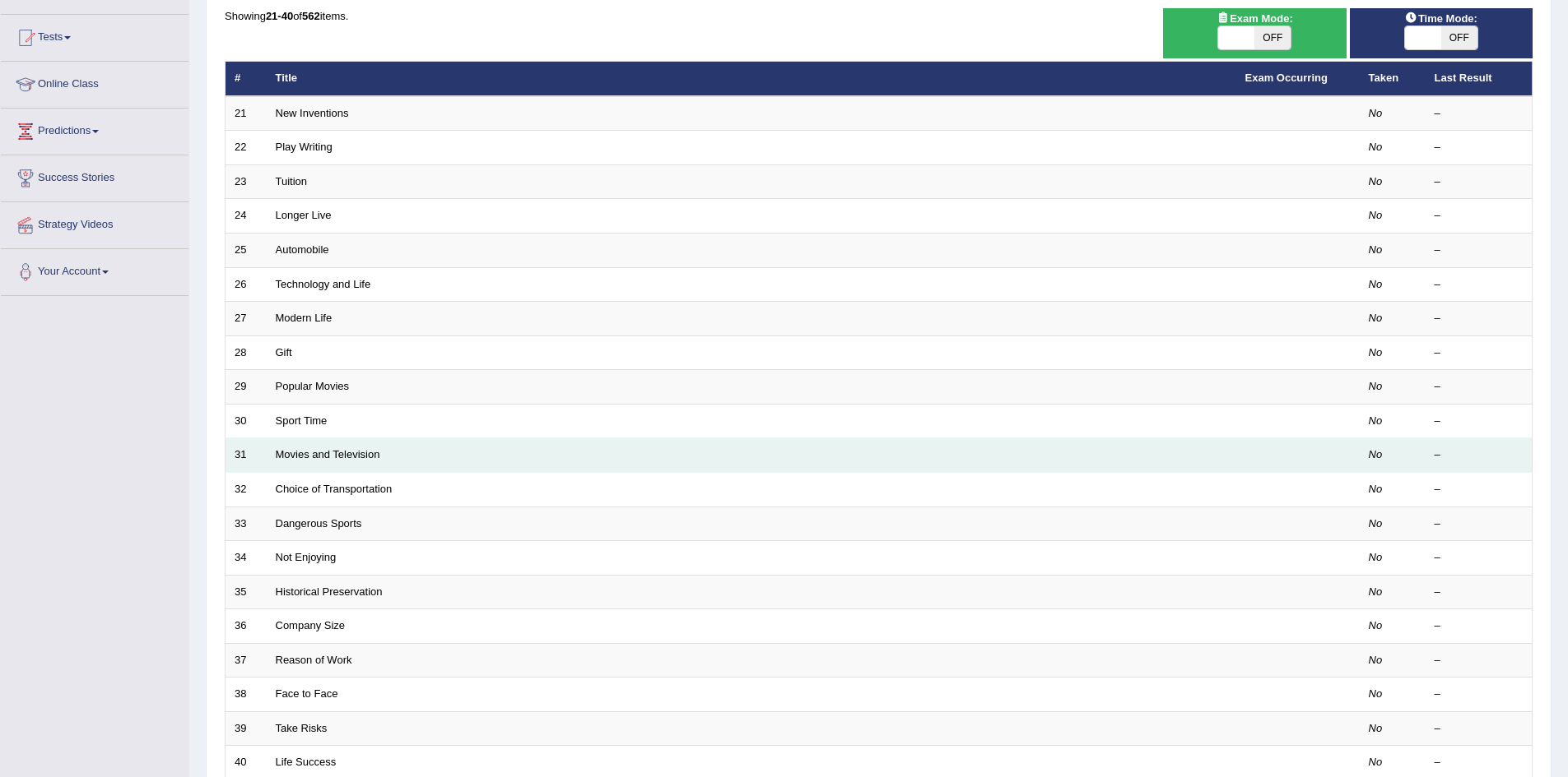
scroll to position [312, 0]
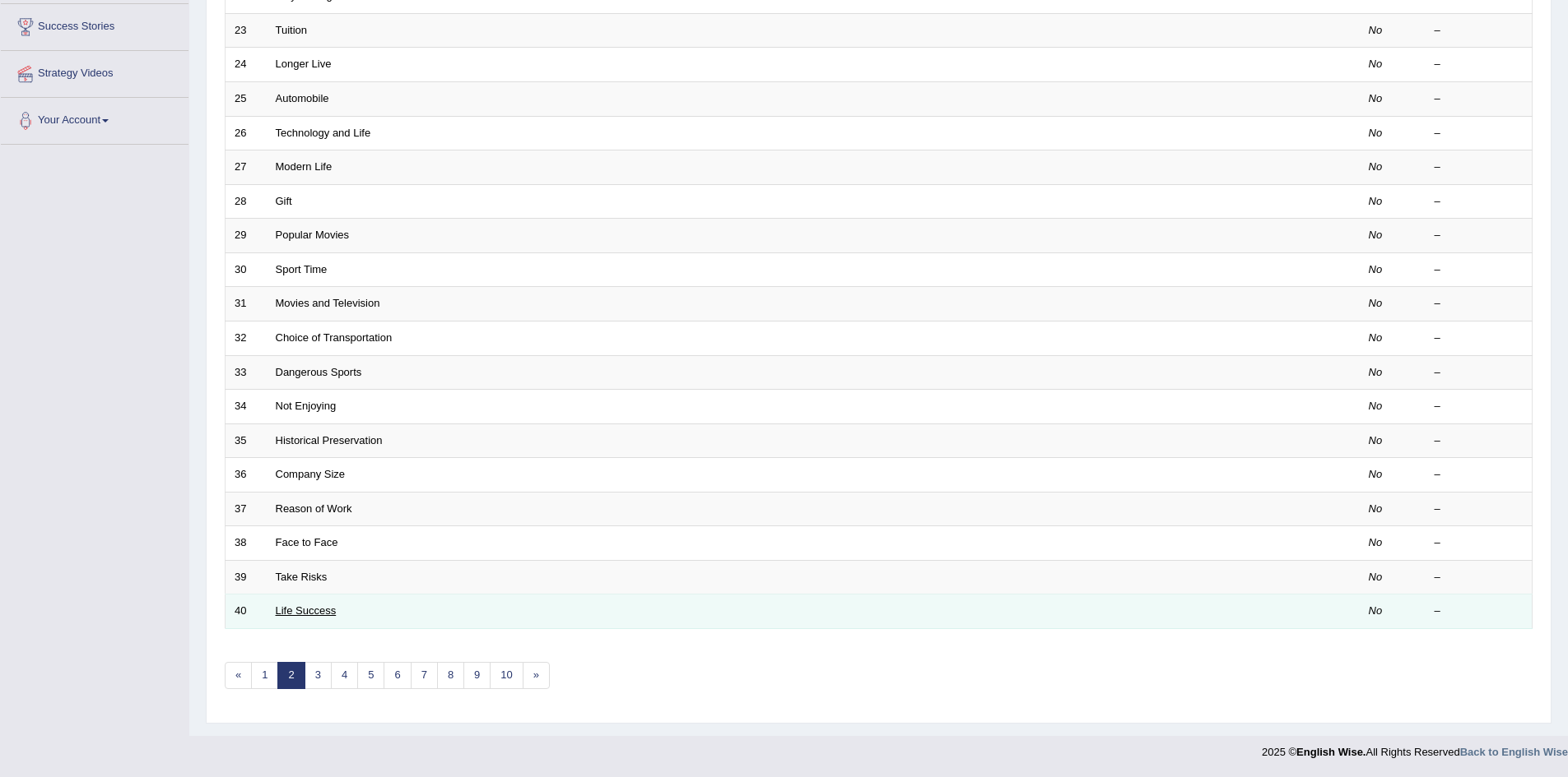
click at [322, 611] on link "Life Success" at bounding box center [306, 611] width 61 height 13
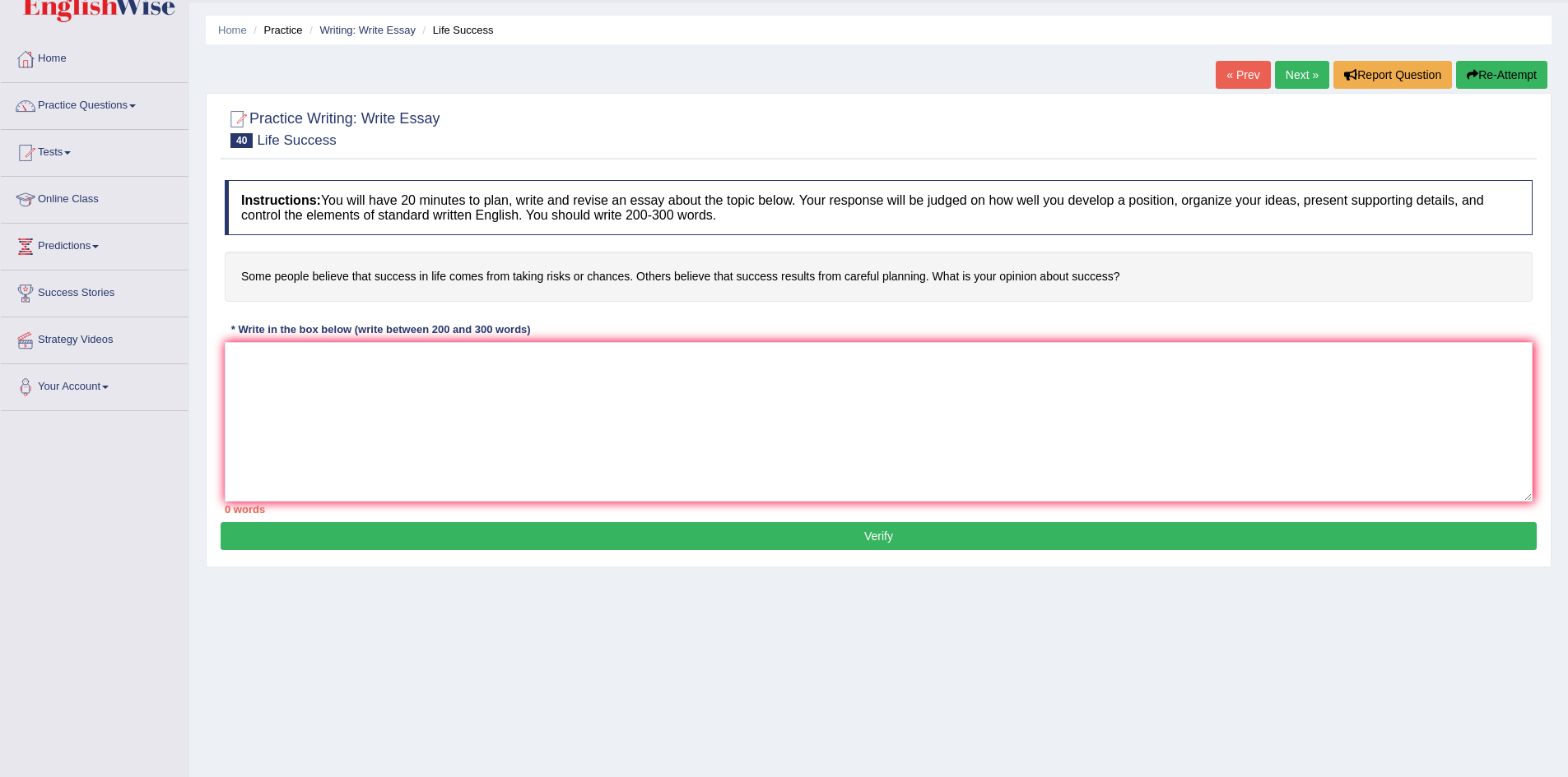
scroll to position [86, 0]
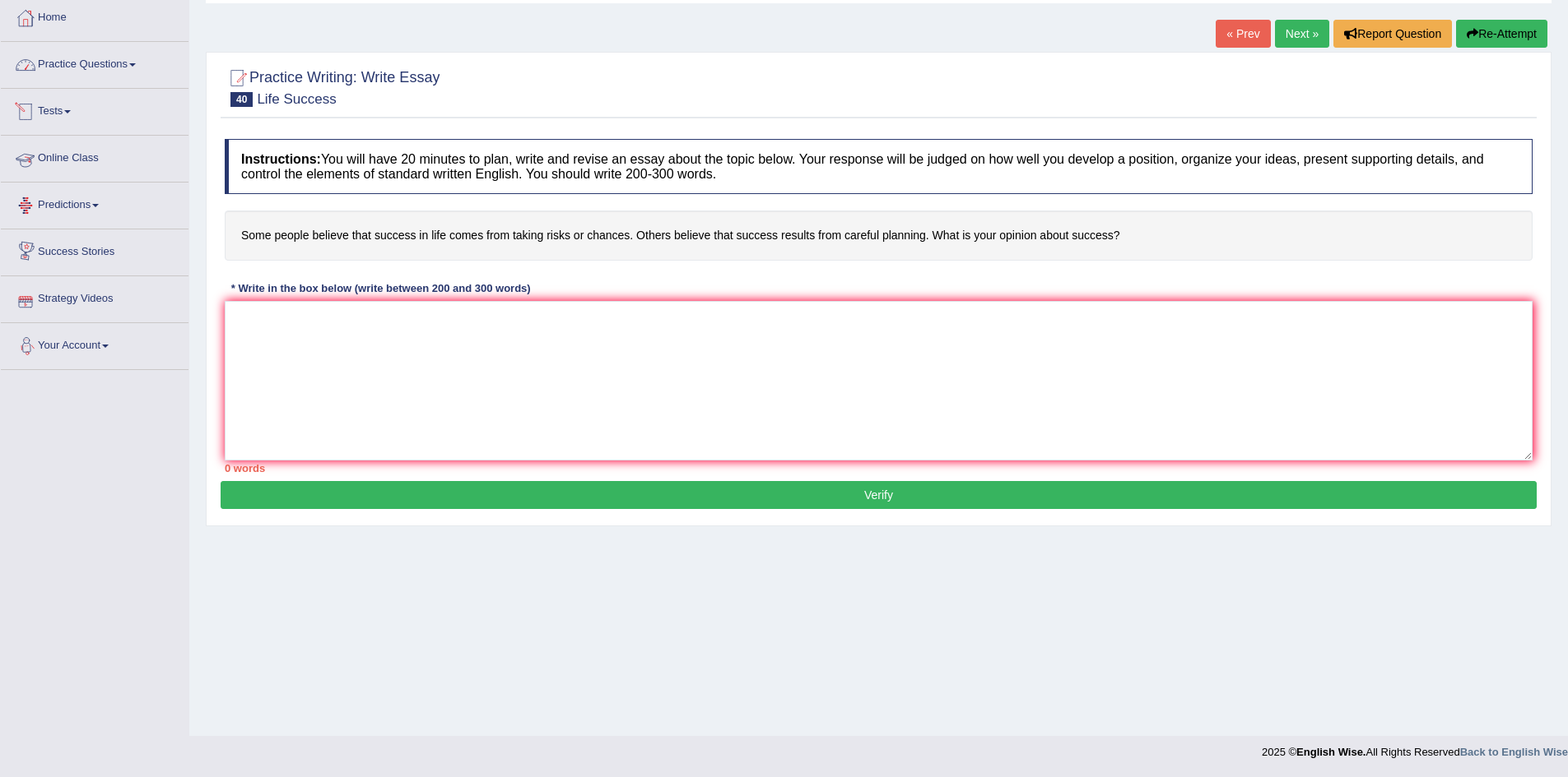
click at [129, 64] on link "Practice Questions" at bounding box center [94, 62] width 188 height 41
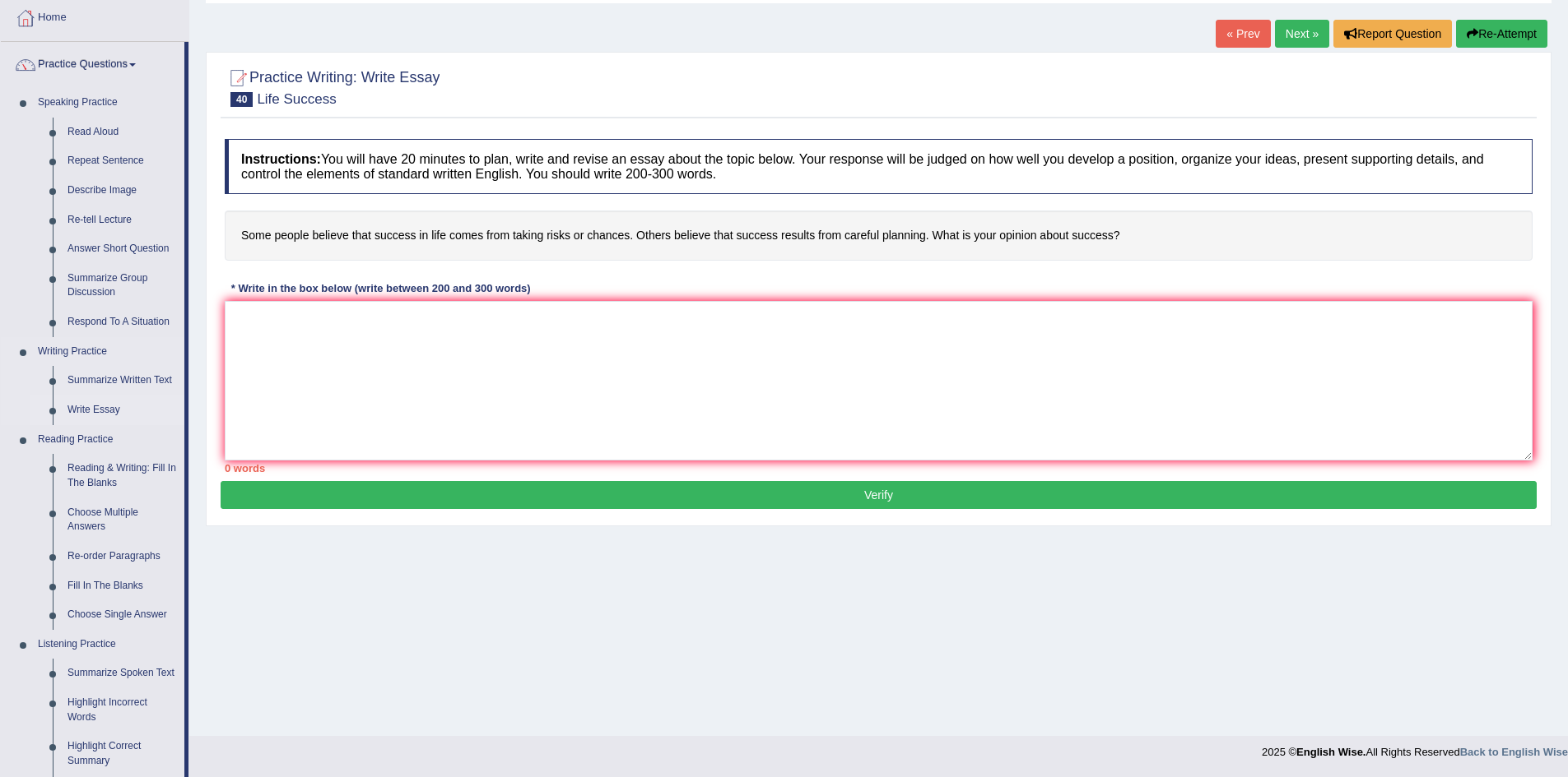
click at [108, 408] on link "Write Essay" at bounding box center [122, 410] width 124 height 30
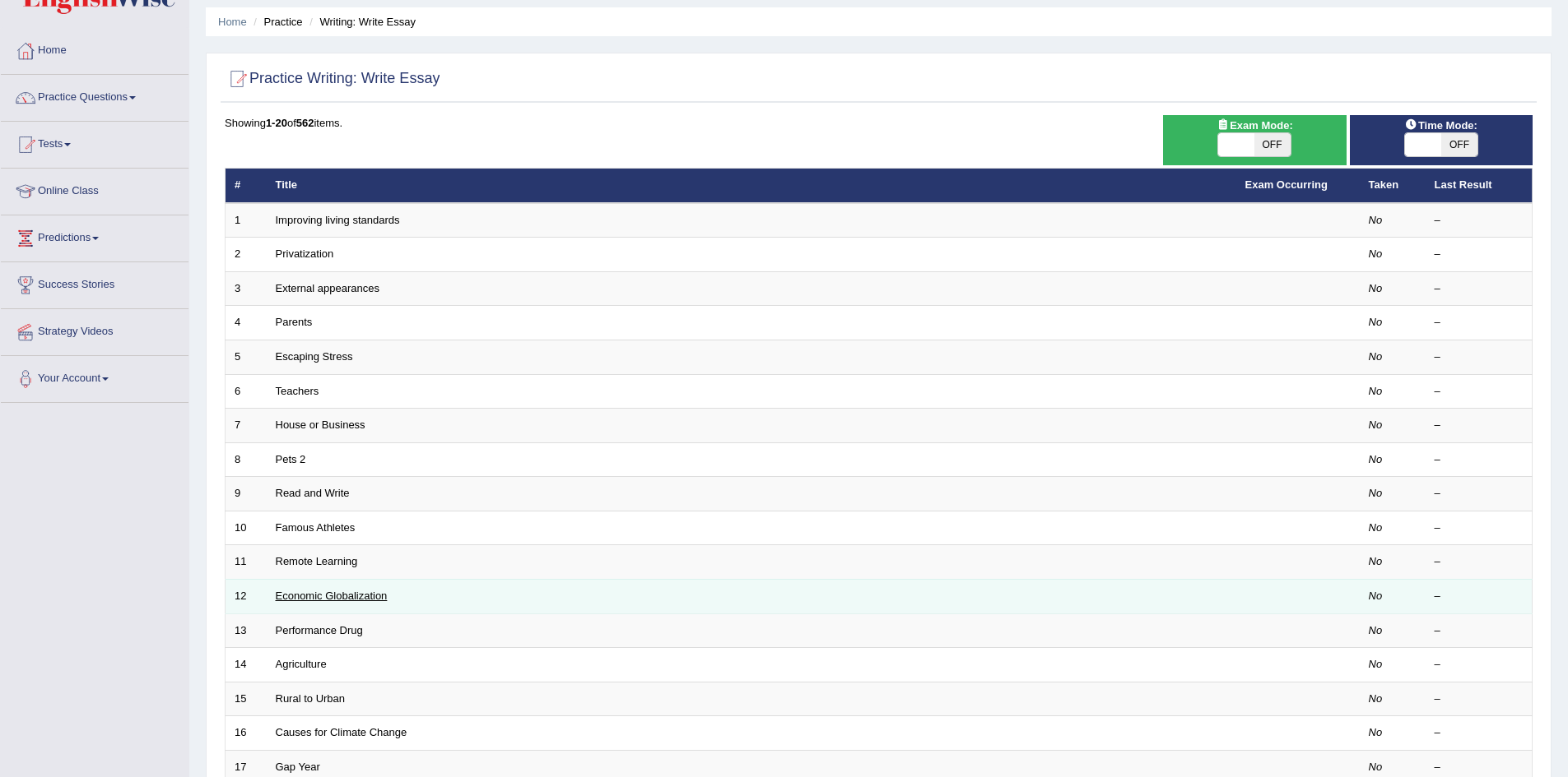
scroll to position [247, 0]
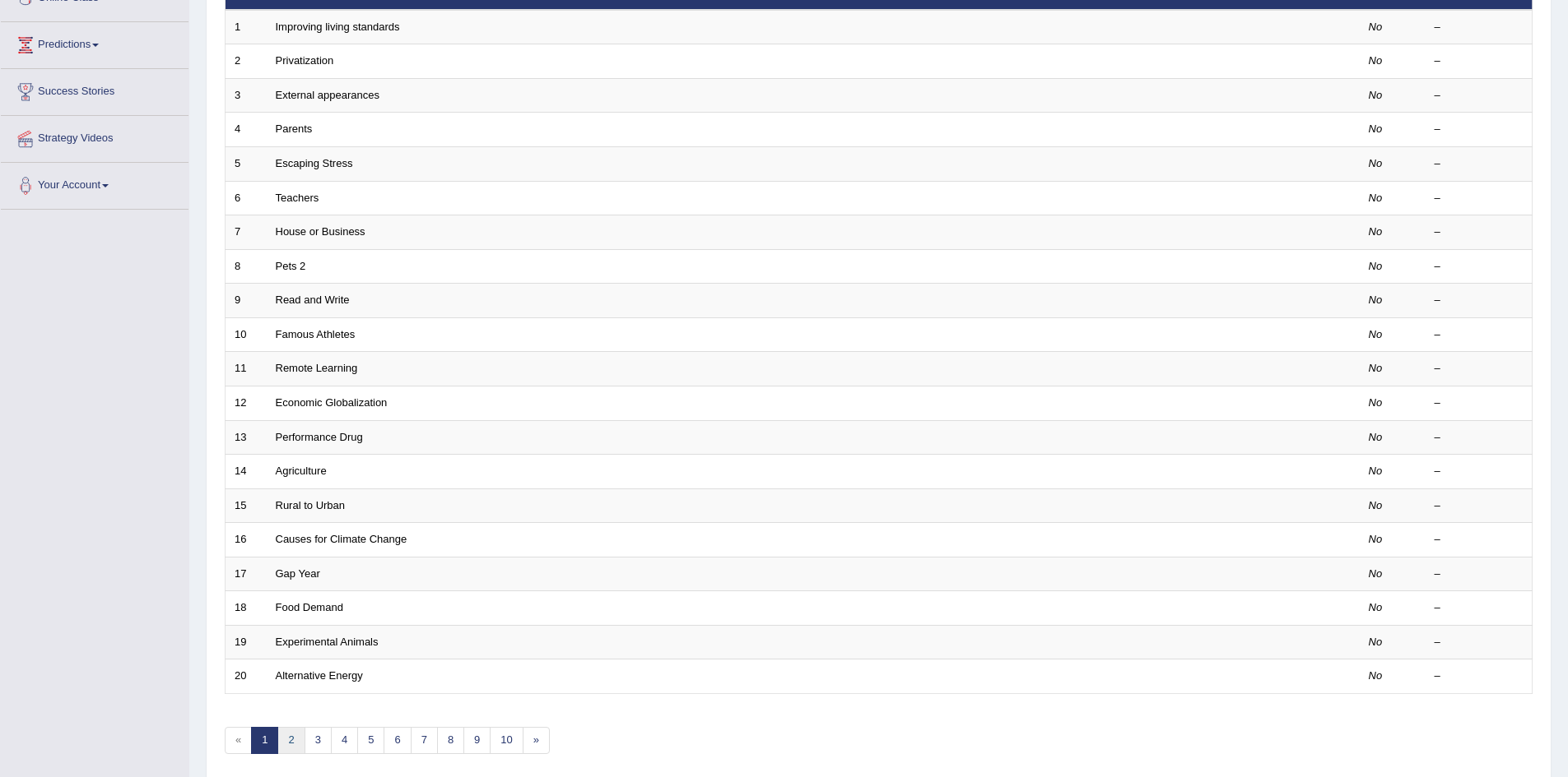
click at [288, 744] on link "2" at bounding box center [291, 741] width 27 height 27
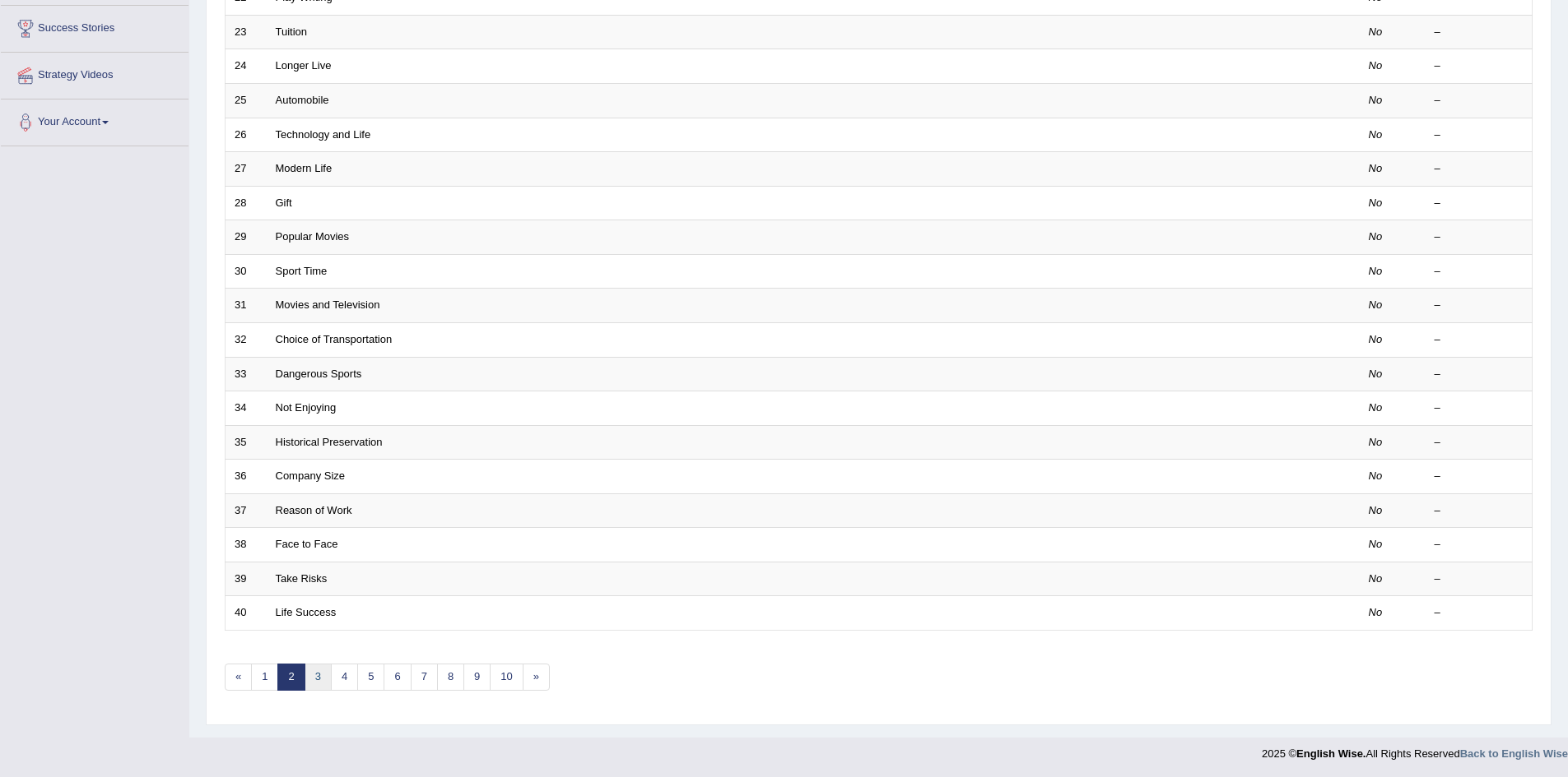
scroll to position [312, 0]
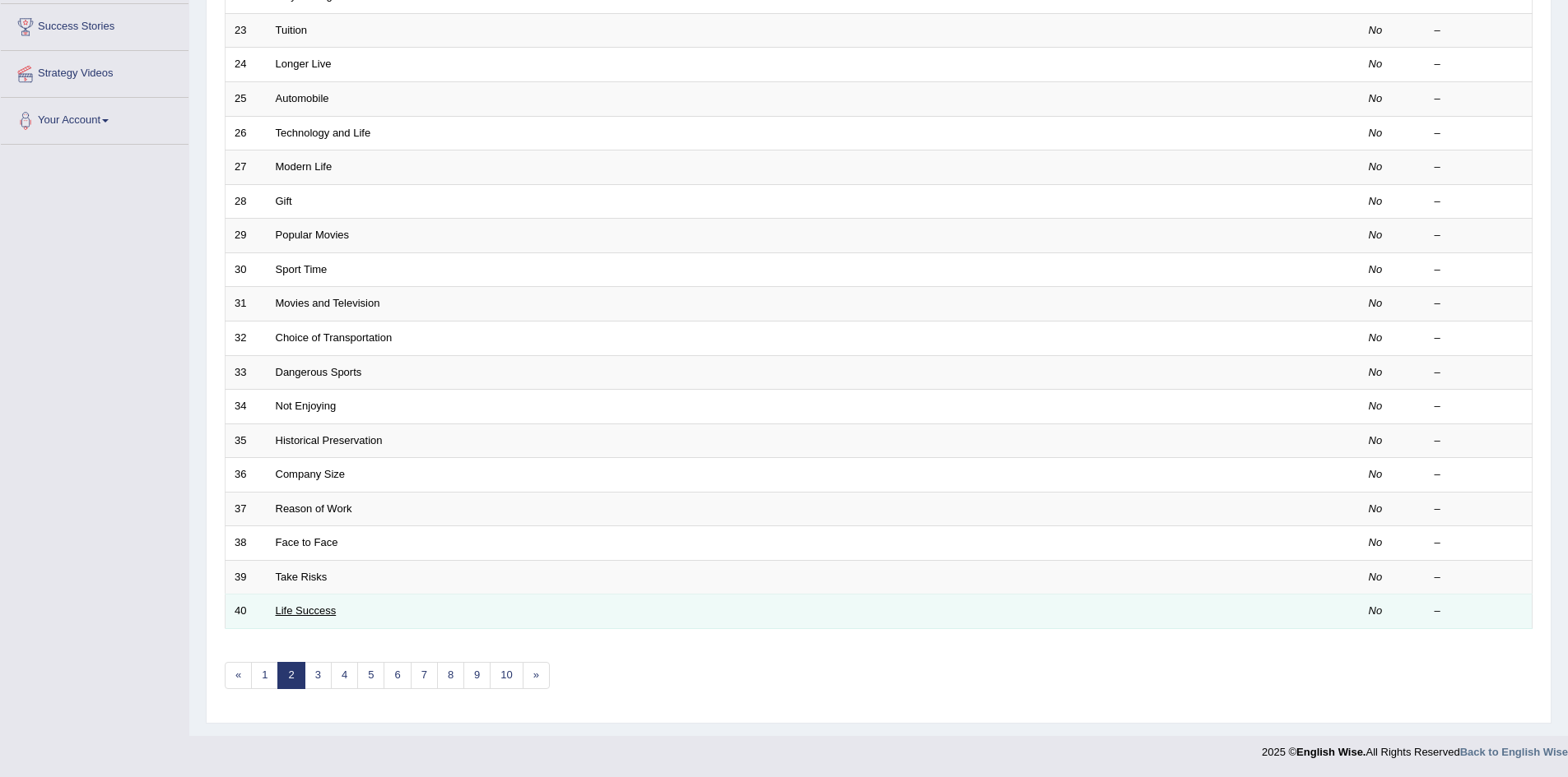
click at [303, 610] on link "Life Success" at bounding box center [306, 611] width 61 height 13
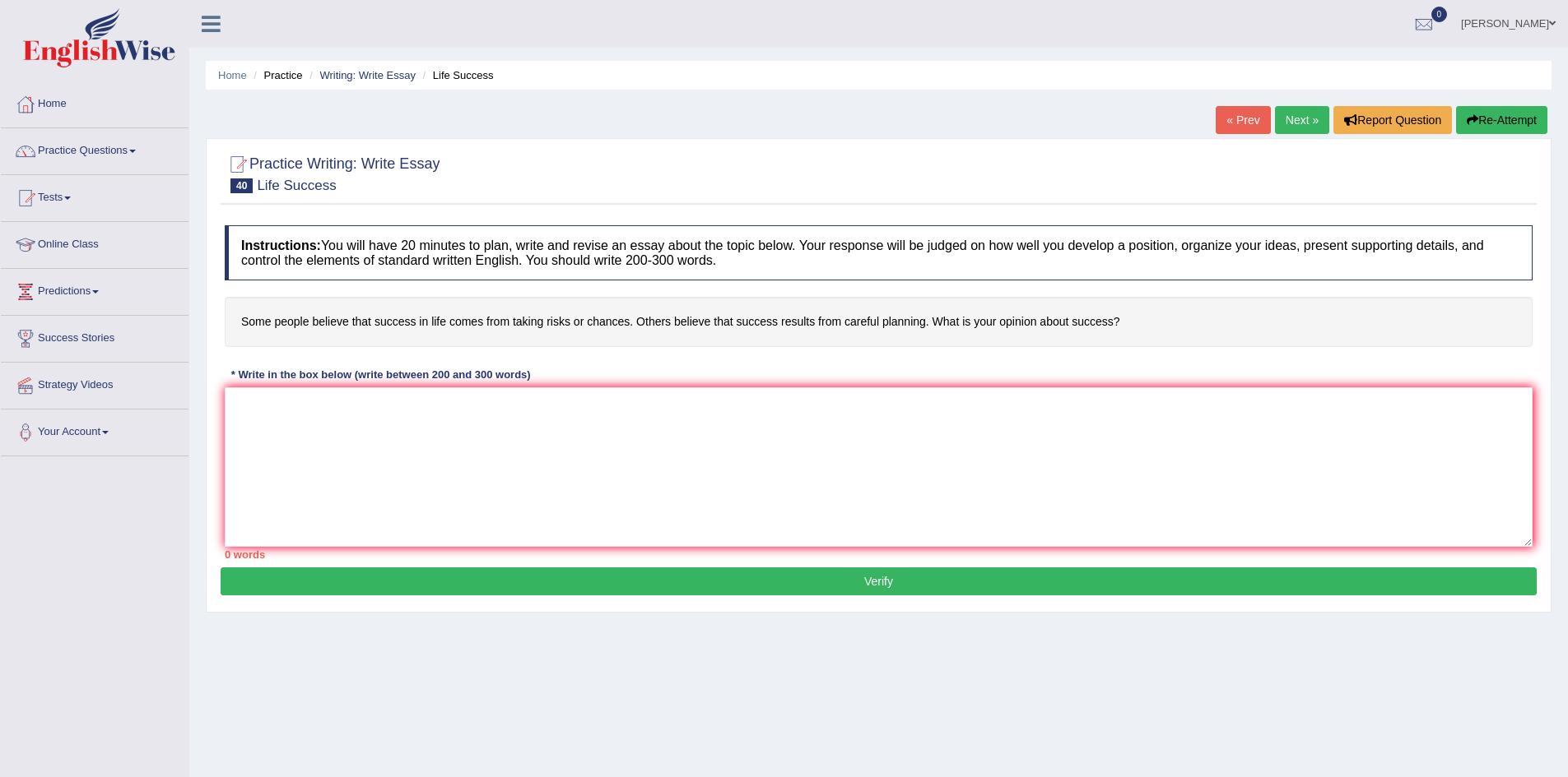
drag, startPoint x: 240, startPoint y: 320, endPoint x: 291, endPoint y: 320, distance: 51.0
click at [291, 320] on h4 "Some people believe that success in life comes from taking risks or chances. Ot…" at bounding box center [878, 321] width 1307 height 50
drag, startPoint x: 242, startPoint y: 320, endPoint x: 662, endPoint y: 346, distance: 420.8
click at [637, 320] on h4 "Some people believe that success in life comes from taking risks or chances. Ot…" at bounding box center [878, 321] width 1307 height 50
click at [313, 407] on textarea at bounding box center [878, 467] width 1307 height 160
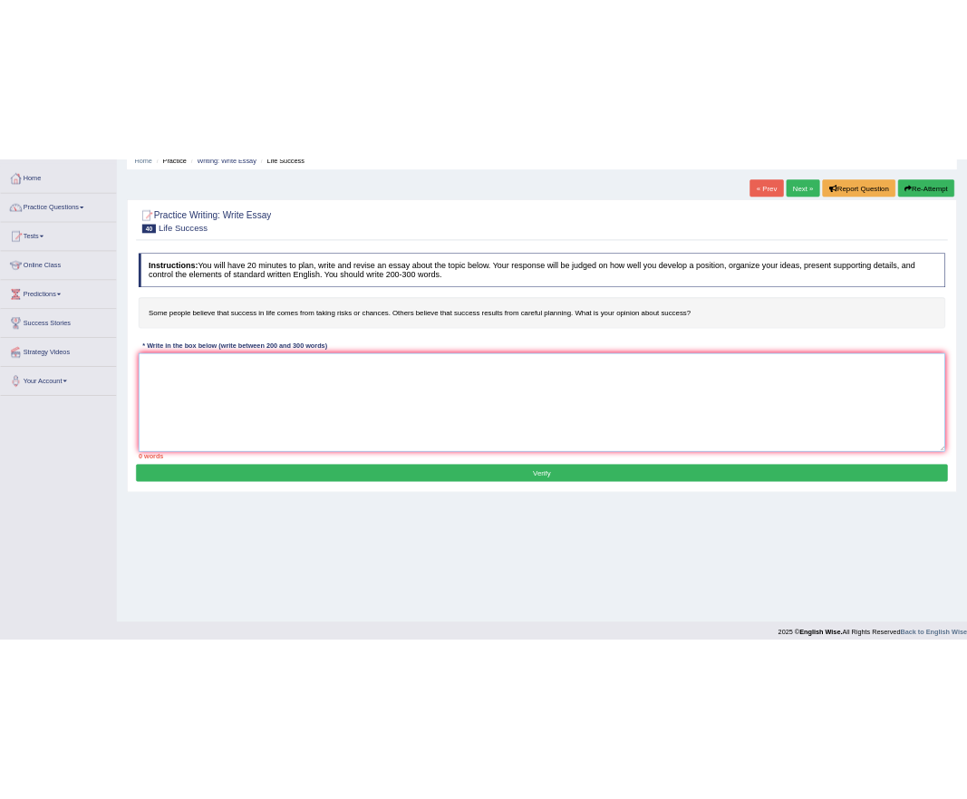
scroll to position [91, 0]
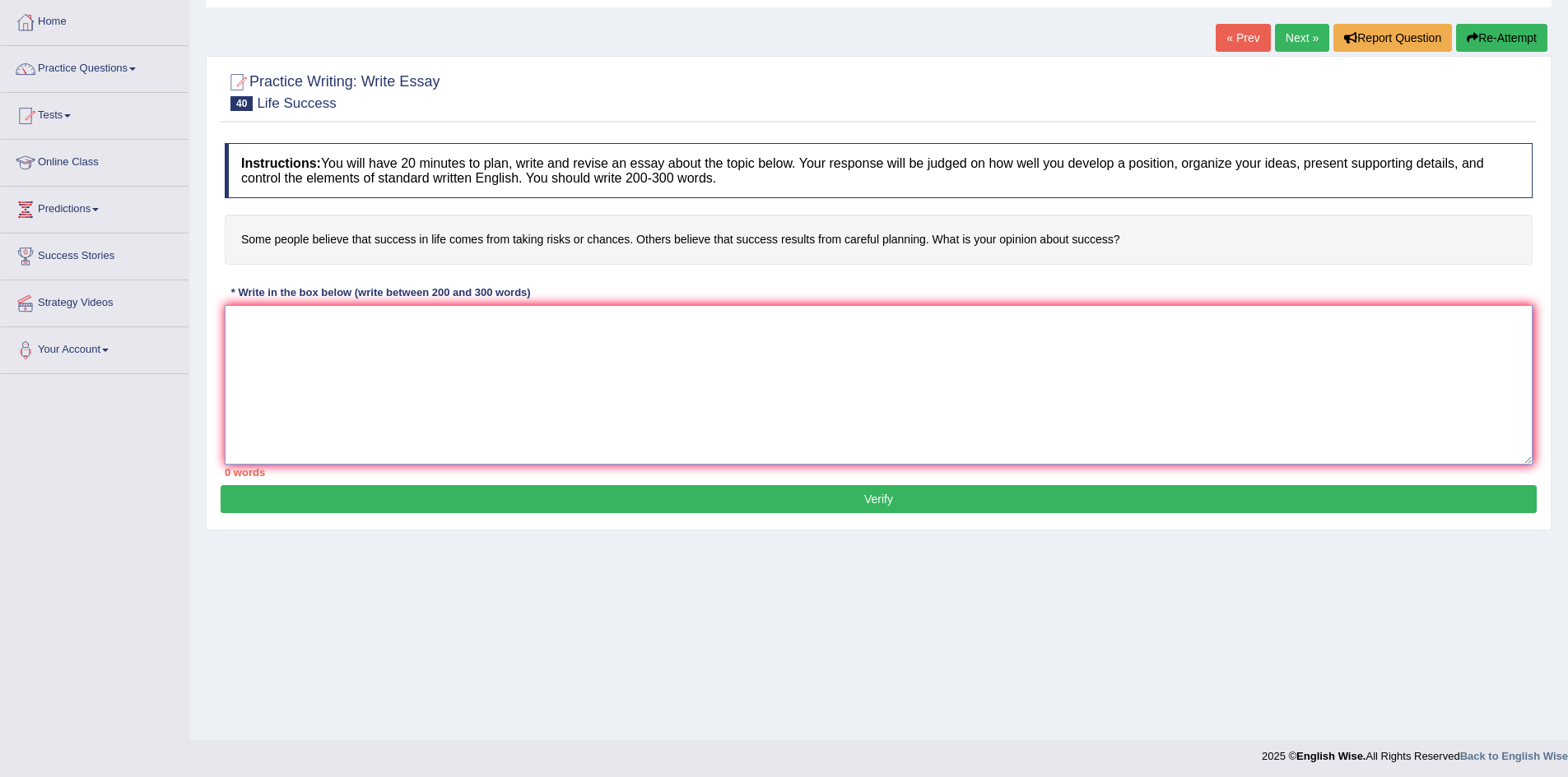
click at [403, 339] on textarea at bounding box center [878, 385] width 1307 height 160
click at [444, 329] on textarea "In my opinion, success is best" at bounding box center [878, 385] width 1307 height 160
click at [700, 326] on textarea "In my opinion, success is best achieved, or rather, results from careful planni…" at bounding box center [878, 385] width 1307 height 160
click at [235, 322] on textarea "In my opinion, success is best achieved, or rather, results from careful planni…" at bounding box center [878, 385] width 1307 height 160
drag, startPoint x: 255, startPoint y: 322, endPoint x: 235, endPoint y: 322, distance: 20.0
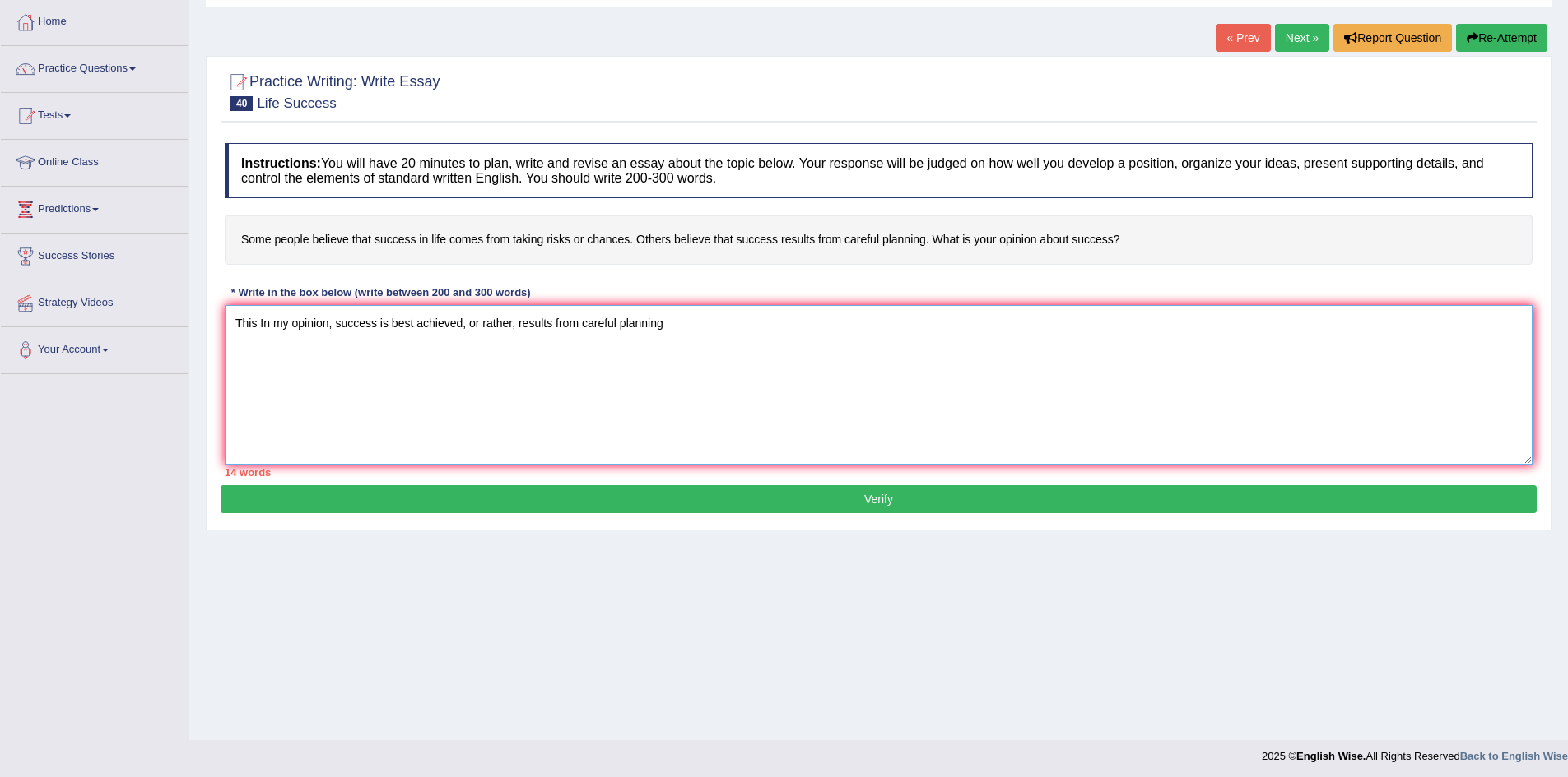
click at [235, 322] on textarea "This In my opinion, success is best achieved, or rather, results from careful p…" at bounding box center [878, 385] width 1307 height 160
click at [316, 374] on textarea "Some people belive that success in life comes In my opinion, success is best ac…" at bounding box center [878, 385] width 1307 height 160
click at [476, 325] on textarea "Some people believe that success in life comes In my opinion, success is best a…" at bounding box center [878, 385] width 1307 height 160
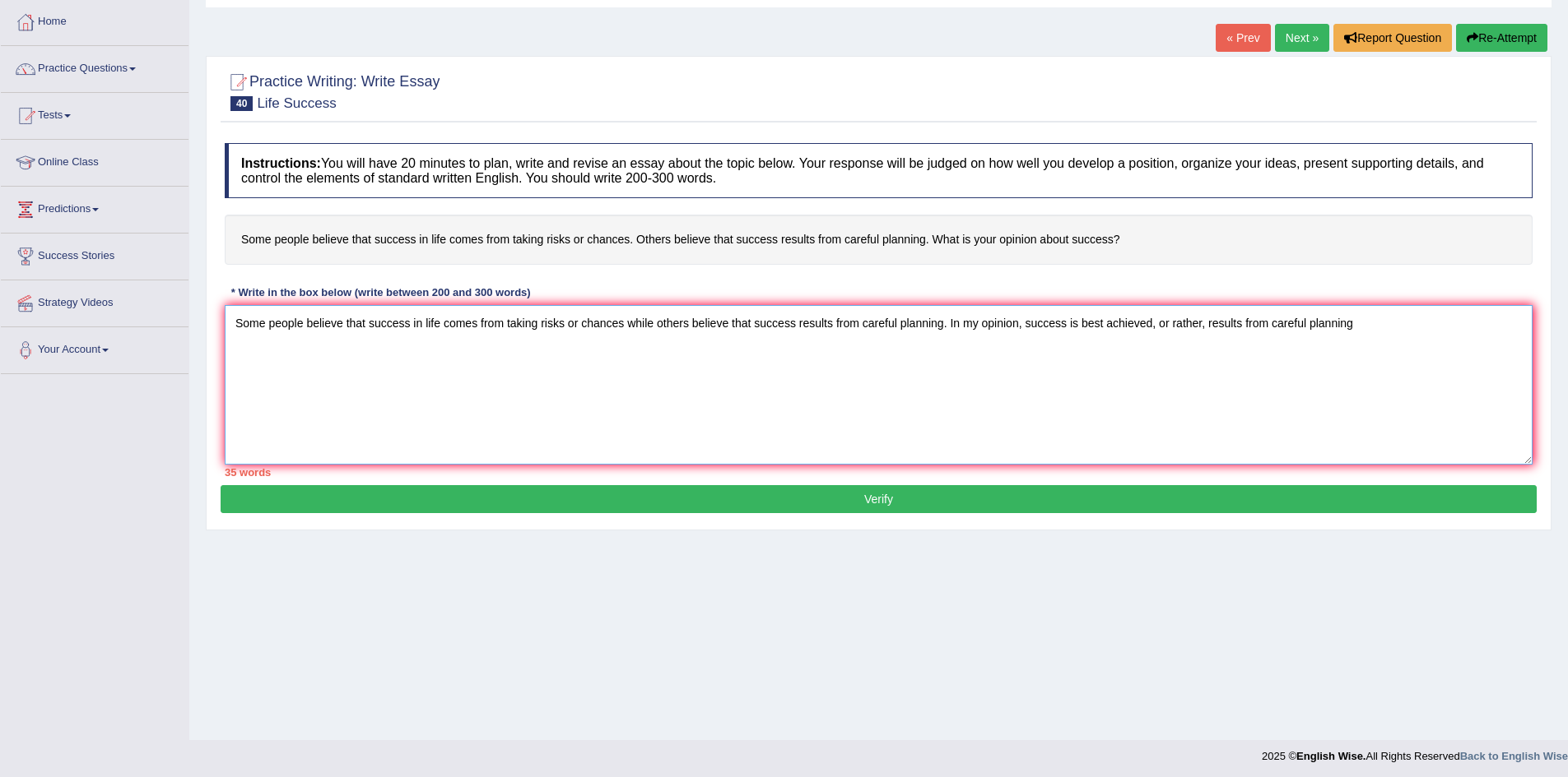
click at [1359, 320] on textarea "Some people believe that success in life comes from taking risks or chances whi…" at bounding box center [878, 385] width 1307 height 160
click at [1366, 321] on textarea "Some people believe that success in life comes from taking risks or chances whi…" at bounding box center [878, 385] width 1307 height 160
click at [1352, 320] on textarea "Some people believe that success in life comes from taking risks or chances whi…" at bounding box center [878, 385] width 1307 height 160
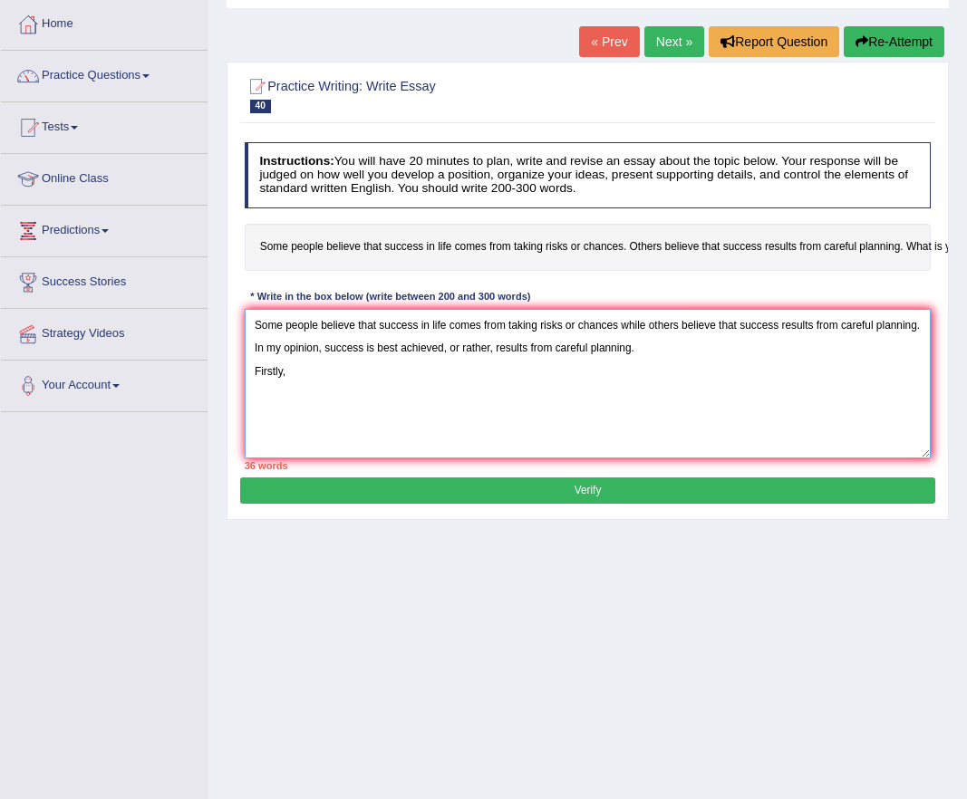
click at [647, 355] on textarea "Some people believe that success in life comes from taking risks or chances whi…" at bounding box center [588, 384] width 687 height 150
click at [288, 372] on textarea "Some people believe that success in life comes from taking risks or chances whi…" at bounding box center [588, 384] width 687 height 150
drag, startPoint x: 333, startPoint y: 370, endPoint x: 410, endPoint y: 372, distance: 77.1
click at [410, 372] on textarea "Some people believe that success in life comes from taking risks or chances whi…" at bounding box center [588, 384] width 687 height 150
click at [388, 373] on textarea "Some people believe that success in life comes from taking risks or chances whi…" at bounding box center [588, 384] width 687 height 150
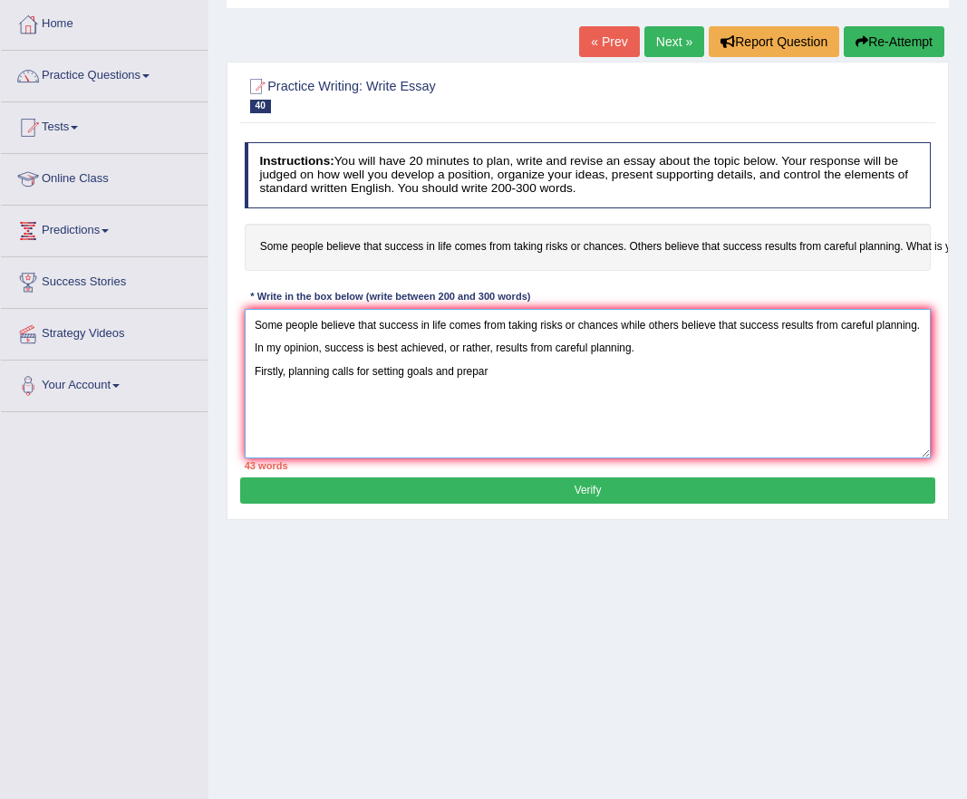
click at [489, 372] on textarea "Some people believe that success in life comes from taking risks or chances whi…" at bounding box center [588, 384] width 687 height 150
drag, startPoint x: 295, startPoint y: 393, endPoint x: 731, endPoint y: 371, distance: 435.6
click at [731, 371] on textarea "Some people believe that success in life comes from taking risks or chances whi…" at bounding box center [588, 384] width 687 height 150
click at [812, 373] on textarea "Some people believe that success in life comes from taking risks or chances whi…" at bounding box center [588, 384] width 687 height 150
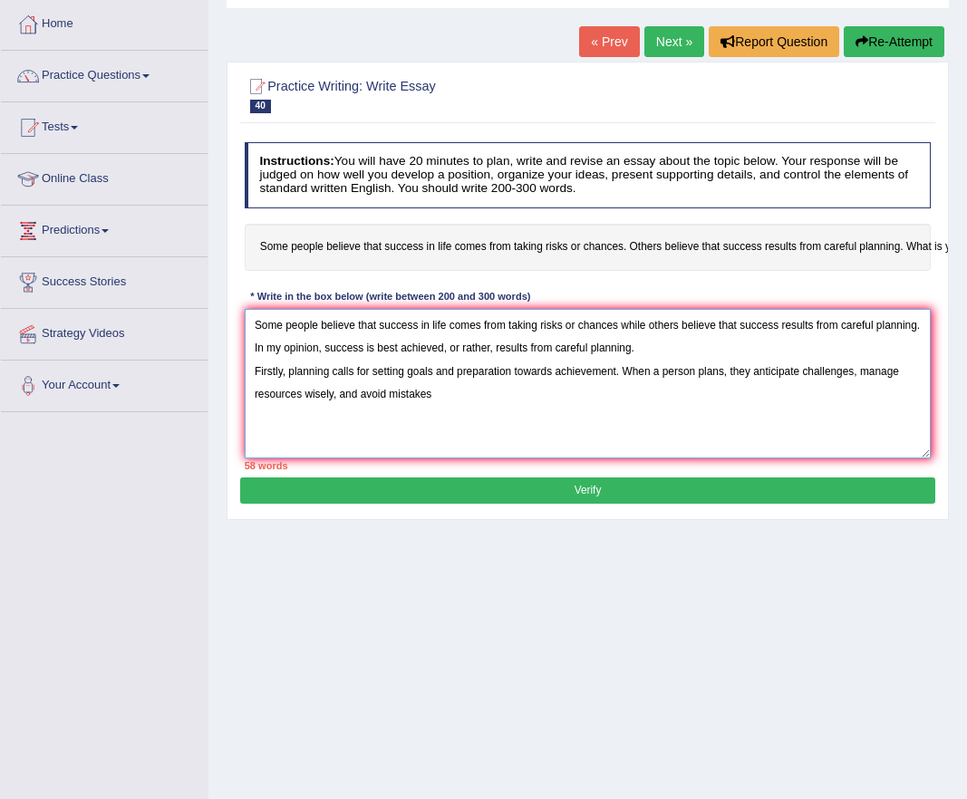
click at [356, 397] on textarea "Some people believe that success in life comes from taking risks or chances whi…" at bounding box center [588, 384] width 687 height 150
click at [472, 395] on textarea "Some people believe that success in life comes from taking risks or chances whi…" at bounding box center [588, 384] width 687 height 150
drag, startPoint x: 529, startPoint y: 394, endPoint x: 627, endPoint y: 392, distance: 97.9
click at [627, 392] on textarea "Some people believe that success in life comes from taking risks or chances whi…" at bounding box center [588, 384] width 687 height 150
paste textarea "students who plan their studies in advance are more likely to perform well in e…"
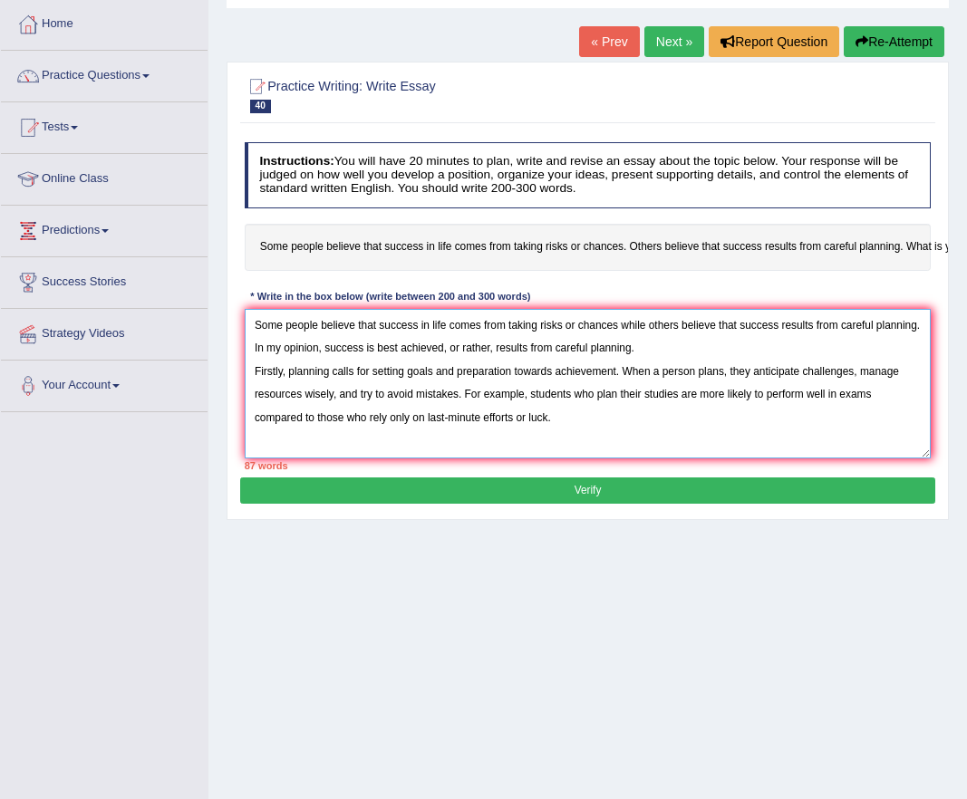
click at [555, 420] on textarea "Some people believe that success in life comes from taking risks or chances whi…" at bounding box center [588, 384] width 687 height 150
click at [386, 441] on textarea "Some people believe that success in life comes from taking risks or chances, wh…" at bounding box center [588, 384] width 687 height 150
click at [854, 441] on textarea "Some people believe that success in life comes from taking risks or chances, wh…" at bounding box center [588, 384] width 687 height 150
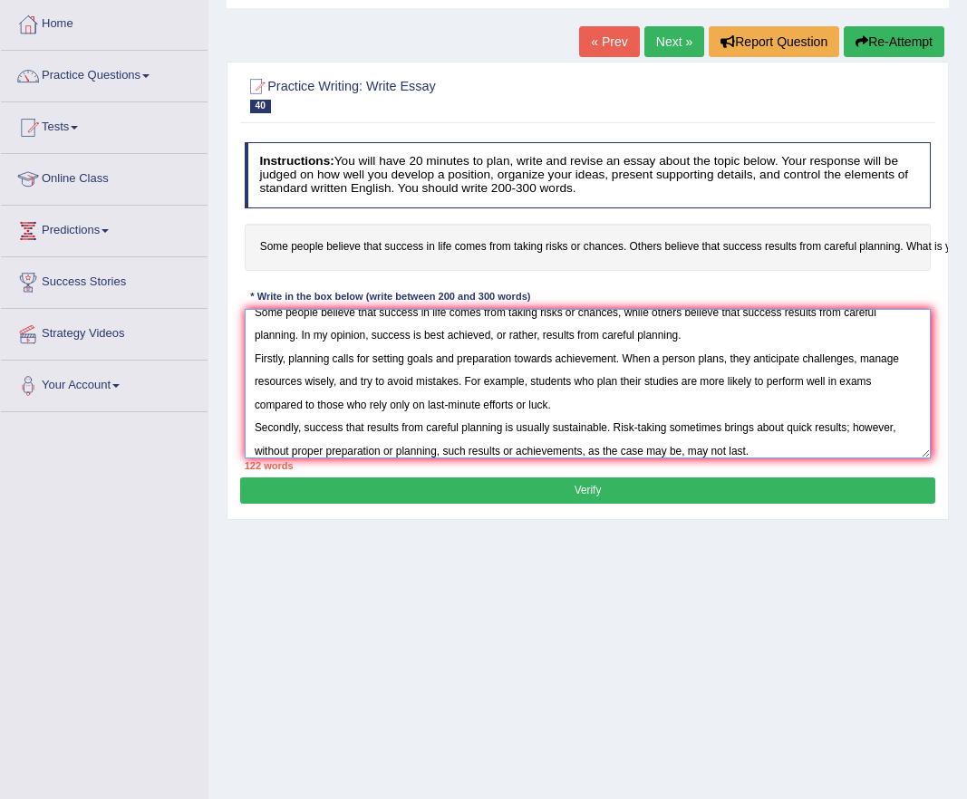
click at [760, 449] on textarea "Some people believe that success in life comes from taking risks or chances, wh…" at bounding box center [588, 384] width 687 height 150
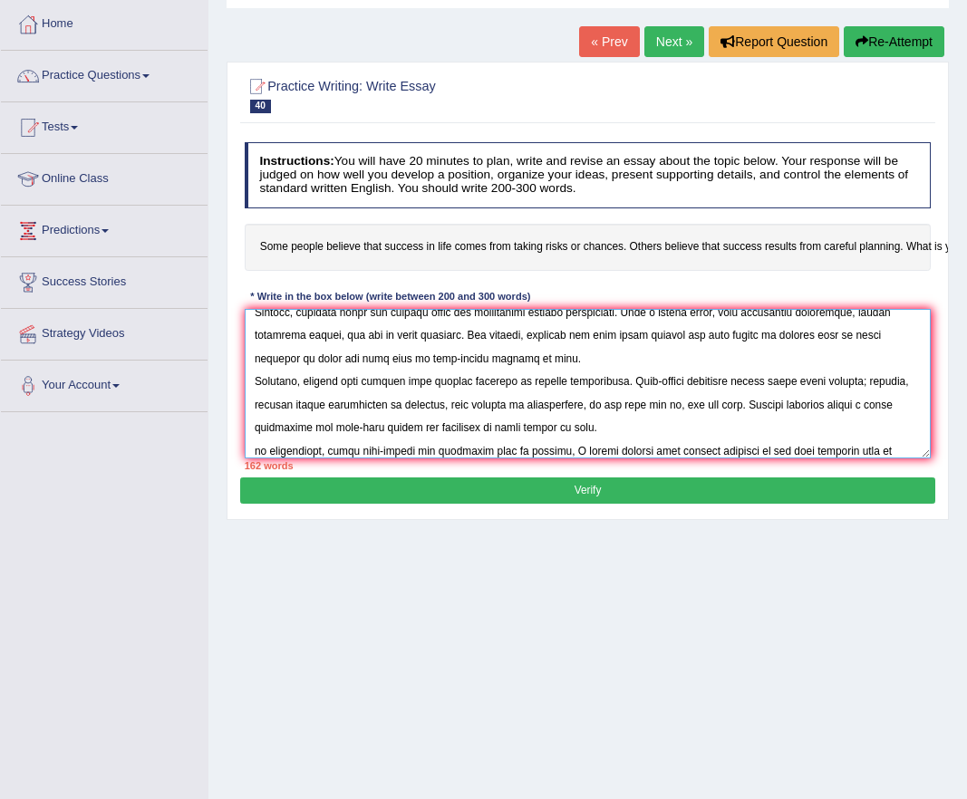
scroll to position [97, 0]
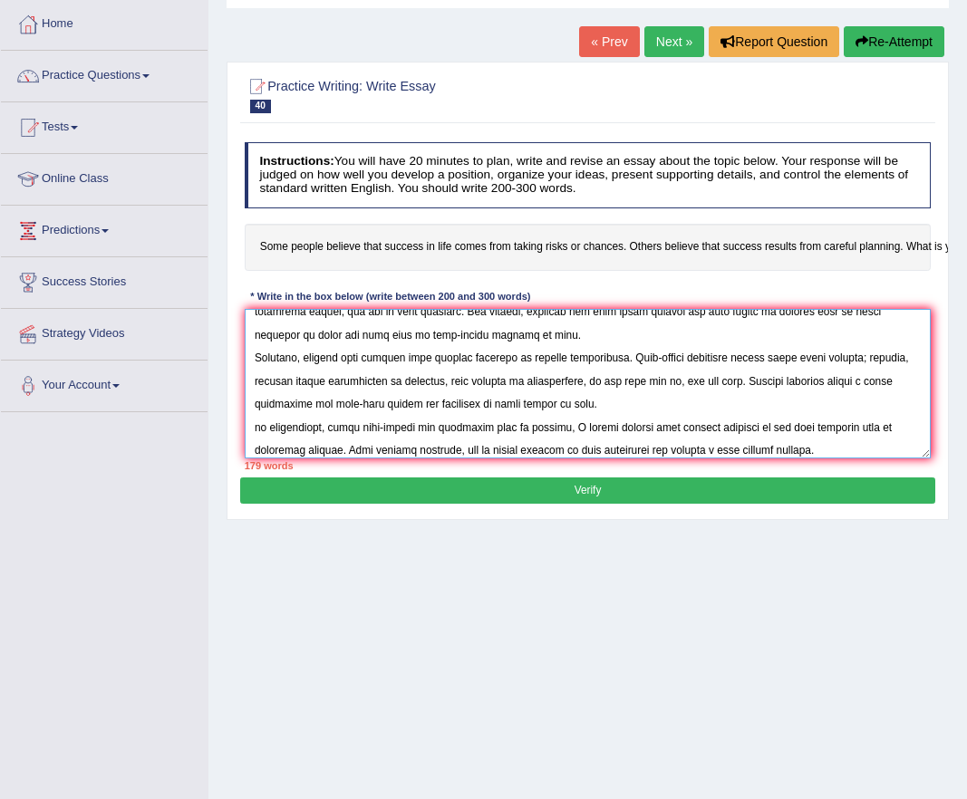
click at [580, 430] on textarea at bounding box center [588, 384] width 687 height 150
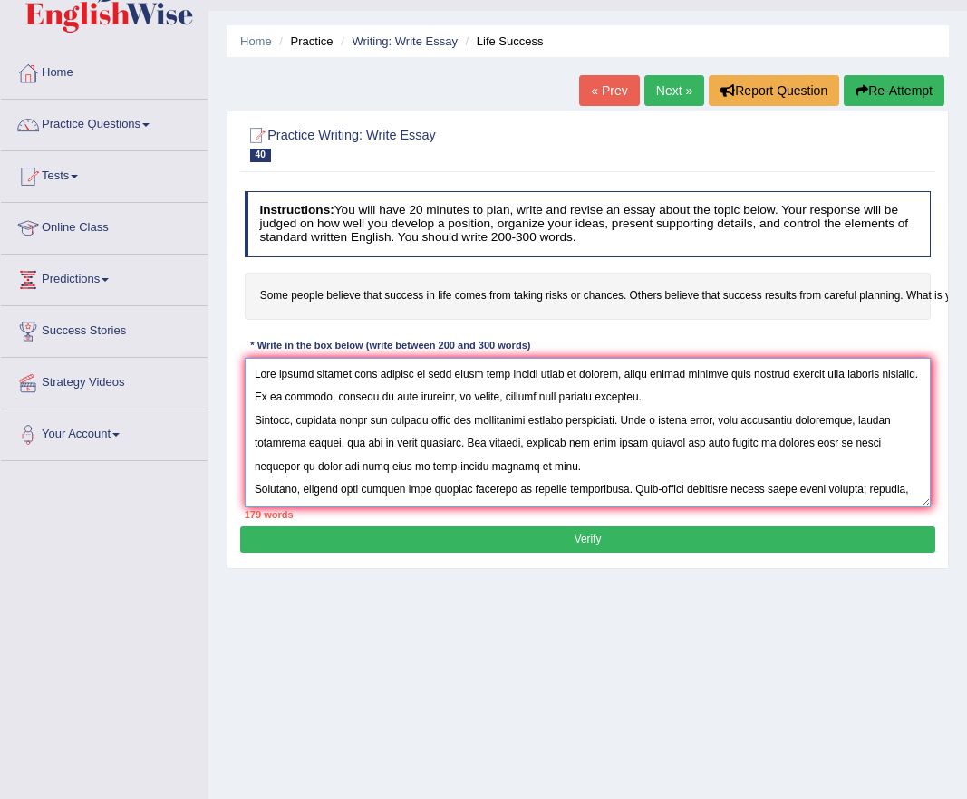
scroll to position [0, 0]
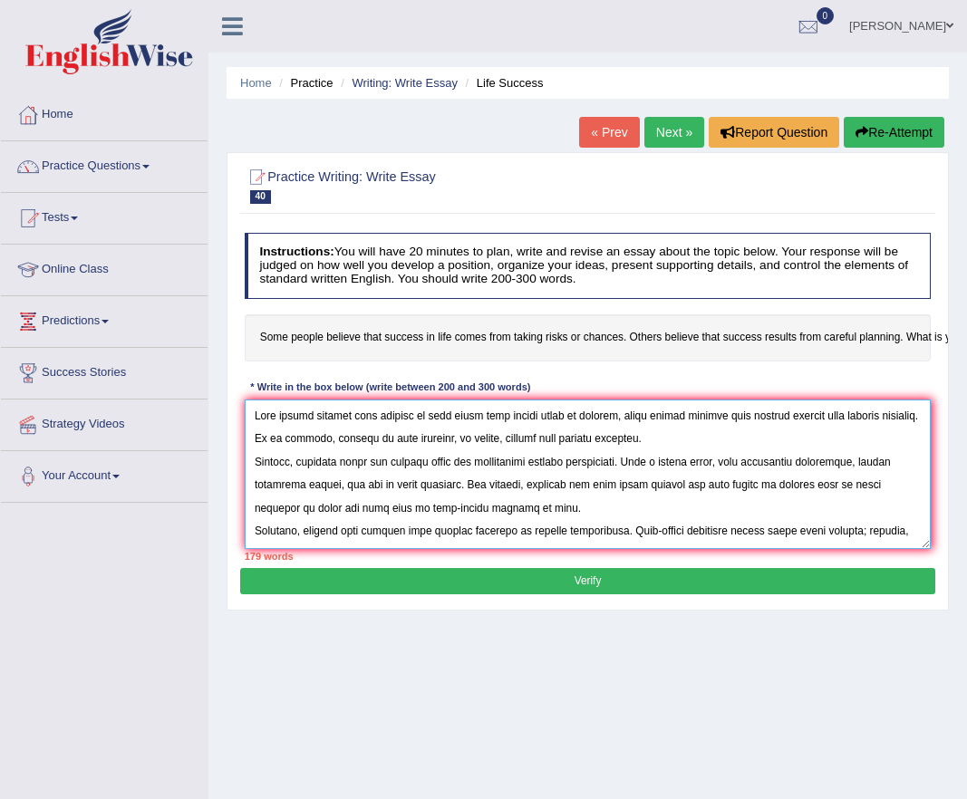
click at [619, 464] on textarea at bounding box center [588, 475] width 687 height 150
paste textarea "When people plan, they are able to organize their time, resources, and energy e…"
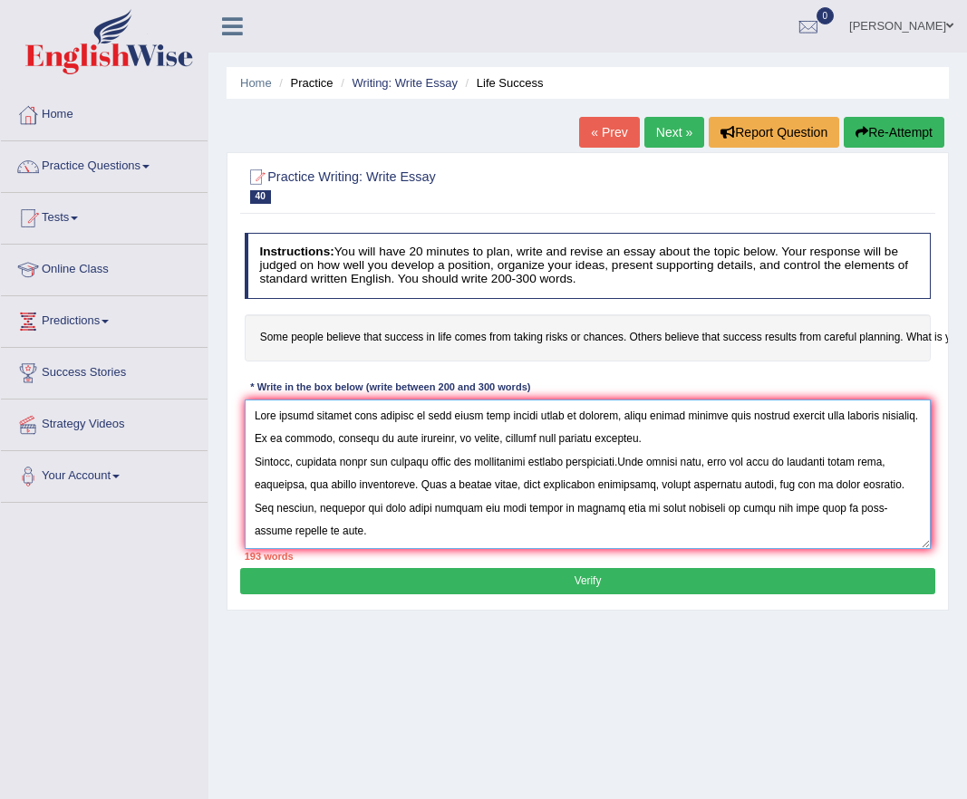
click at [622, 462] on textarea at bounding box center [588, 475] width 687 height 150
click at [408, 486] on textarea at bounding box center [588, 475] width 687 height 150
click at [884, 462] on textarea at bounding box center [588, 475] width 687 height 150
drag, startPoint x: 301, startPoint y: 486, endPoint x: 256, endPoint y: 483, distance: 45.4
click at [256, 483] on textarea at bounding box center [588, 475] width 687 height 150
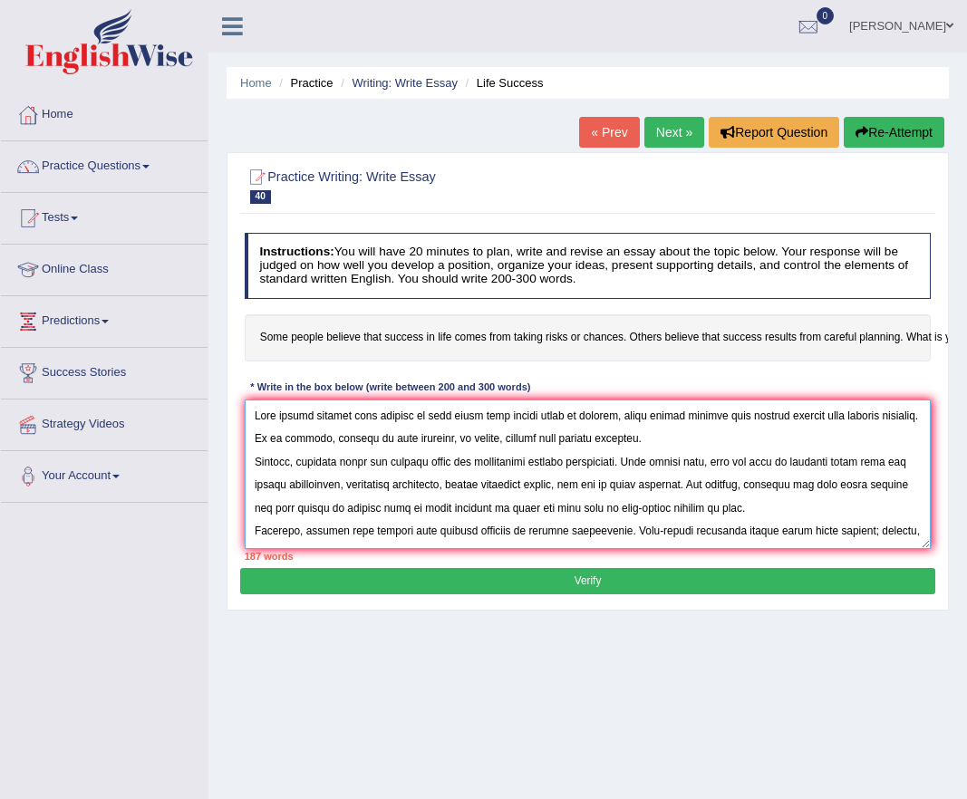
click at [792, 509] on textarea at bounding box center [588, 475] width 687 height 150
paste textarea "By anticipating possible problems and preparing solutions in advance, planners …"
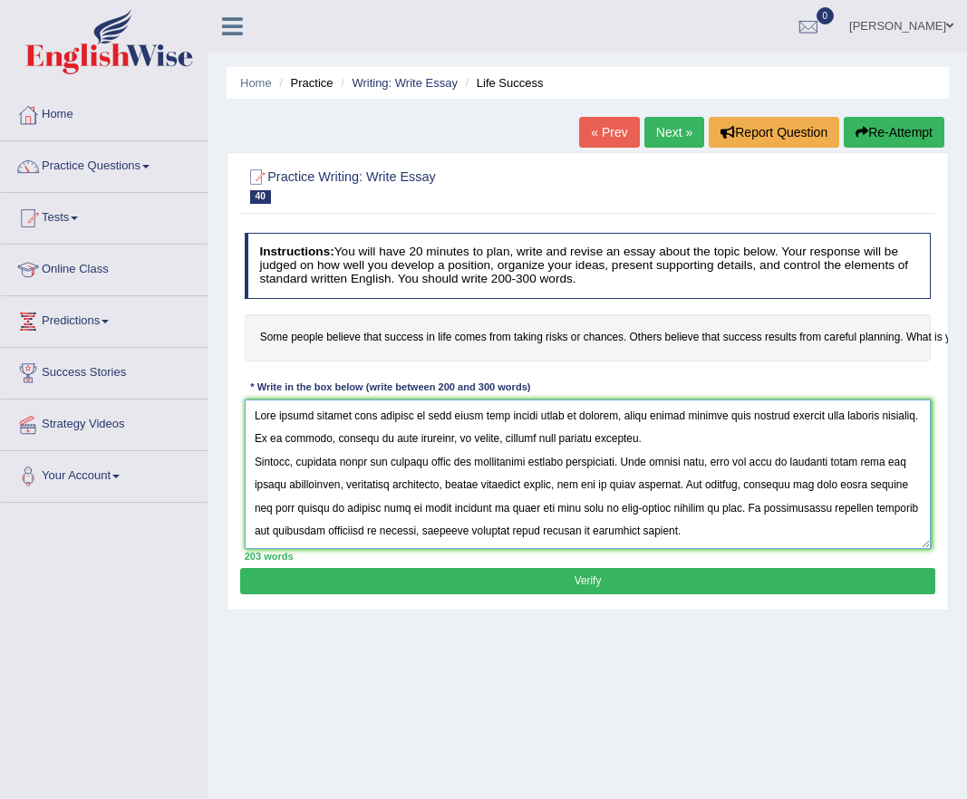
scroll to position [106, 0]
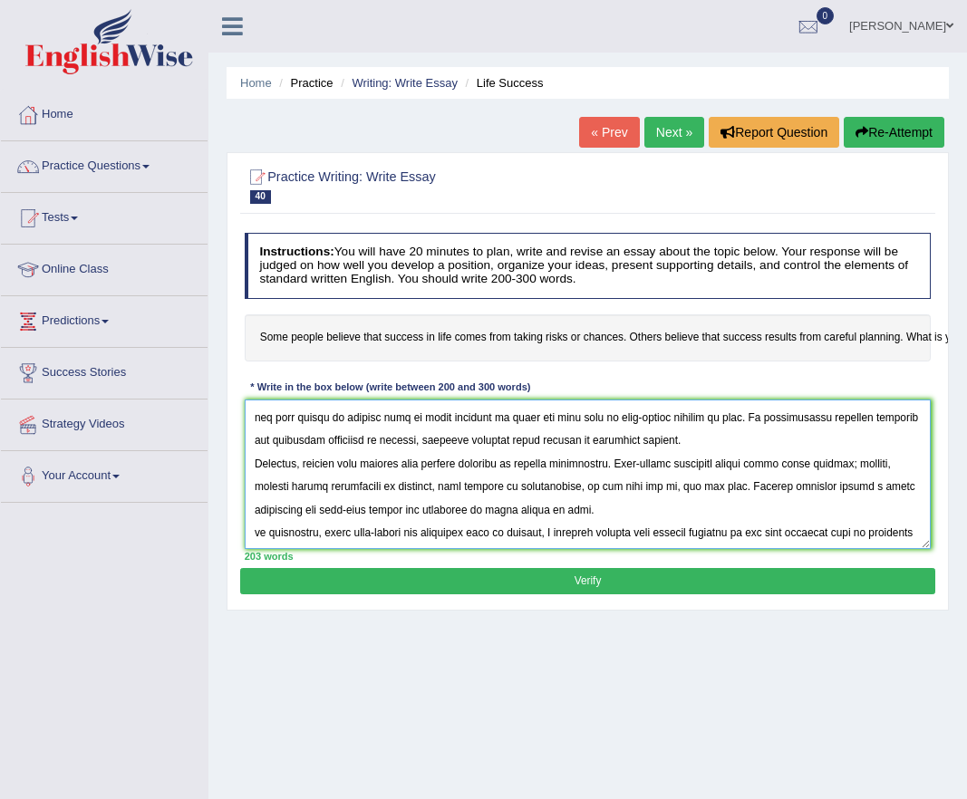
drag, startPoint x: 687, startPoint y: 486, endPoint x: 746, endPoint y: 480, distance: 59.2
click at [746, 480] on textarea at bounding box center [588, 475] width 687 height 150
click at [635, 514] on textarea at bounding box center [588, 475] width 687 height 150
paste textarea "For example, an investor who makes impulsive financial decisions may earn profi…"
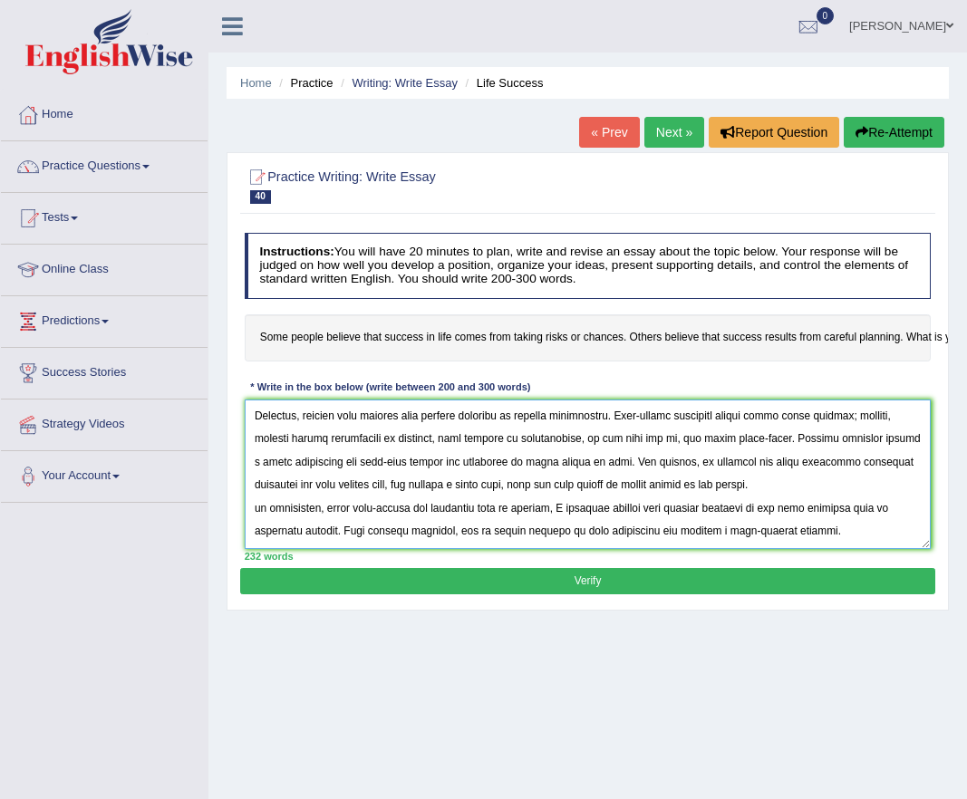
scroll to position [91, 0]
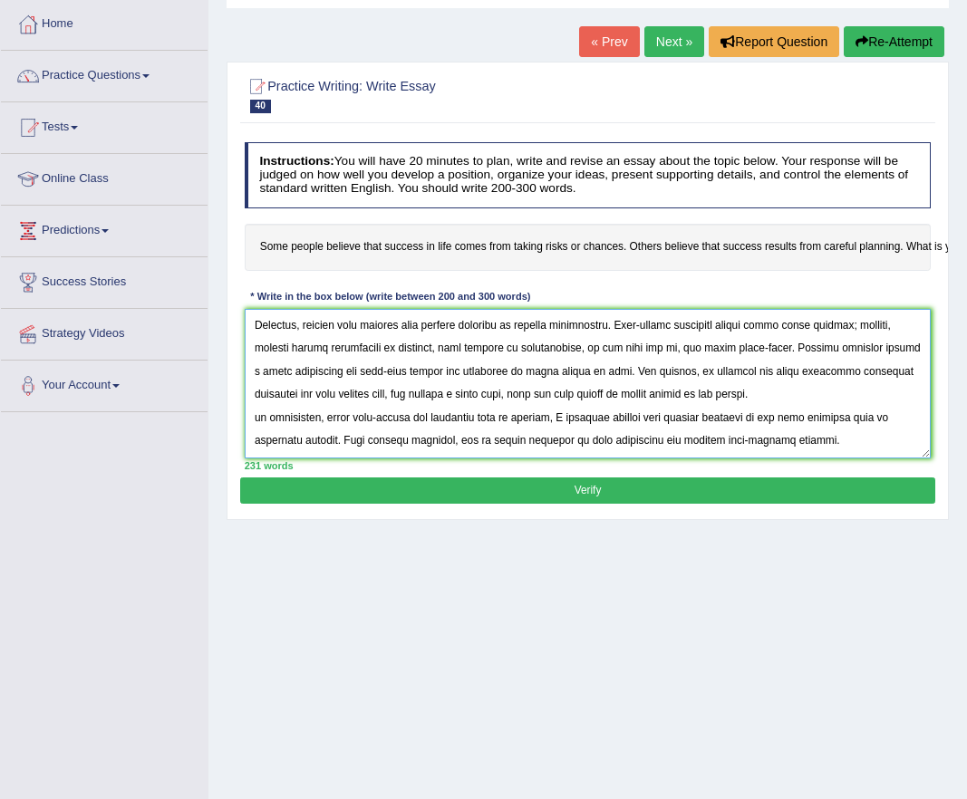
click at [256, 417] on textarea at bounding box center [588, 384] width 687 height 150
click at [771, 395] on textarea at bounding box center [588, 384] width 687 height 150
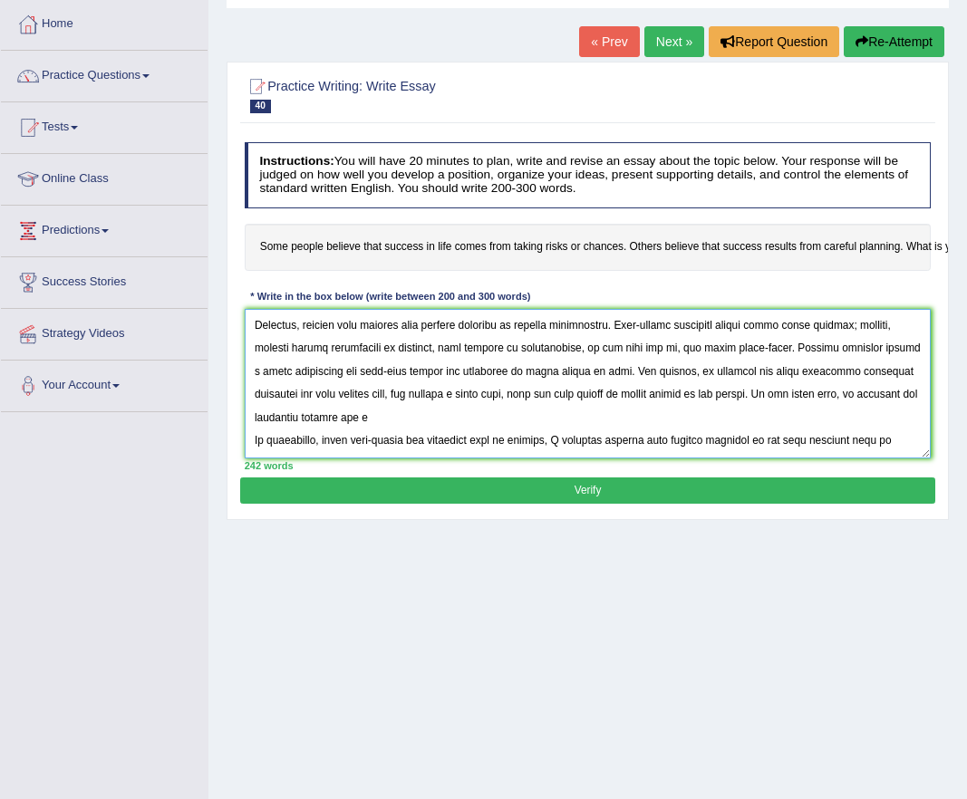
click at [444, 420] on textarea at bounding box center [588, 384] width 687 height 150
click at [798, 420] on textarea at bounding box center [588, 384] width 687 height 150
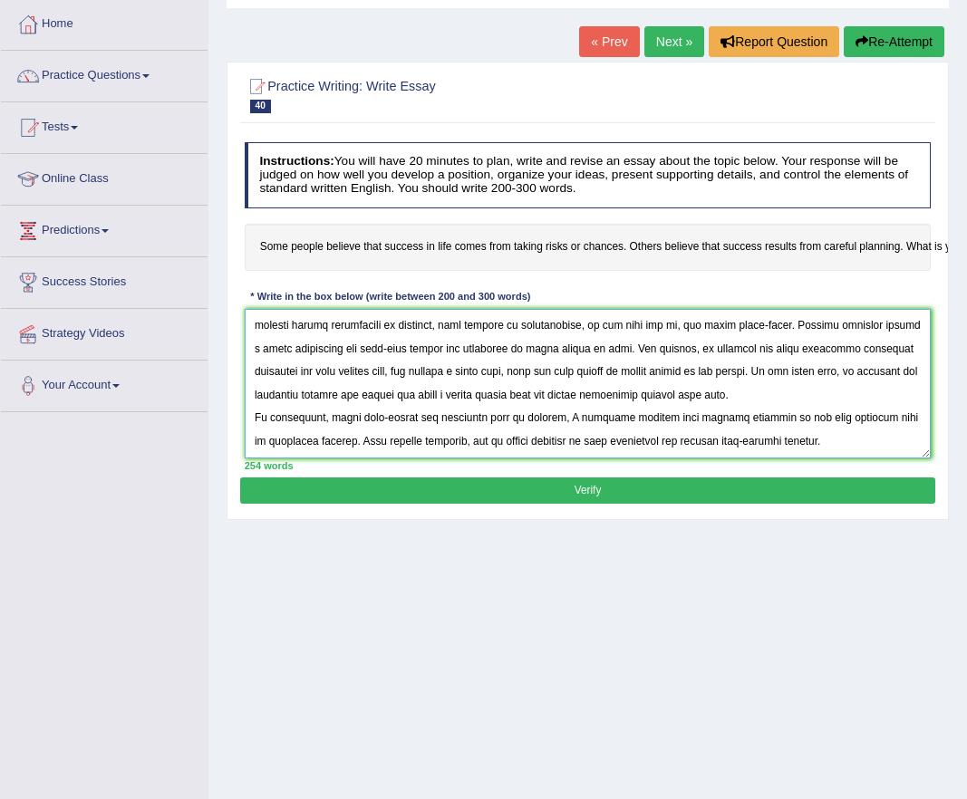
drag, startPoint x: 479, startPoint y: 421, endPoint x: 500, endPoint y: 418, distance: 21.9
click at [500, 418] on textarea at bounding box center [588, 384] width 687 height 150
click at [544, 420] on textarea at bounding box center [588, 384] width 687 height 150
click at [313, 441] on textarea at bounding box center [588, 384] width 687 height 150
click at [292, 441] on textarea at bounding box center [588, 384] width 687 height 150
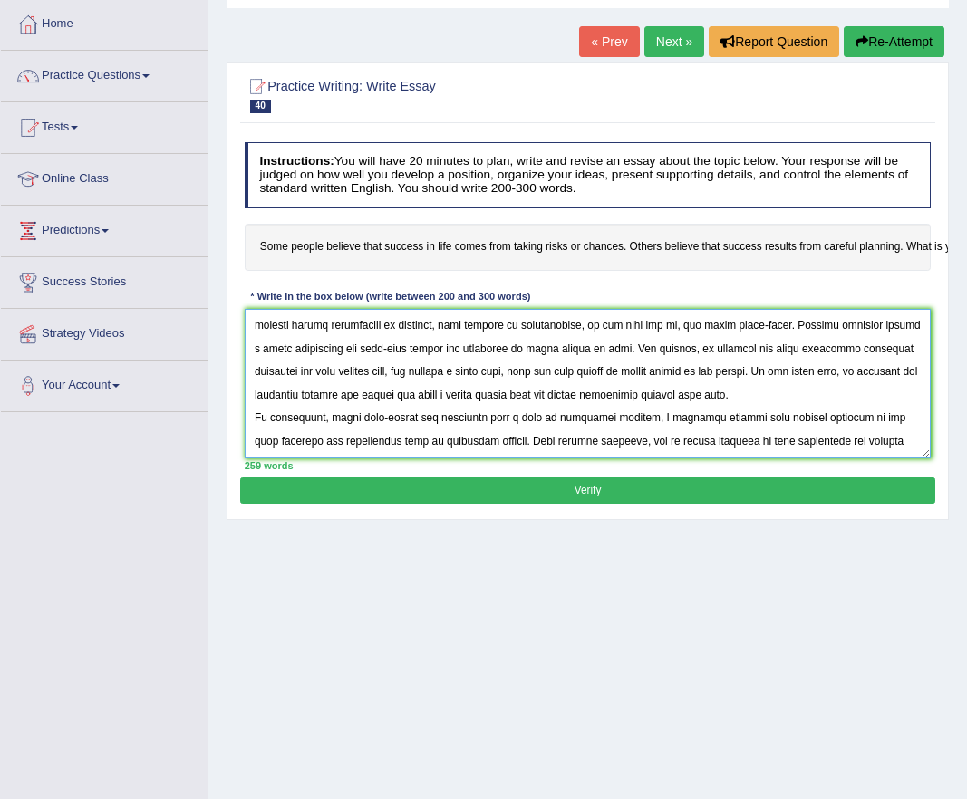
click at [501, 440] on textarea at bounding box center [588, 384] width 687 height 150
click at [740, 440] on textarea at bounding box center [588, 384] width 687 height 150
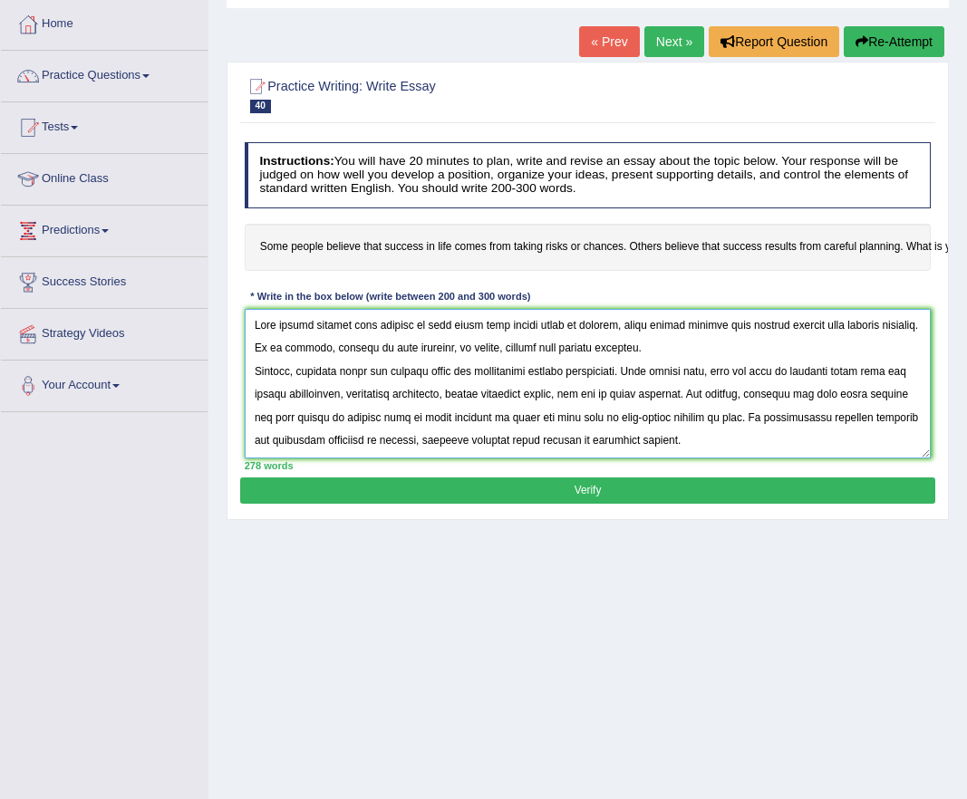
scroll to position [0, 0]
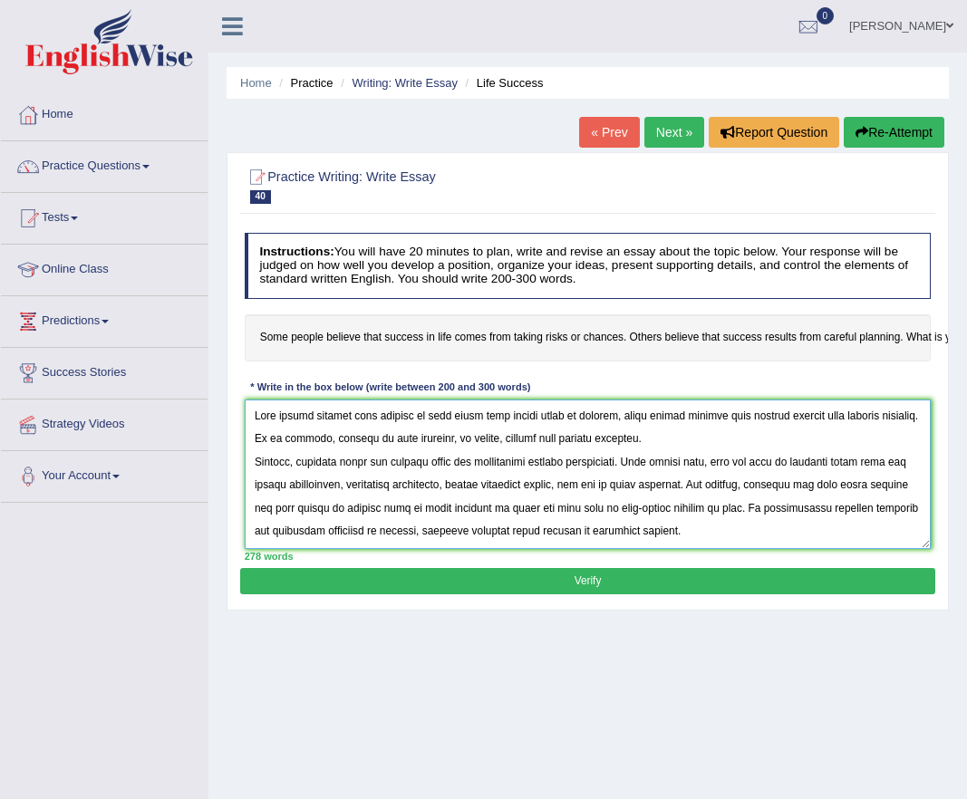
click at [710, 439] on textarea at bounding box center [588, 475] width 687 height 150
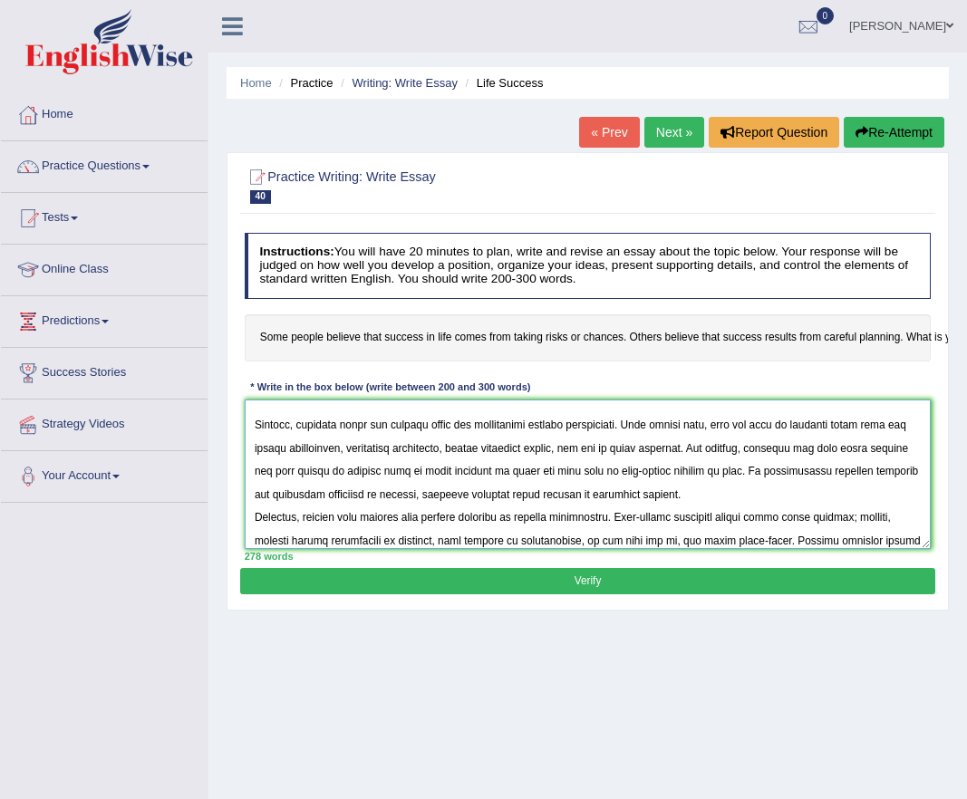
scroll to position [106, 0]
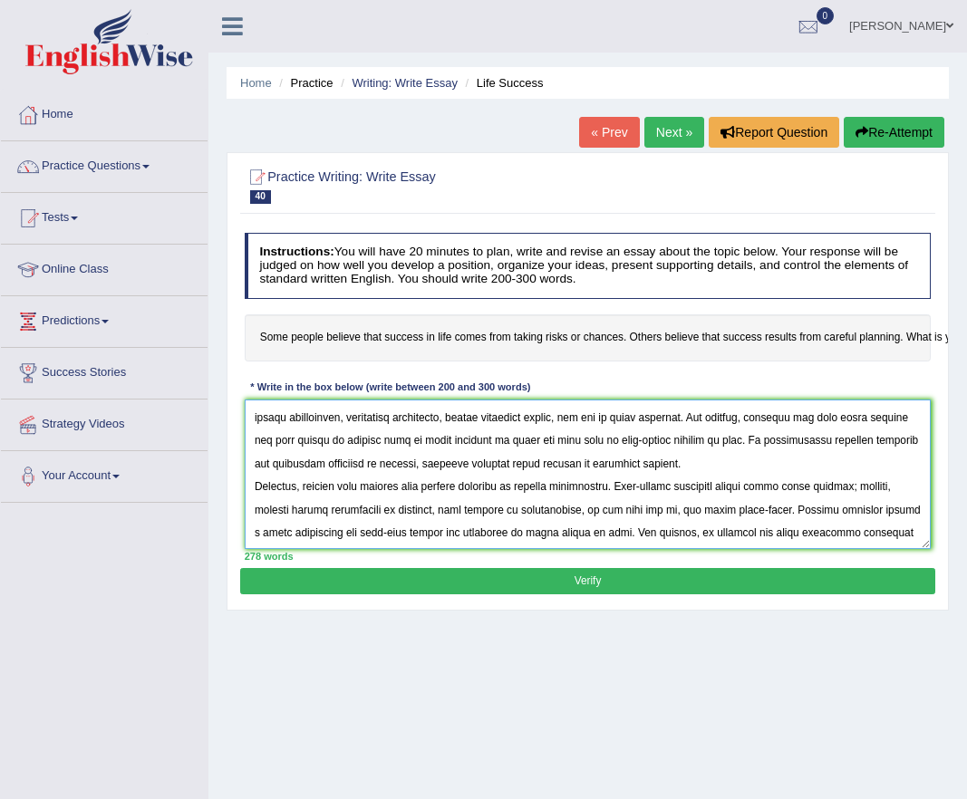
click at [751, 460] on textarea at bounding box center [588, 475] width 687 height 150
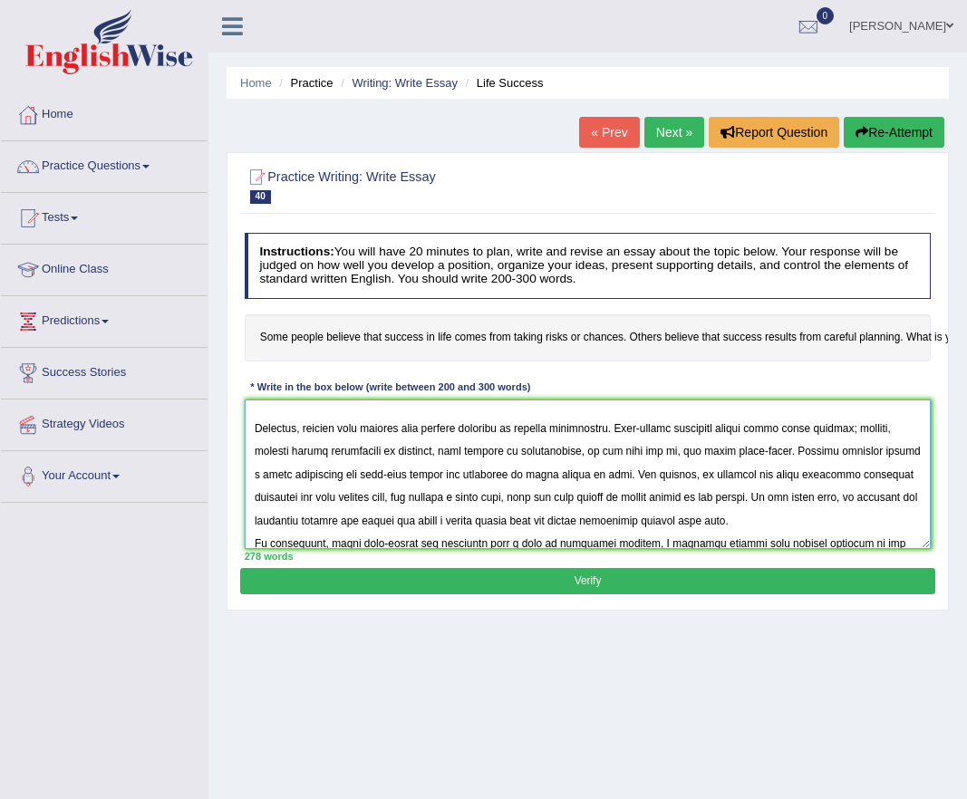
scroll to position [239, 0]
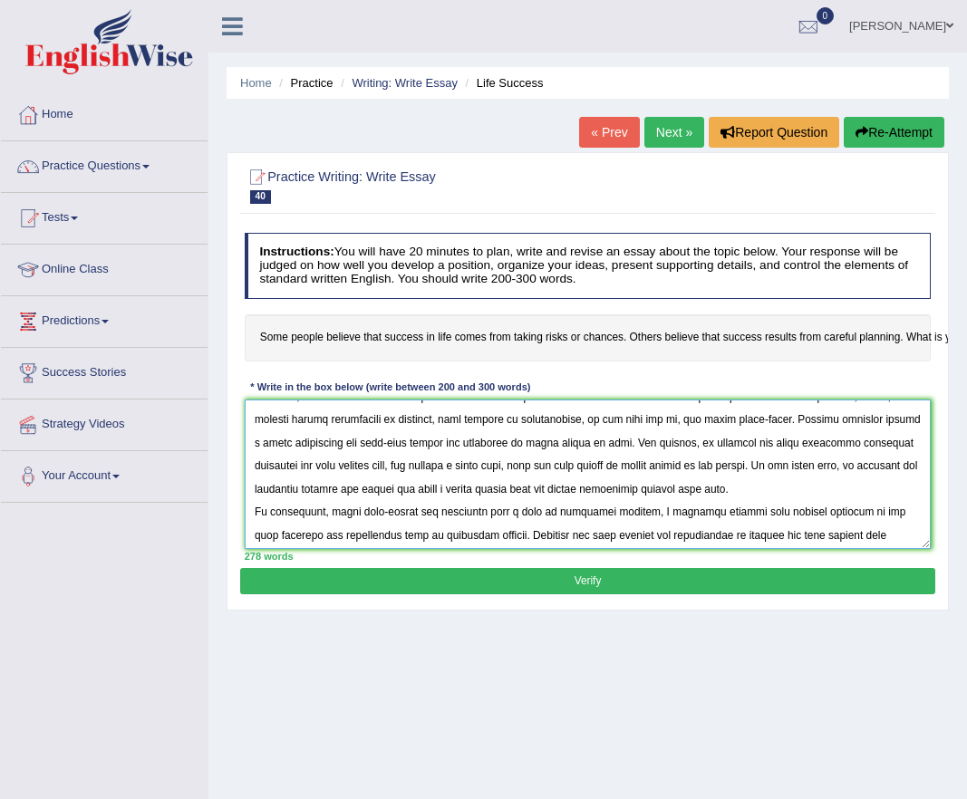
click at [804, 489] on textarea at bounding box center [588, 475] width 687 height 150
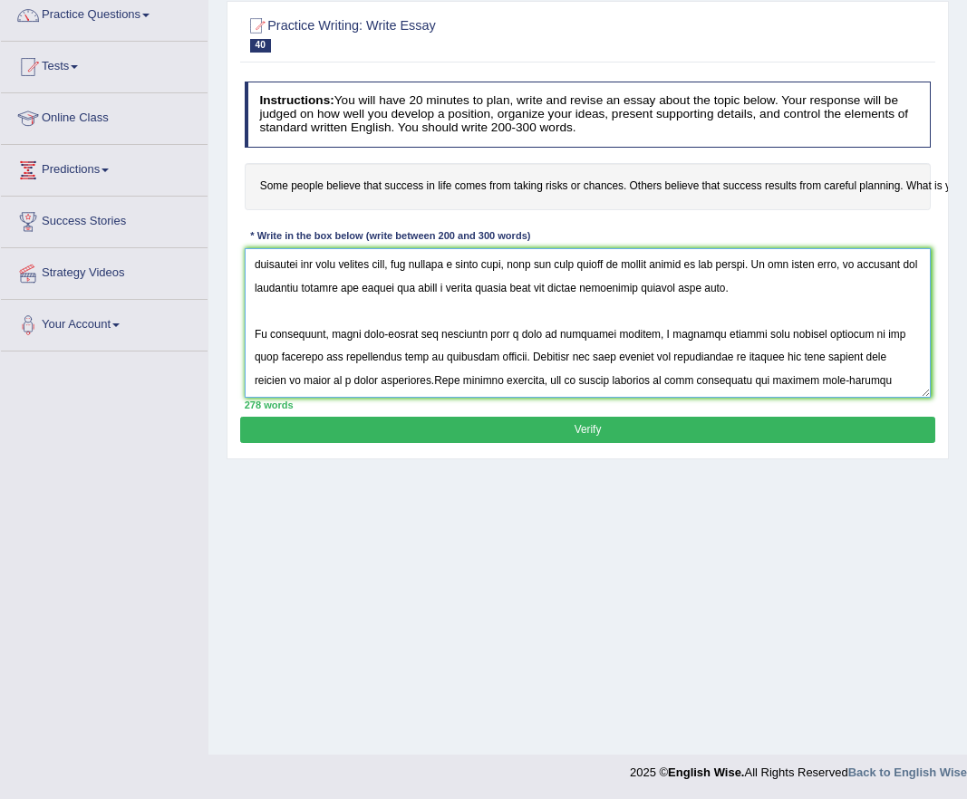
scroll to position [152, 0]
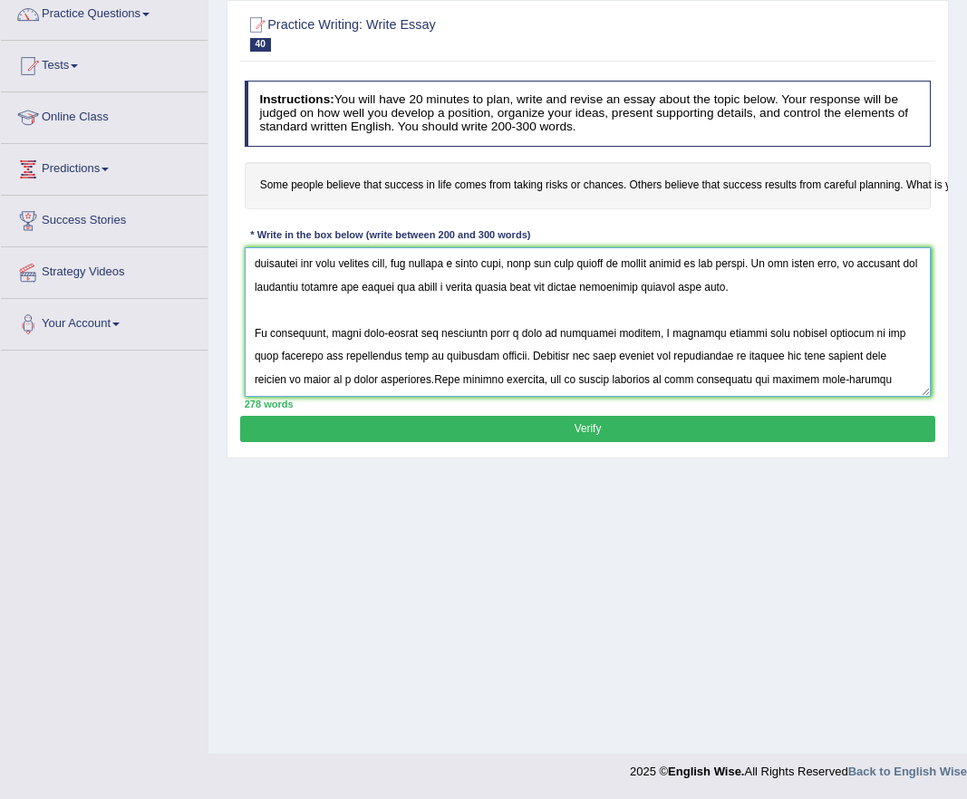
type textarea "Some people believe that success in life comes from taking risks or chances, wh…"
click at [613, 434] on button "Verify" at bounding box center [587, 429] width 694 height 26
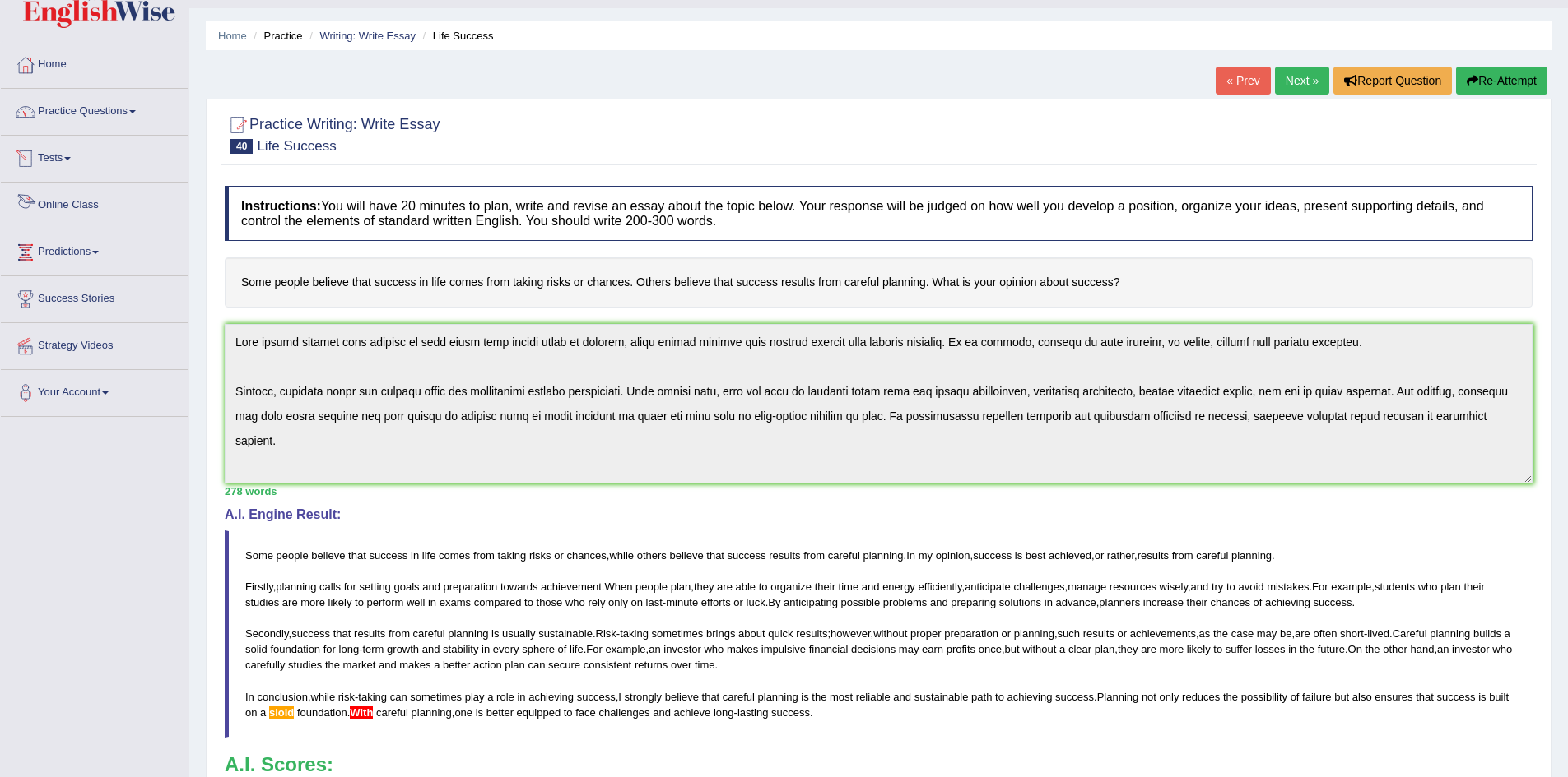
scroll to position [0, 0]
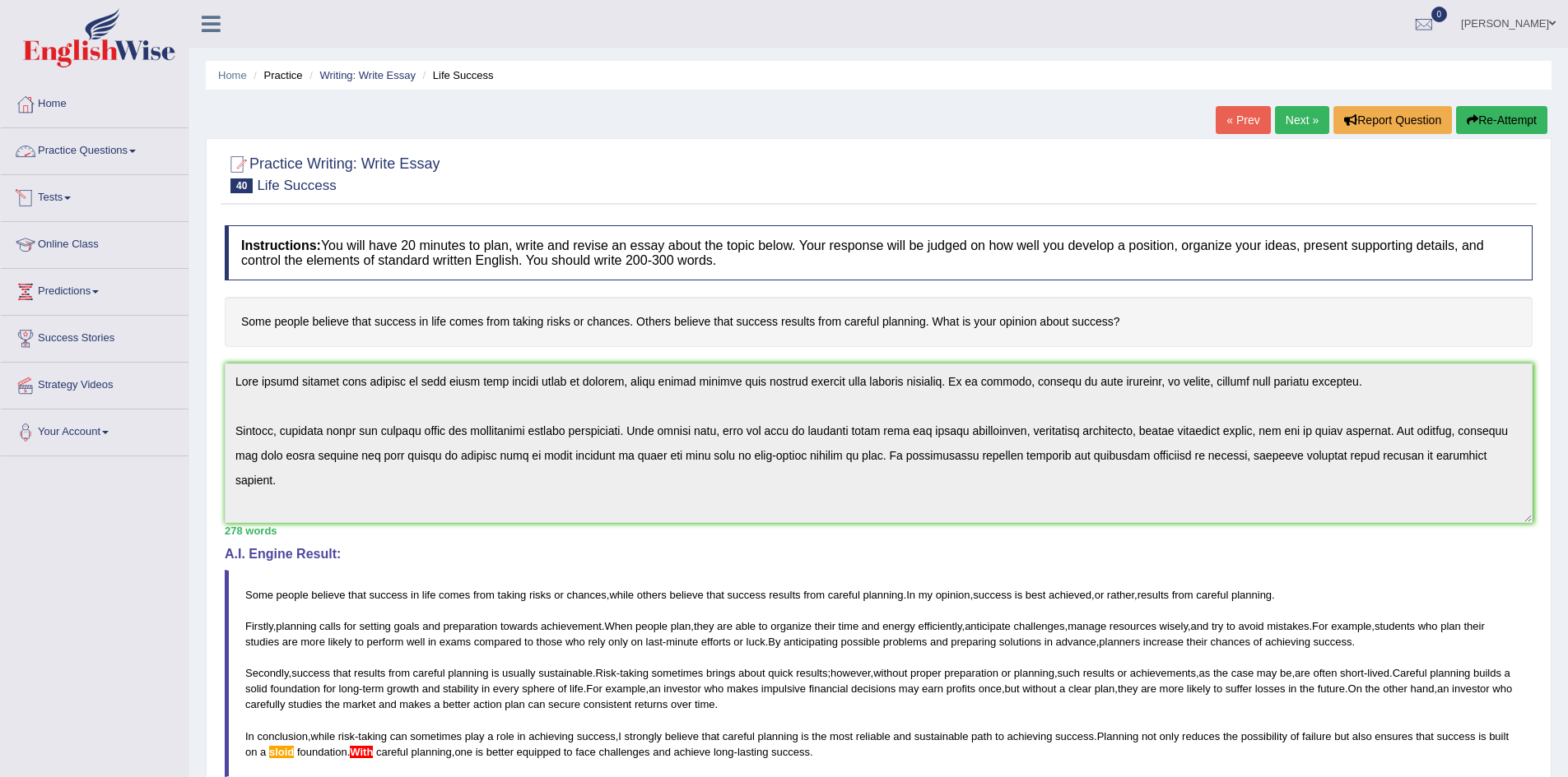
click at [127, 154] on link "Practice Questions" at bounding box center [94, 148] width 188 height 41
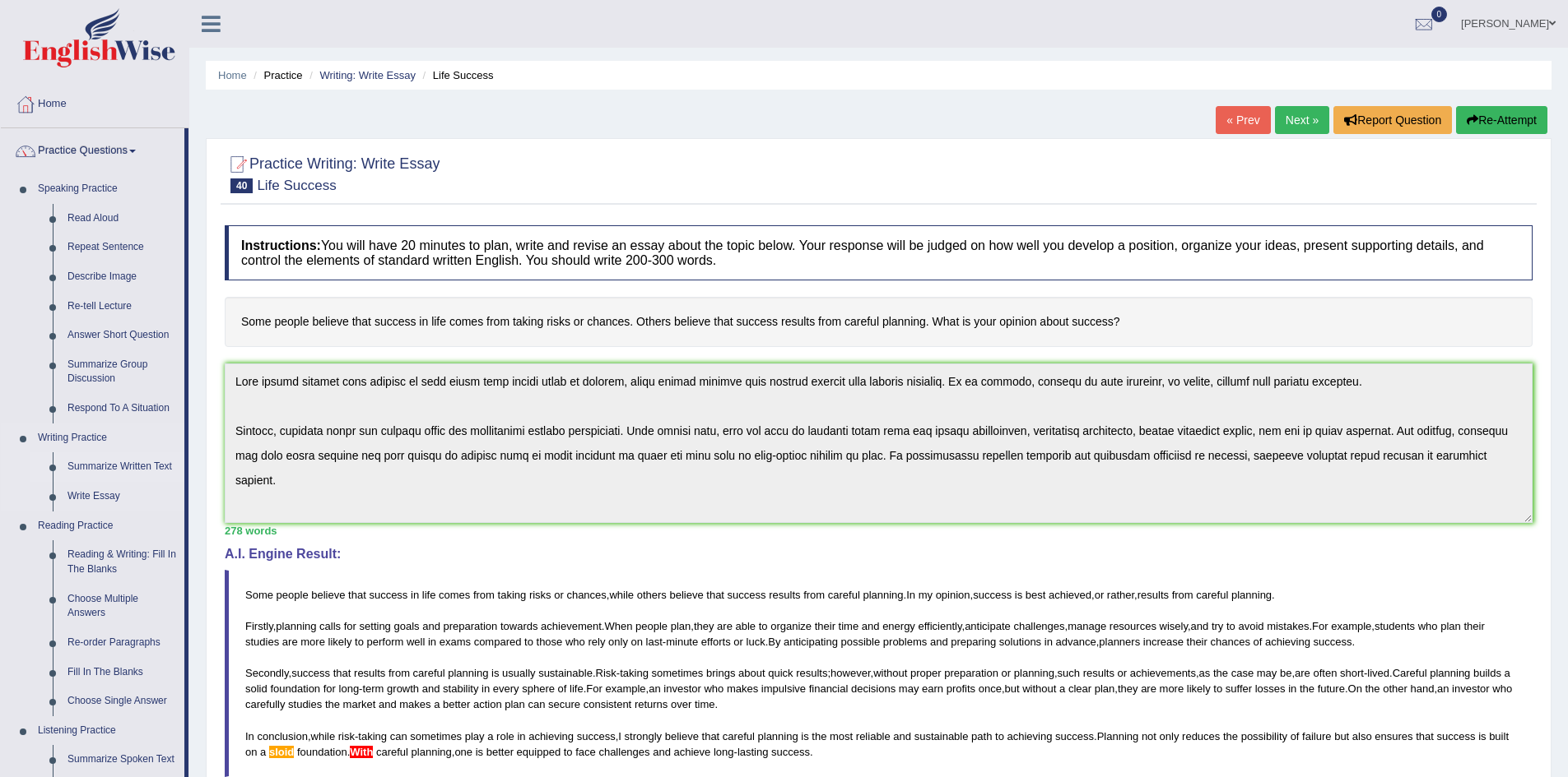
click at [95, 462] on link "Summarize Written Text" at bounding box center [122, 467] width 124 height 30
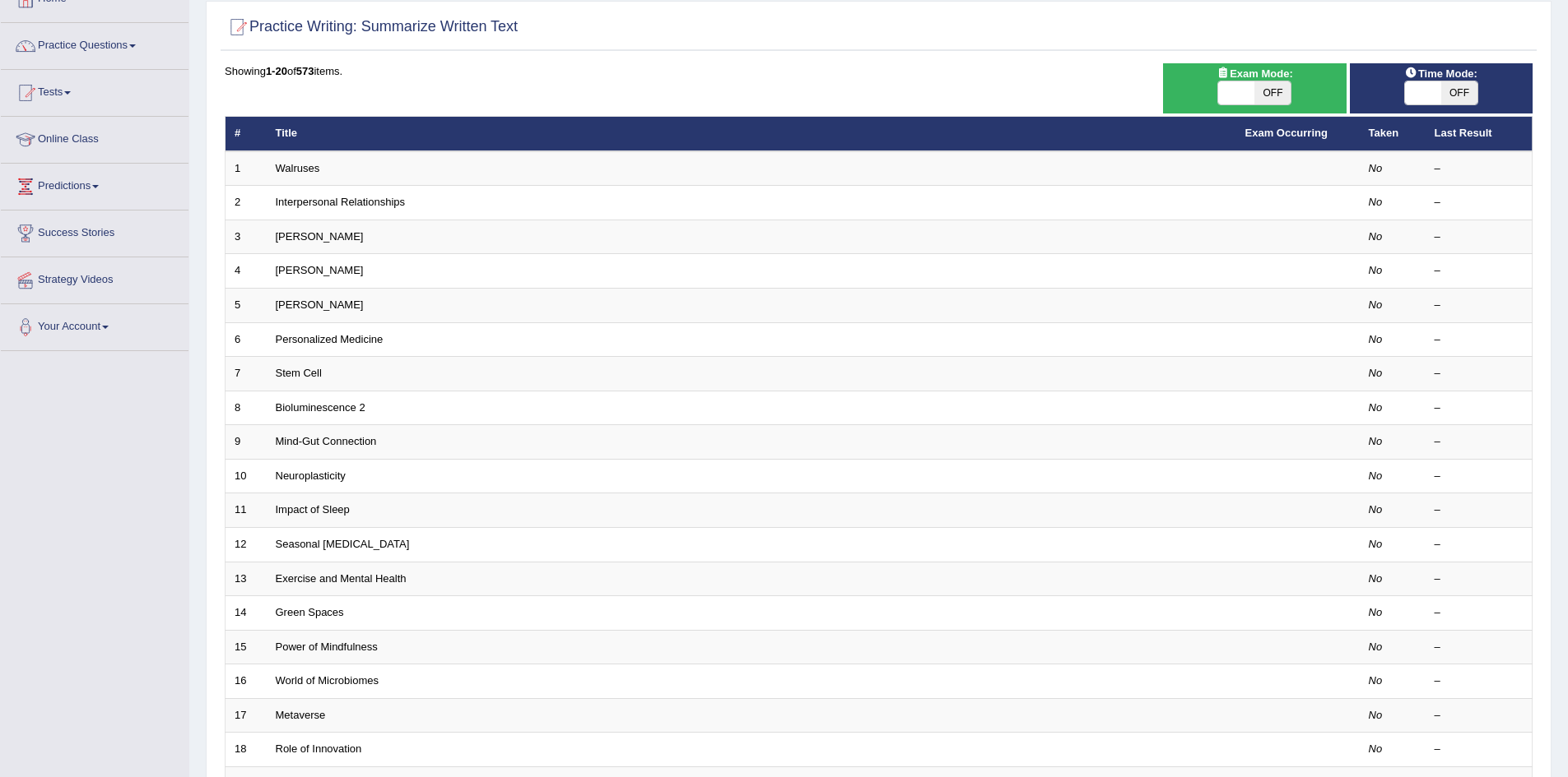
scroll to position [312, 0]
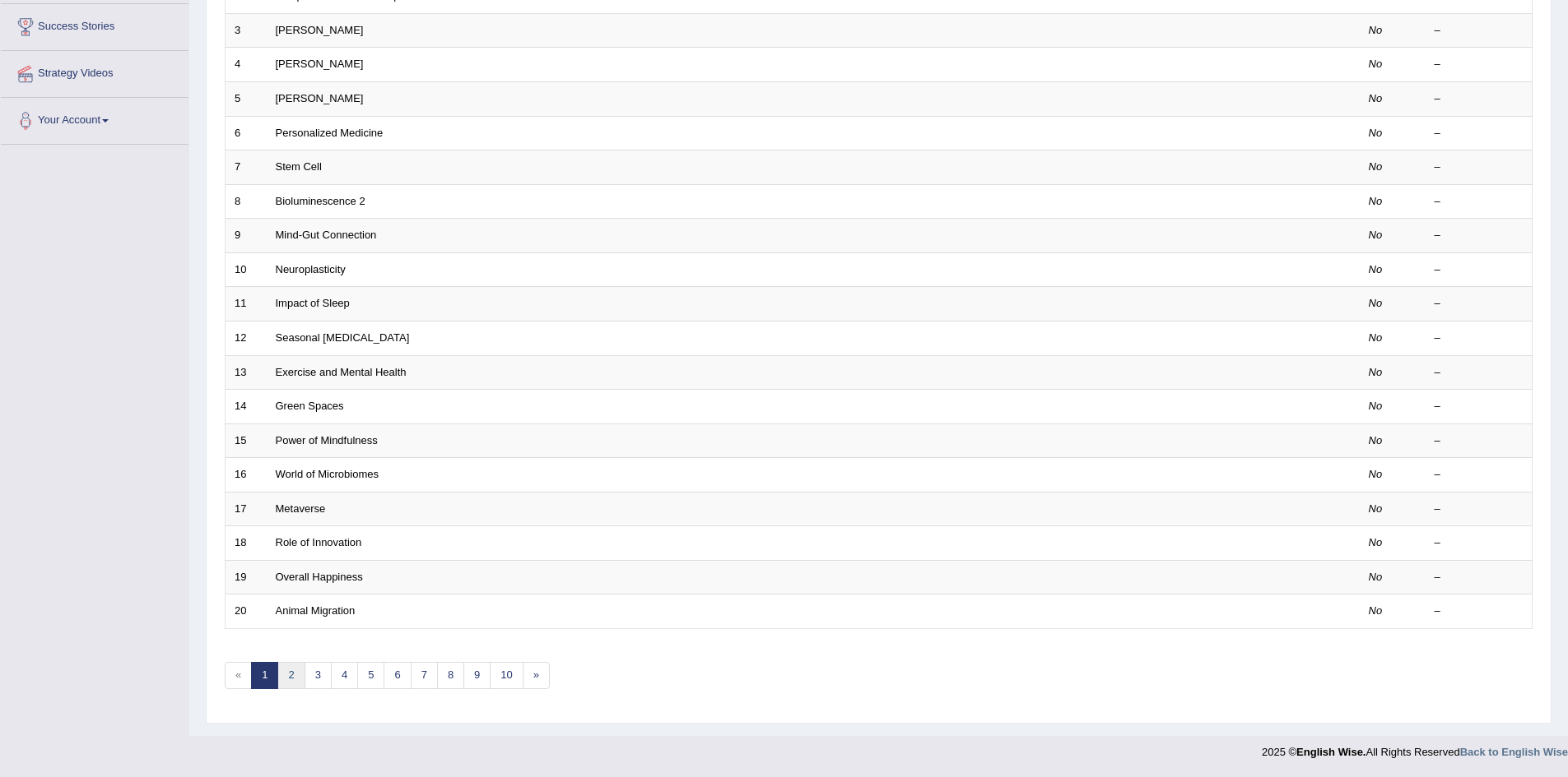
click at [294, 675] on link "2" at bounding box center [291, 676] width 27 height 27
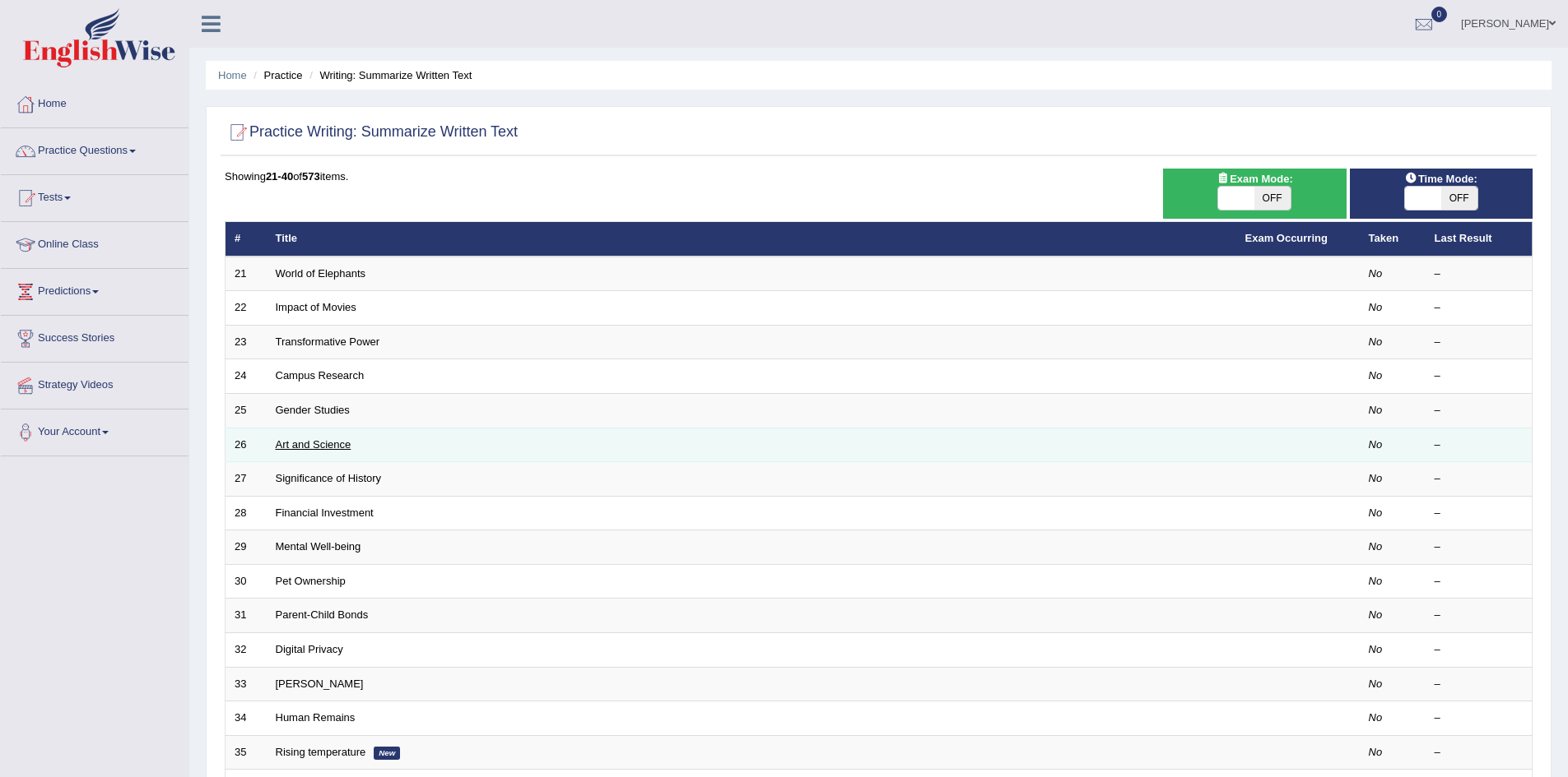
click at [313, 450] on link "Art and Science" at bounding box center [313, 445] width 75 height 13
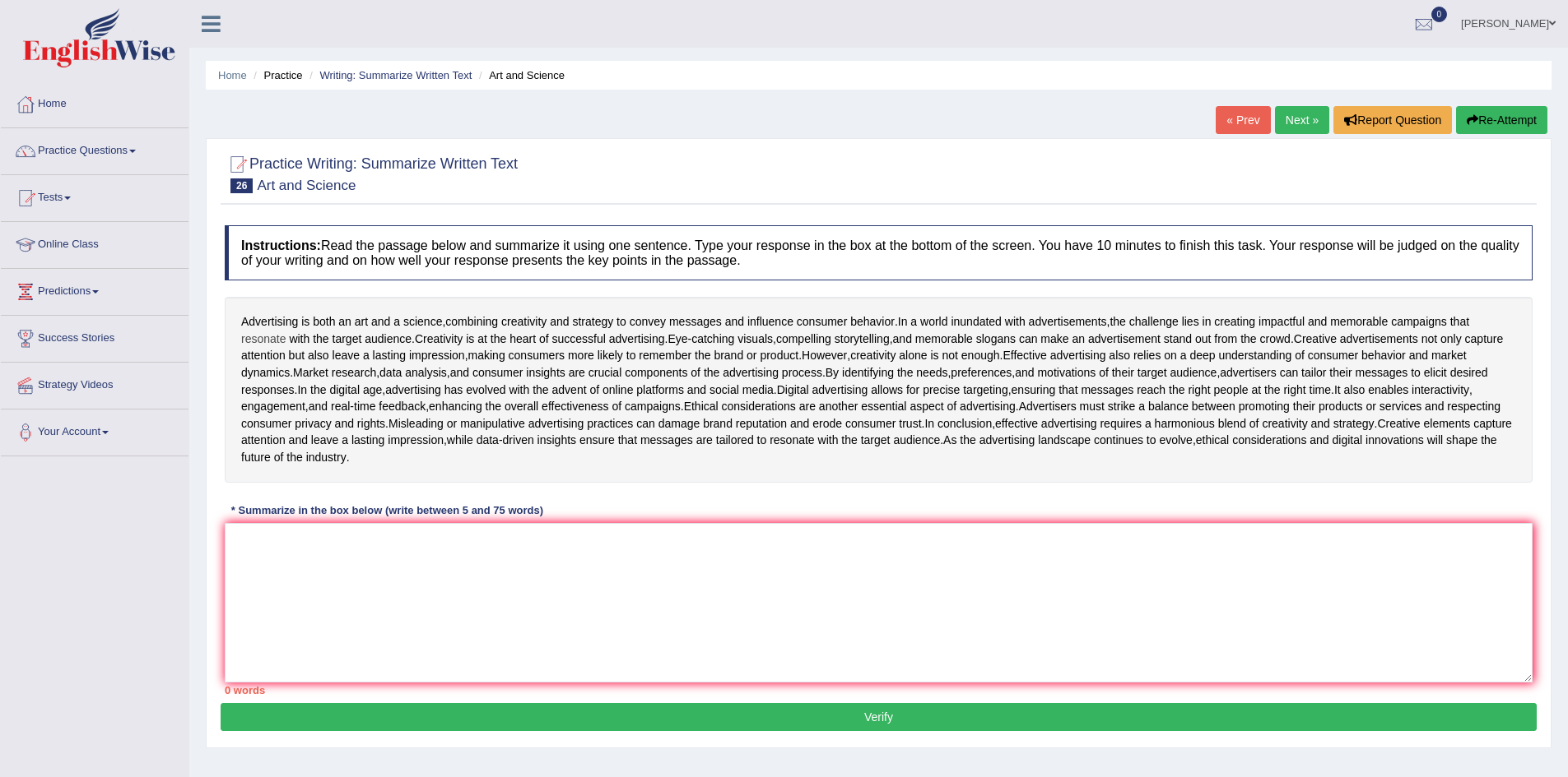
drag, startPoint x: 242, startPoint y: 320, endPoint x: 252, endPoint y: 337, distance: 19.7
click at [283, 337] on div "Advertising is both an art and a science , combining creativity and strategy to…" at bounding box center [878, 389] width 1307 height 185
drag, startPoint x: 241, startPoint y: 320, endPoint x: 962, endPoint y: 596, distance: 772.0
click at [962, 482] on div "Advertising is both an art and a science , combining creativity and strategy to…" at bounding box center [878, 389] width 1307 height 185
click at [1011, 455] on div "Advertising is both an art and a science , combining creativity and strategy to…" at bounding box center [878, 389] width 1307 height 185
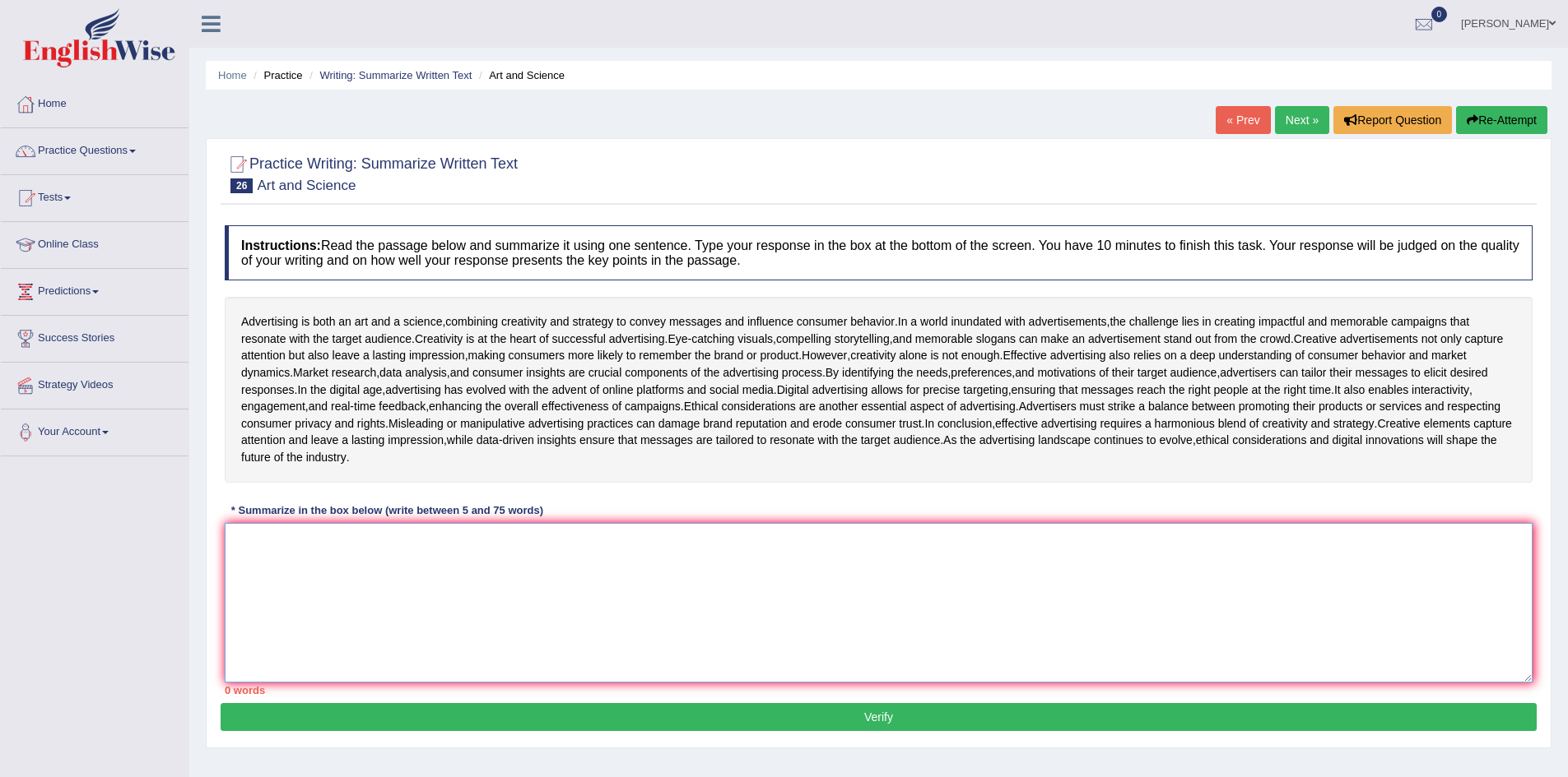
click at [603, 683] on textarea at bounding box center [878, 603] width 1307 height 160
paste textarea "Advertising combines creativity and strategy to influence consumer behavior. Cr…"
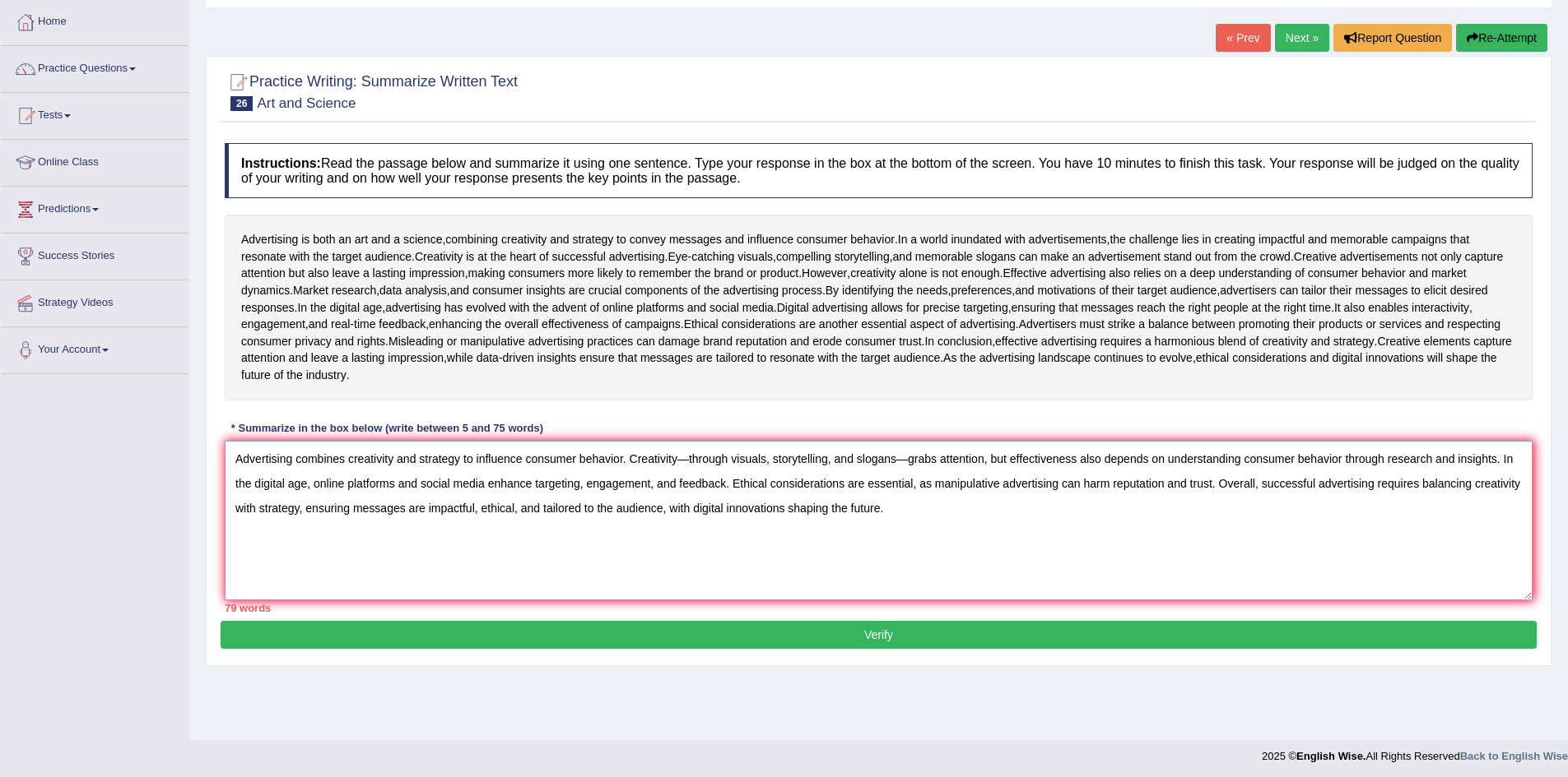
scroll to position [161, 0]
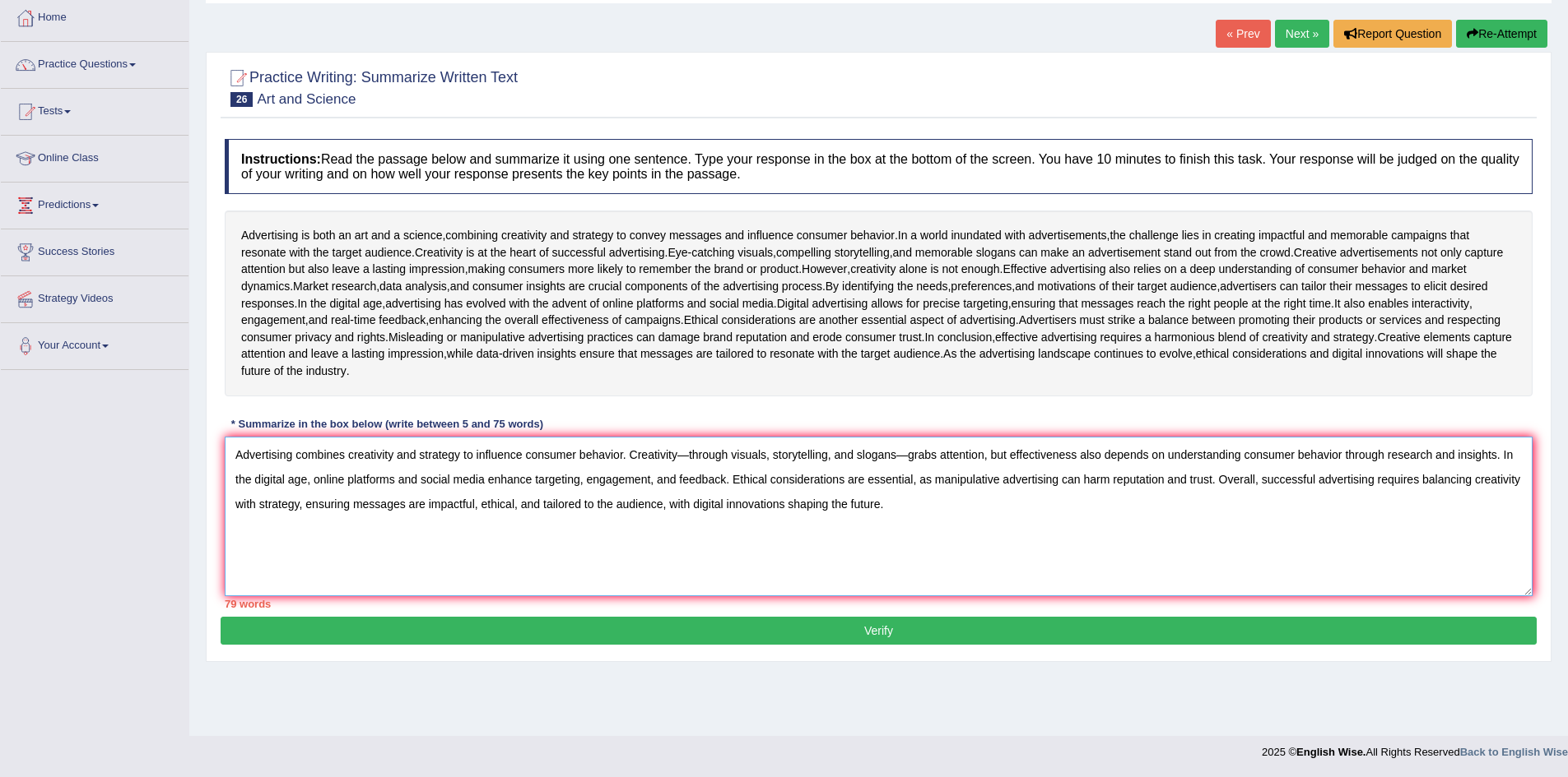
click at [676, 520] on textarea "Advertising combines creativity and strategy to influence consumer behavior. Cr…" at bounding box center [878, 516] width 1307 height 160
click at [887, 516] on textarea "Advertising combines creativity and strategy to influence consumer behavior. Cr…" at bounding box center [878, 516] width 1307 height 160
drag, startPoint x: 668, startPoint y: 566, endPoint x: 785, endPoint y: 565, distance: 117.0
click at [785, 565] on textarea "Advertising combines creativity and strategy to influence consumer behavior. Cr…" at bounding box center [878, 516] width 1307 height 160
click at [831, 572] on textarea "Advertising combines creativity and strategy to influence consumer behavior. Cr…" at bounding box center [878, 516] width 1307 height 160
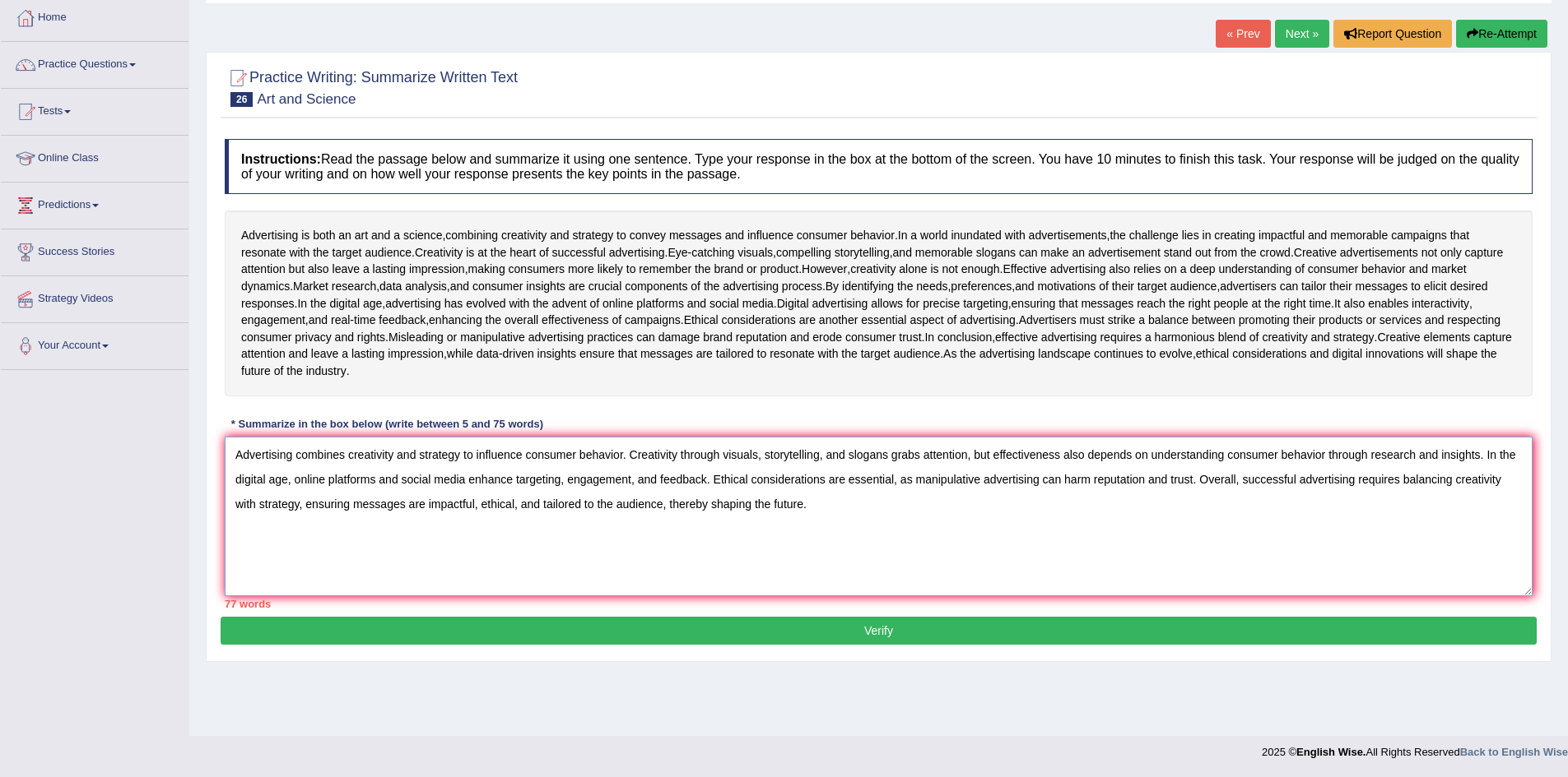
drag, startPoint x: 1405, startPoint y: 540, endPoint x: 297, endPoint y: 569, distance: 1108.4
click at [297, 569] on textarea "Advertising combines creativity and strategy to influence consumer behavior. Cr…" at bounding box center [878, 516] width 1307 height 160
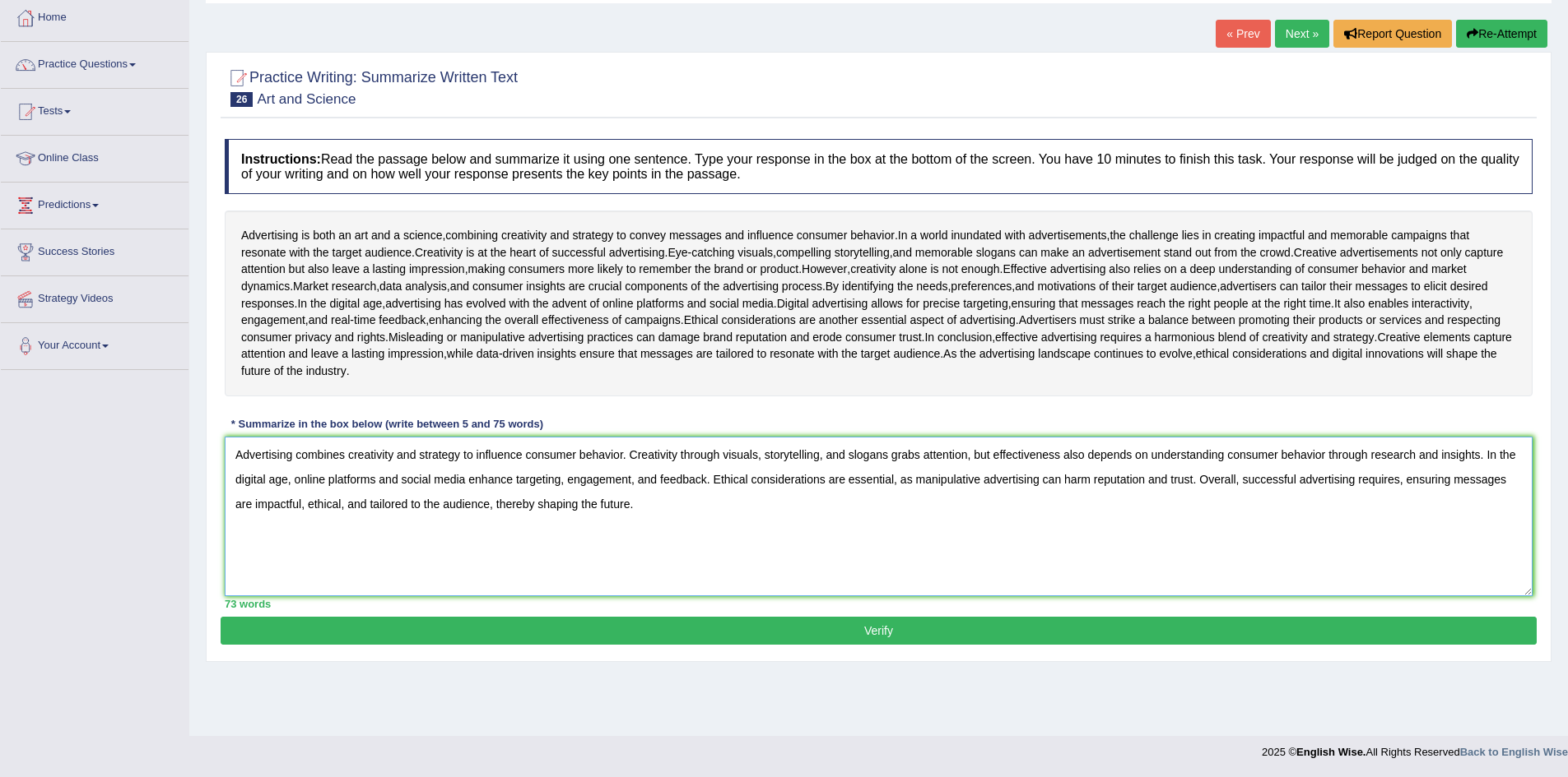
click at [1408, 564] on textarea "Advertising combines creativity and strategy to influence consumer behavior. Cr…" at bounding box center [878, 516] width 1307 height 160
type textarea "Advertising combines creativity and strategy to influence consumer behavior. Cr…"
click at [937, 645] on button "Verify" at bounding box center [878, 631] width 1316 height 28
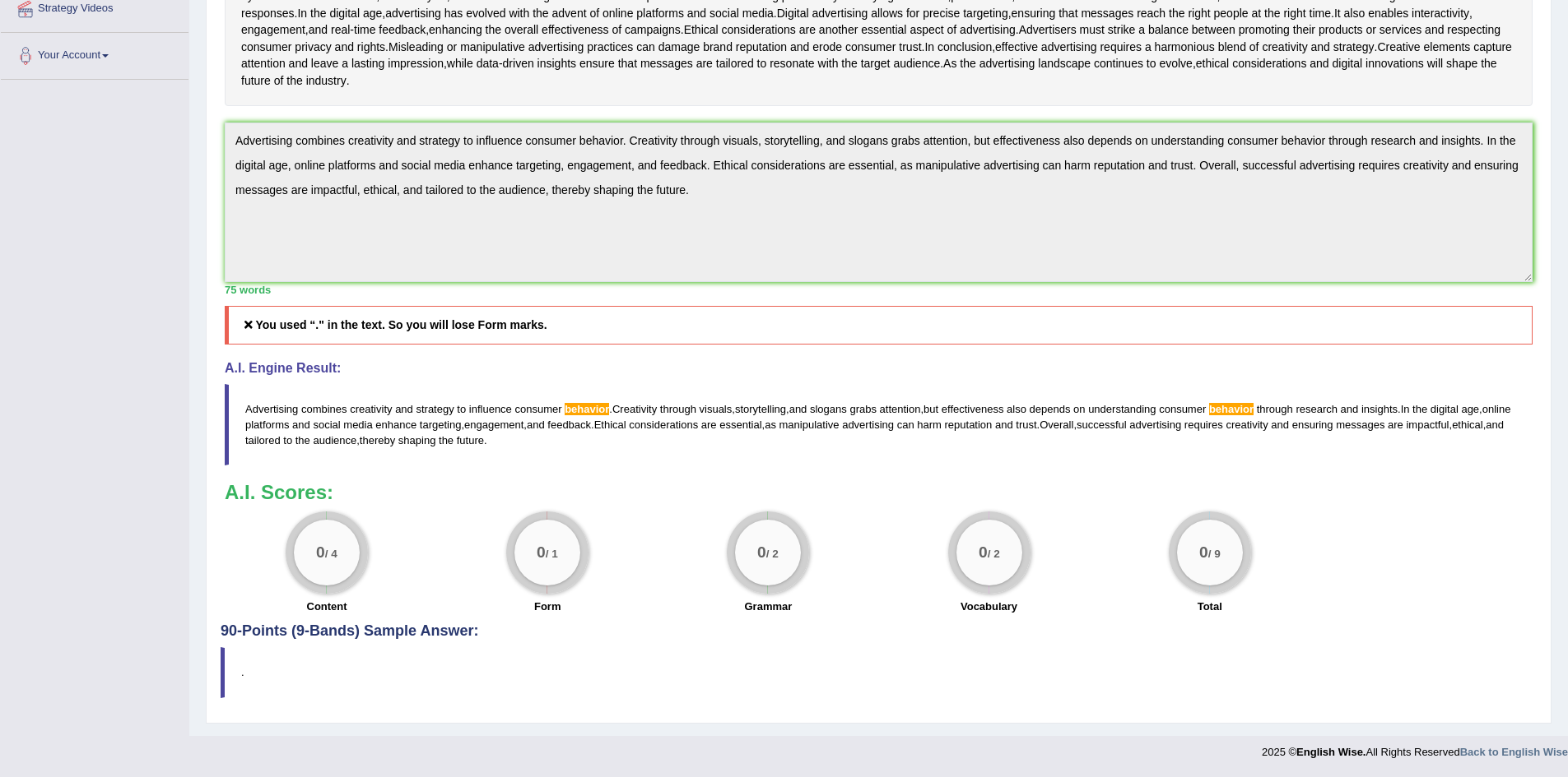
scroll to position [512, 0]
click at [1367, 591] on div "0 / 4 Content 0 / 1 Form 0 / 2 Grammar 0 / 2 Vocabulary 0 / 9 Total" at bounding box center [878, 565] width 1324 height 106
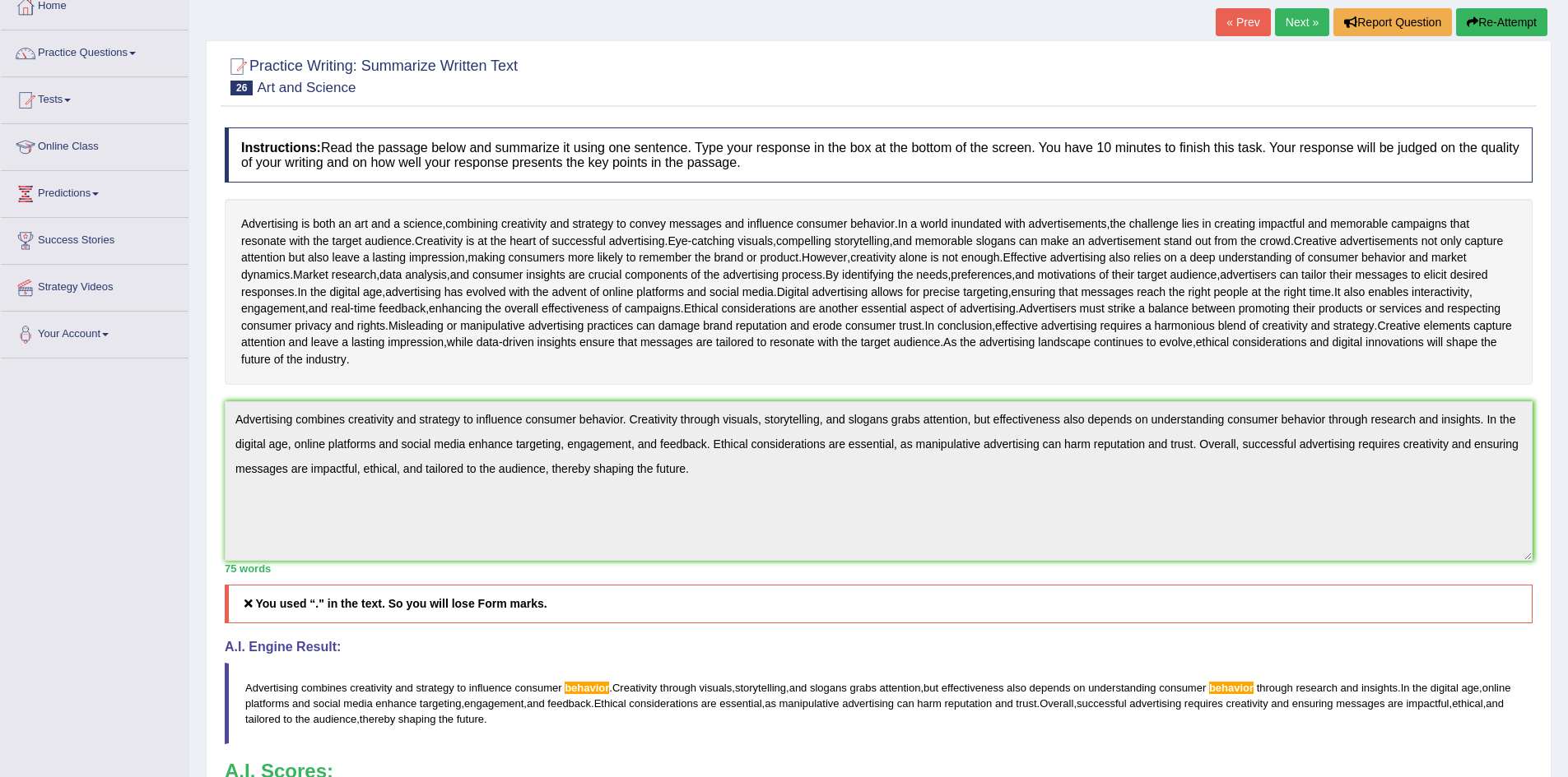
scroll to position [18, 0]
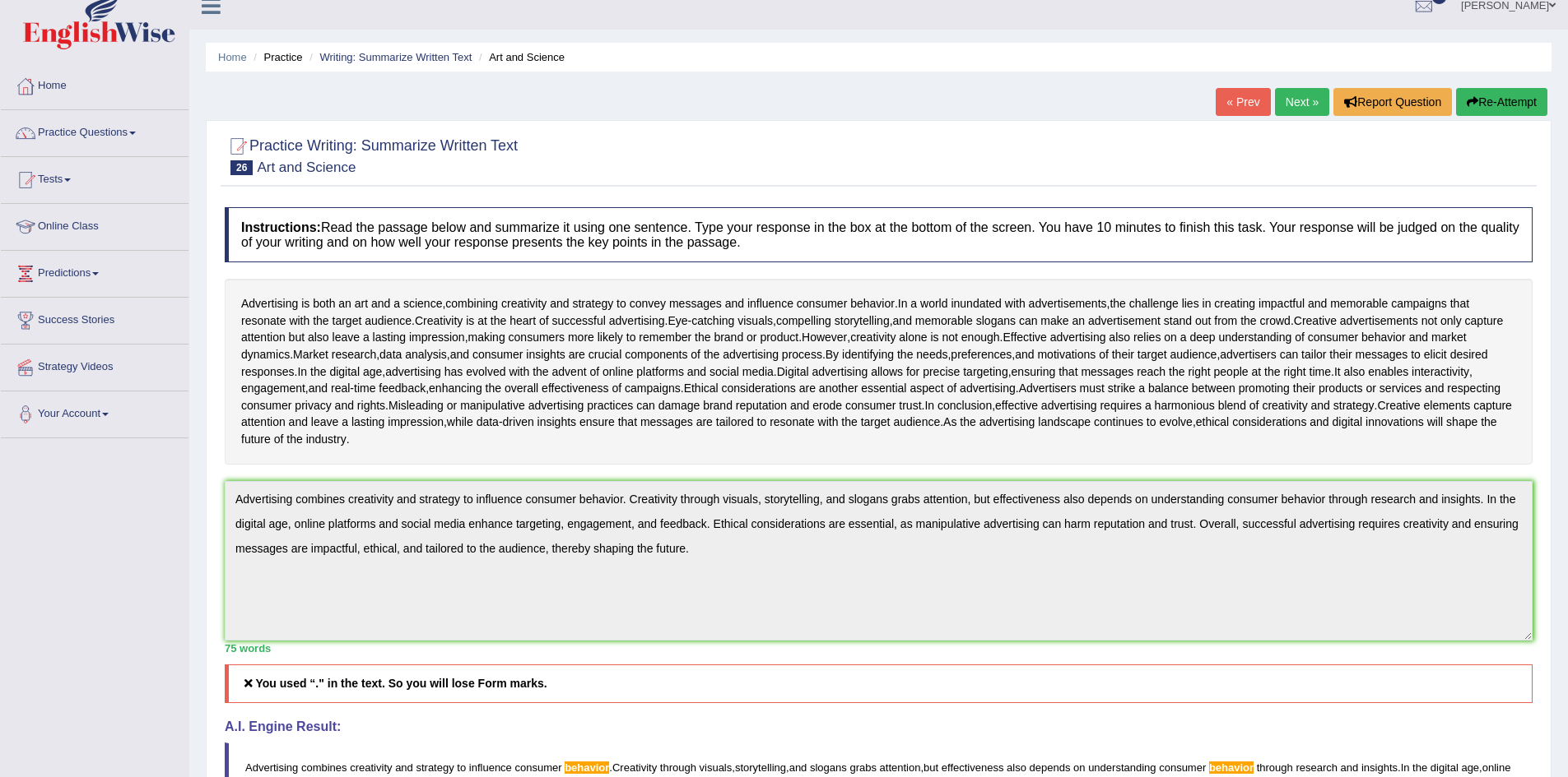
click at [1484, 95] on button "Re-Attempt" at bounding box center [1501, 102] width 92 height 28
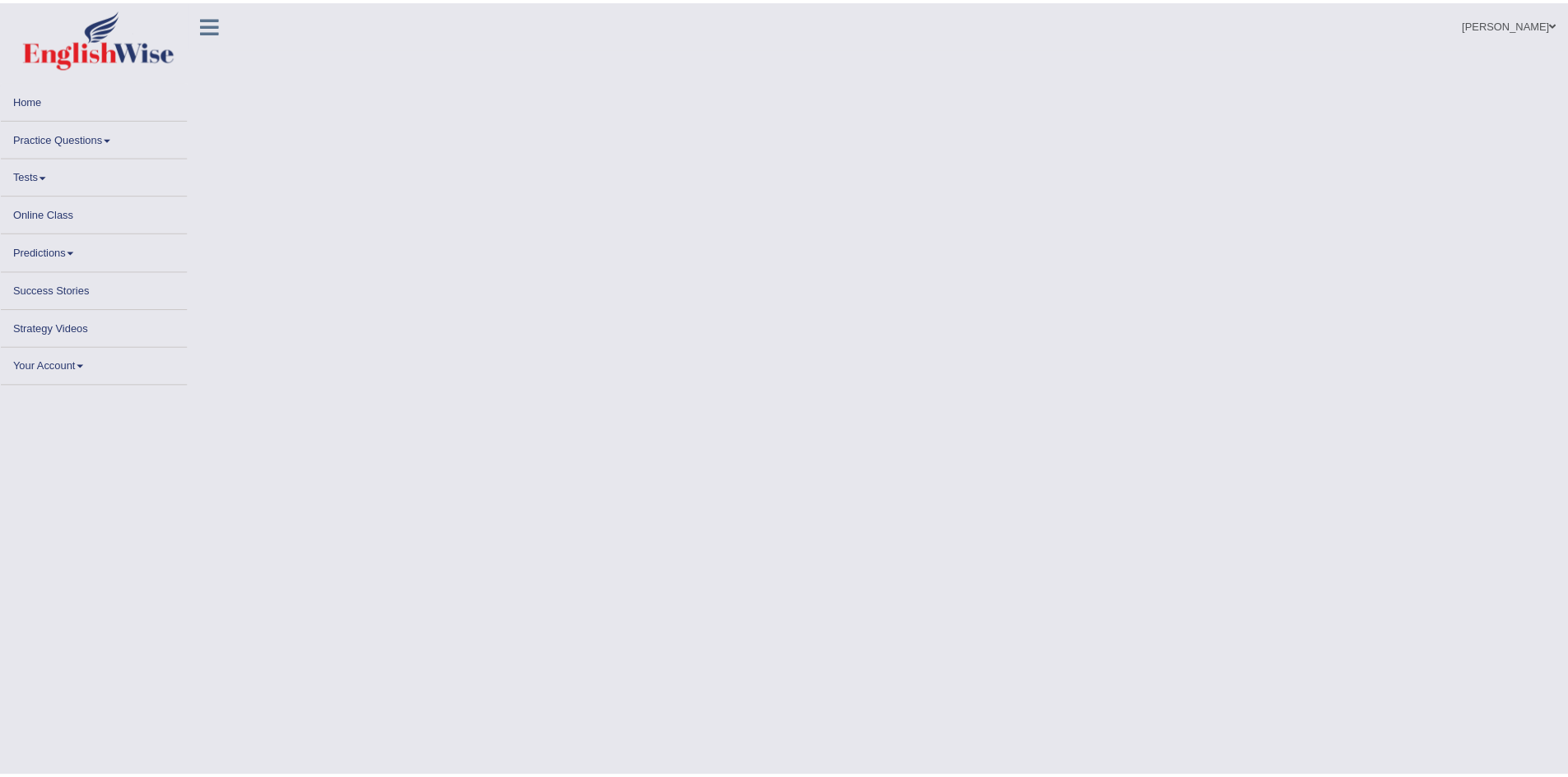
scroll to position [18, 0]
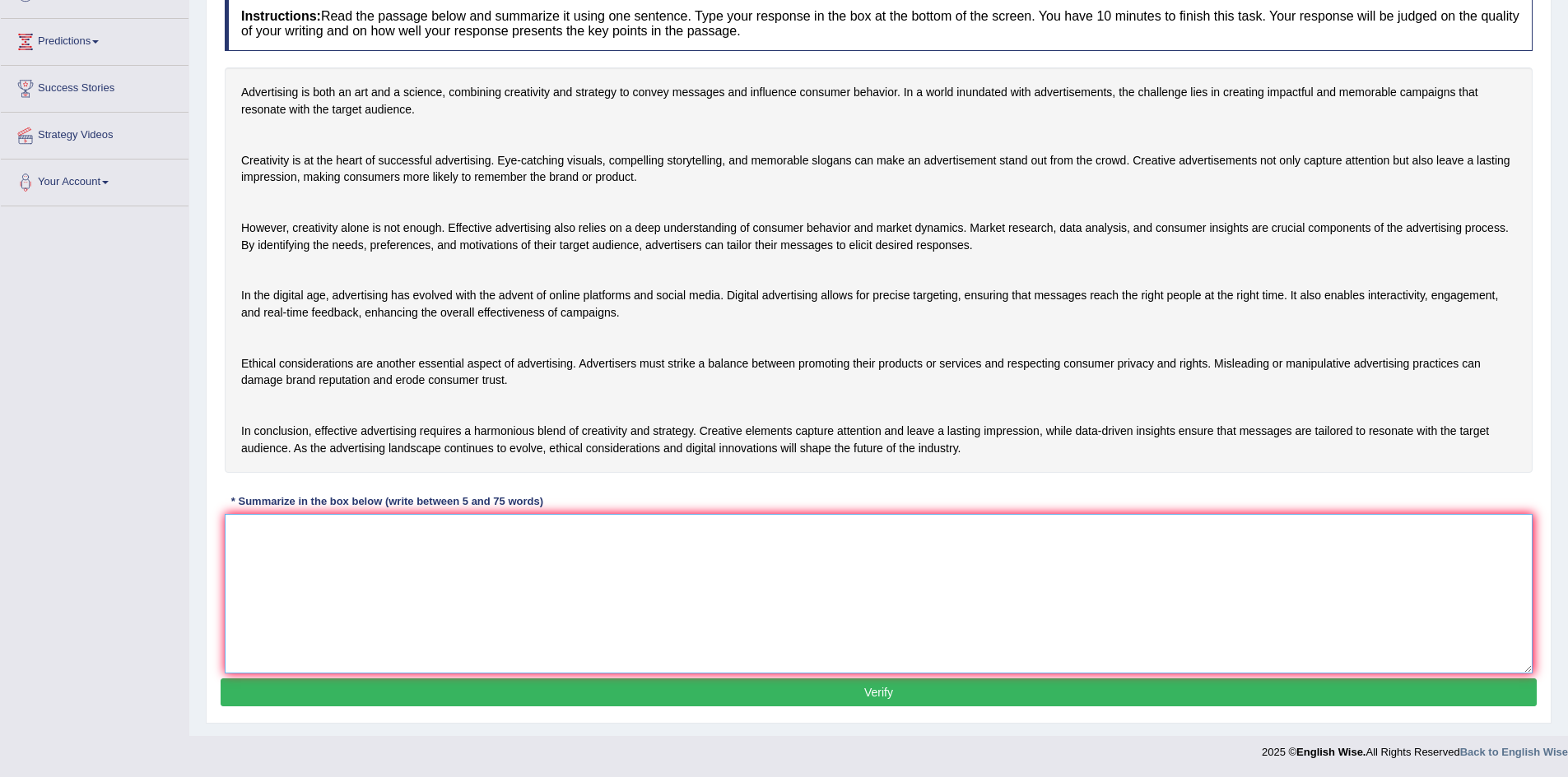
click at [371, 538] on textarea at bounding box center [878, 594] width 1307 height 160
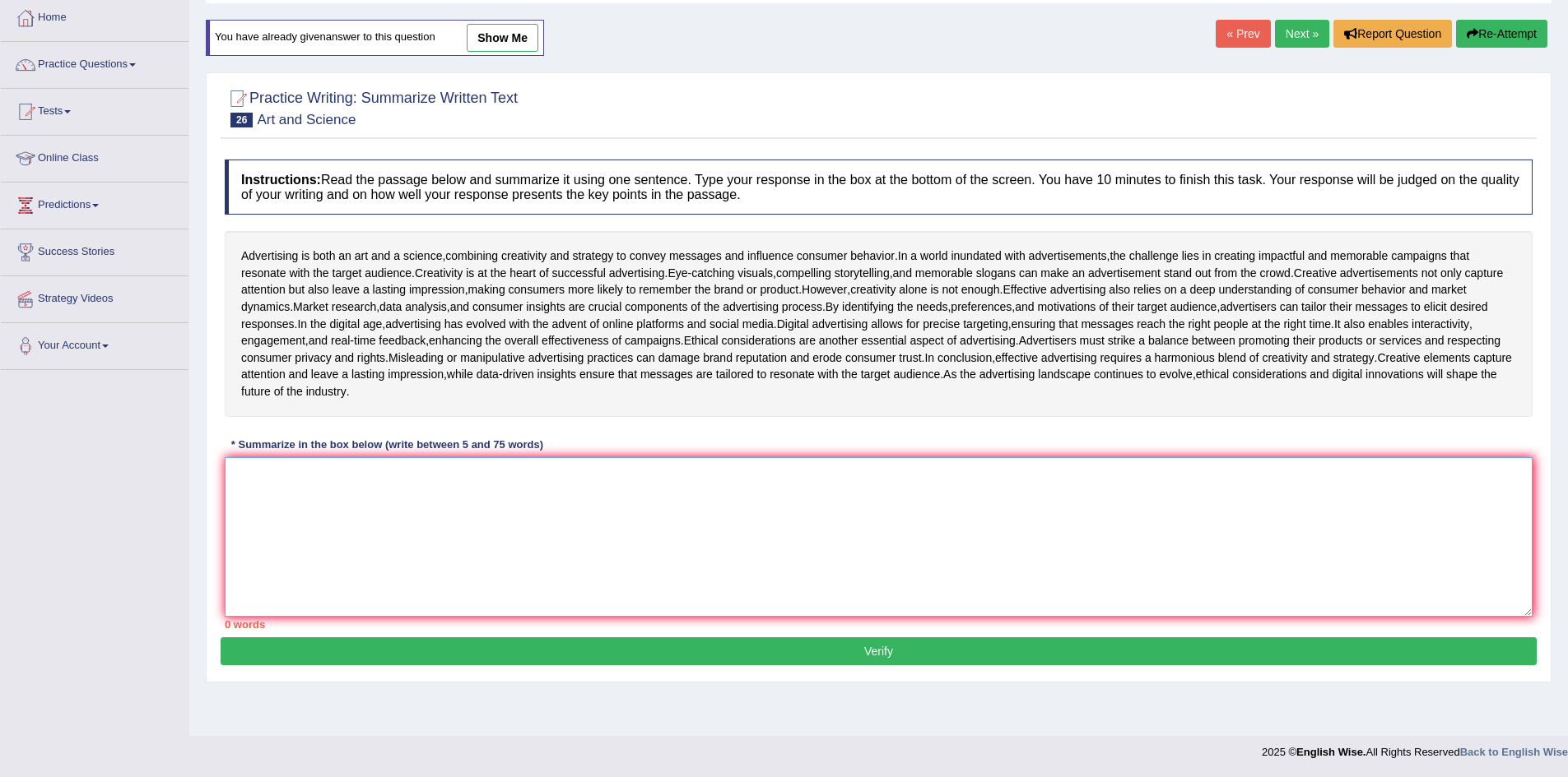
scroll to position [181, 0]
paste textarea "Advertising is a blend of creativity and strategy that influences consumer beha…"
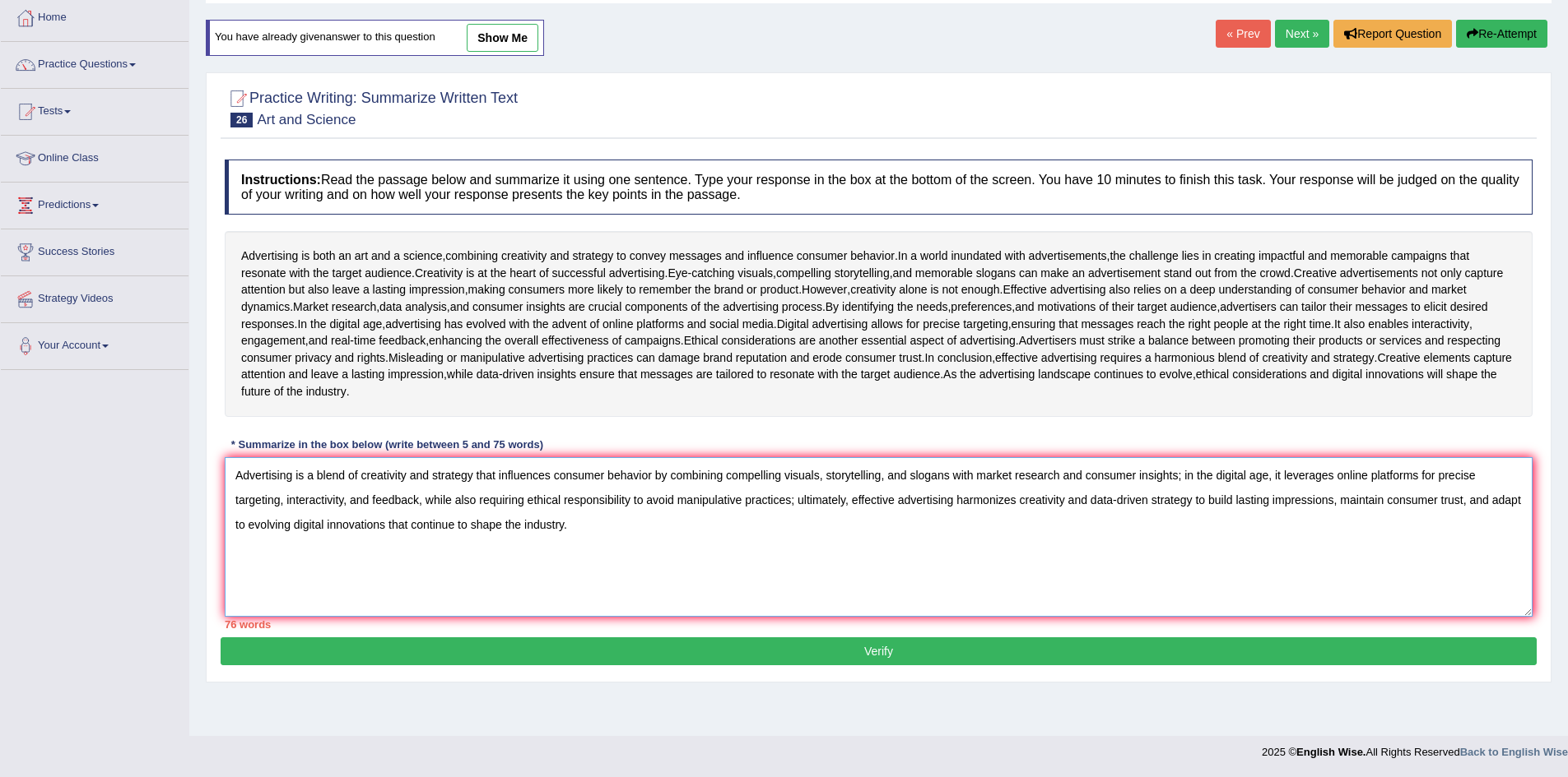
drag, startPoint x: 294, startPoint y: 517, endPoint x: 360, endPoint y: 512, distance: 66.2
click at [360, 512] on textarea "Advertising is a blend of creativity and strategy that influences consumer beha…" at bounding box center [878, 537] width 1307 height 160
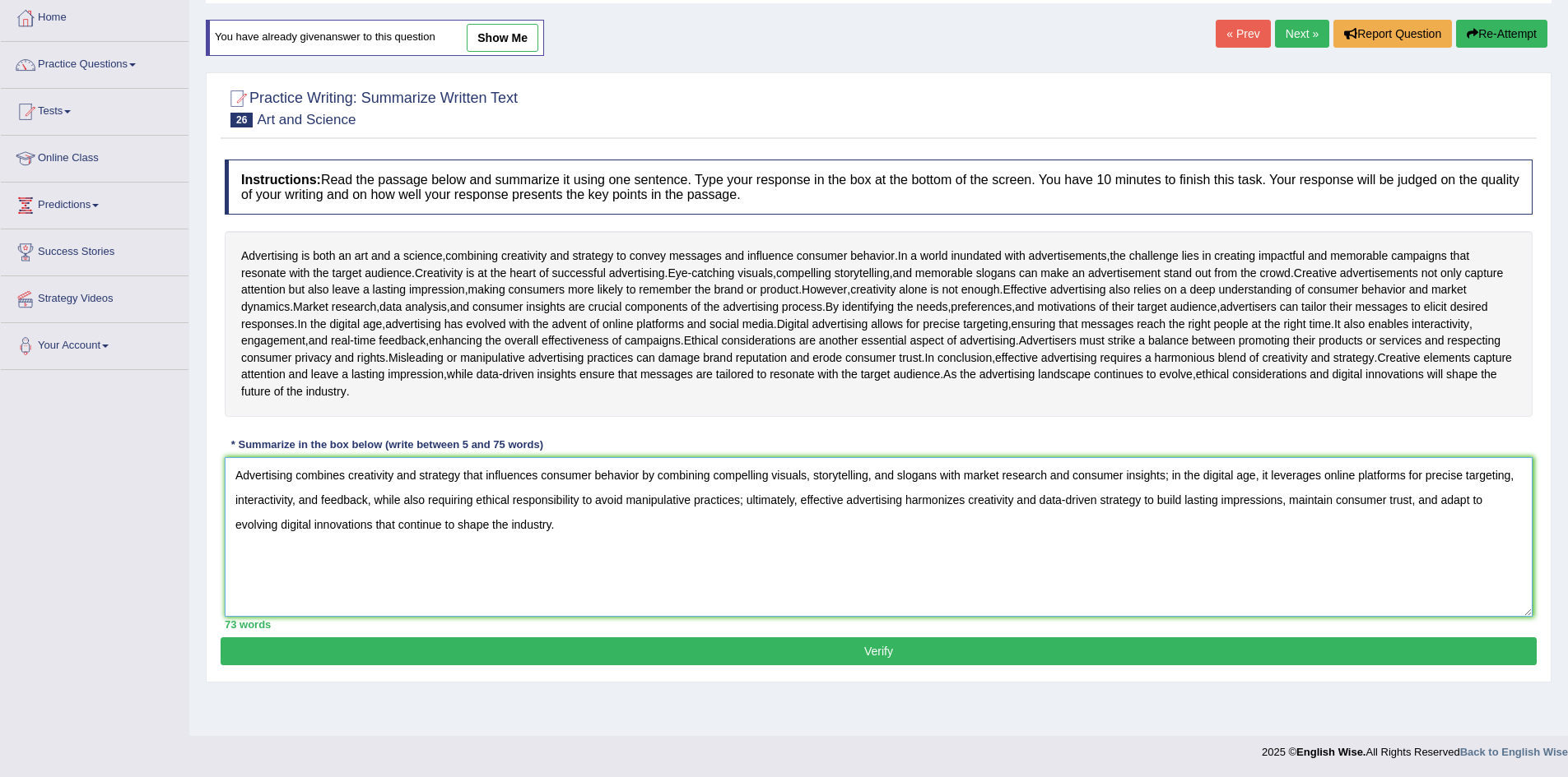
drag, startPoint x: 232, startPoint y: 520, endPoint x: 638, endPoint y: 516, distance: 406.0
click at [638, 516] on textarea "Advertising combines creativity and strategy that influences consumer behavior …" at bounding box center [878, 537] width 1307 height 160
paste textarea "o influence"
click at [626, 517] on textarea "Advertising combines creativity and strategy to influence consumer behavior by …" at bounding box center [878, 537] width 1307 height 160
drag, startPoint x: 626, startPoint y: 517, endPoint x: 694, endPoint y: 516, distance: 68.0
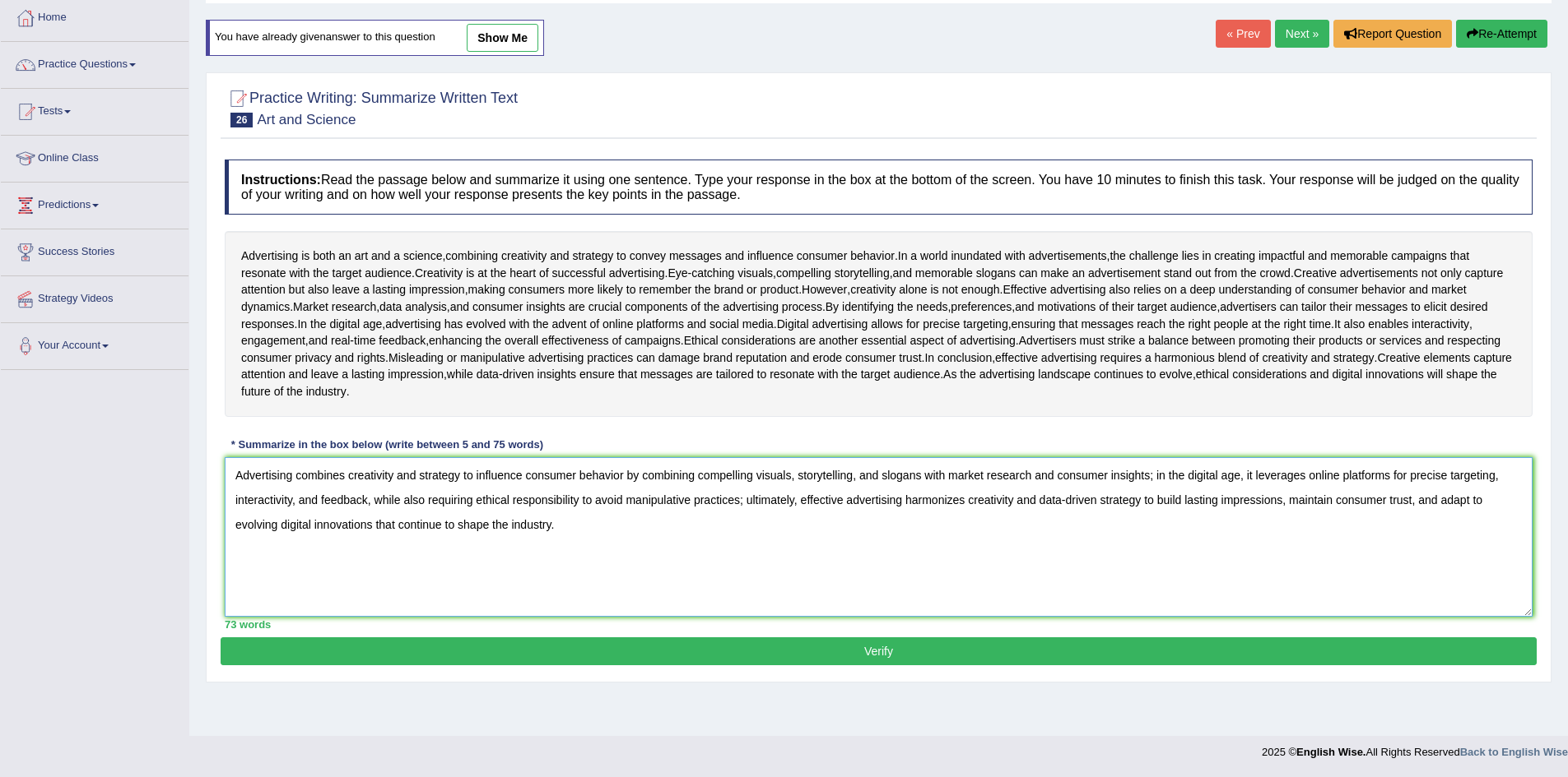
click at [694, 516] on textarea "Advertising combines creativity and strategy to influence consumer behavior by …" at bounding box center [878, 537] width 1307 height 160
paste textarea "Creativity—through"
click at [627, 519] on textarea "Advertising combines creativity and strategy to influence consumer behavior Cre…" at bounding box center [878, 537] width 1307 height 160
click at [672, 521] on textarea "Advertising combines creativity and strategy to influence consumer behavior Cre…" at bounding box center [878, 537] width 1307 height 160
type textarea "Advertising combines creativity and strategy to influence consumer behavior thr…"
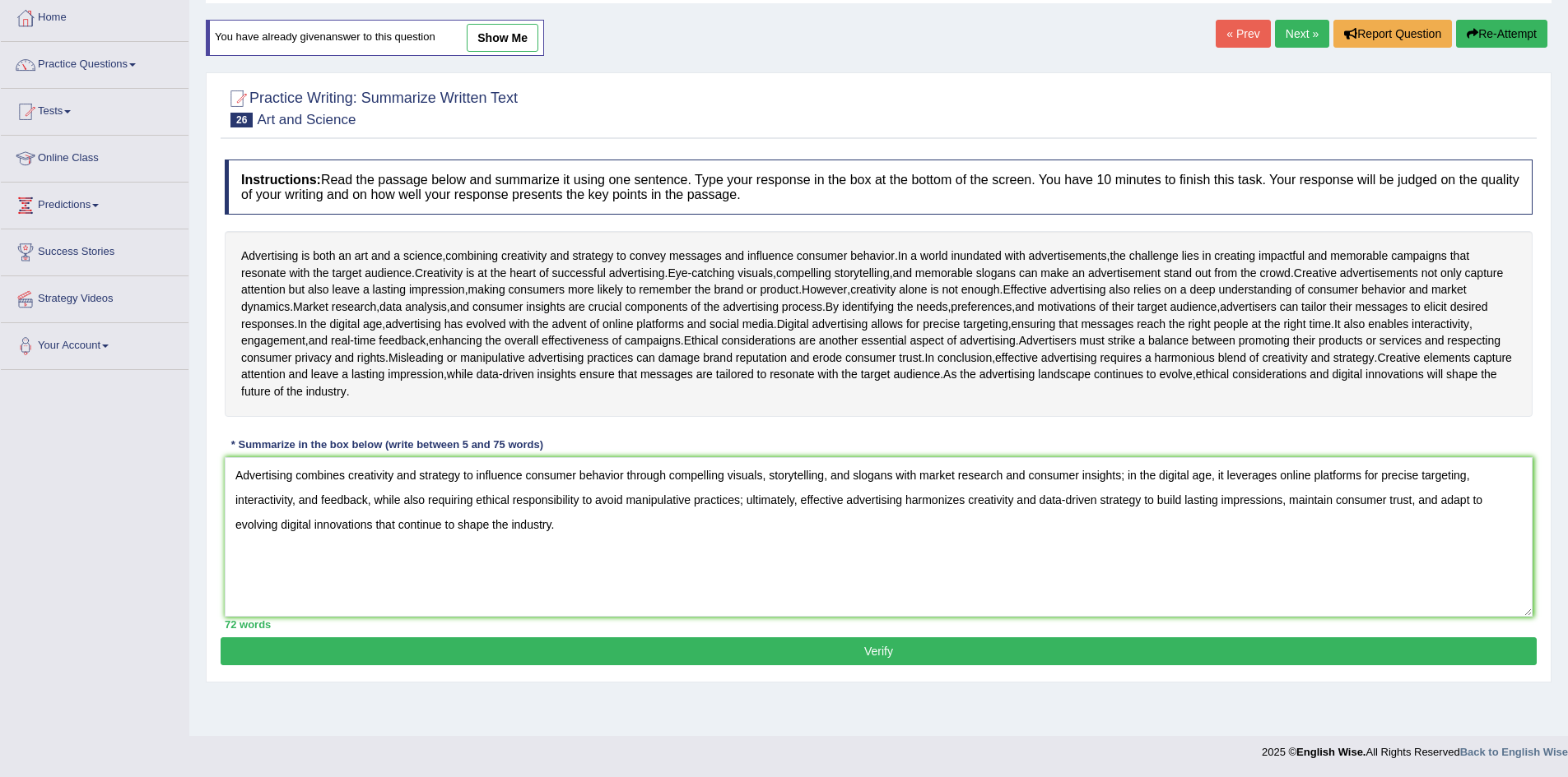
click at [908, 665] on button "Verify" at bounding box center [878, 651] width 1316 height 28
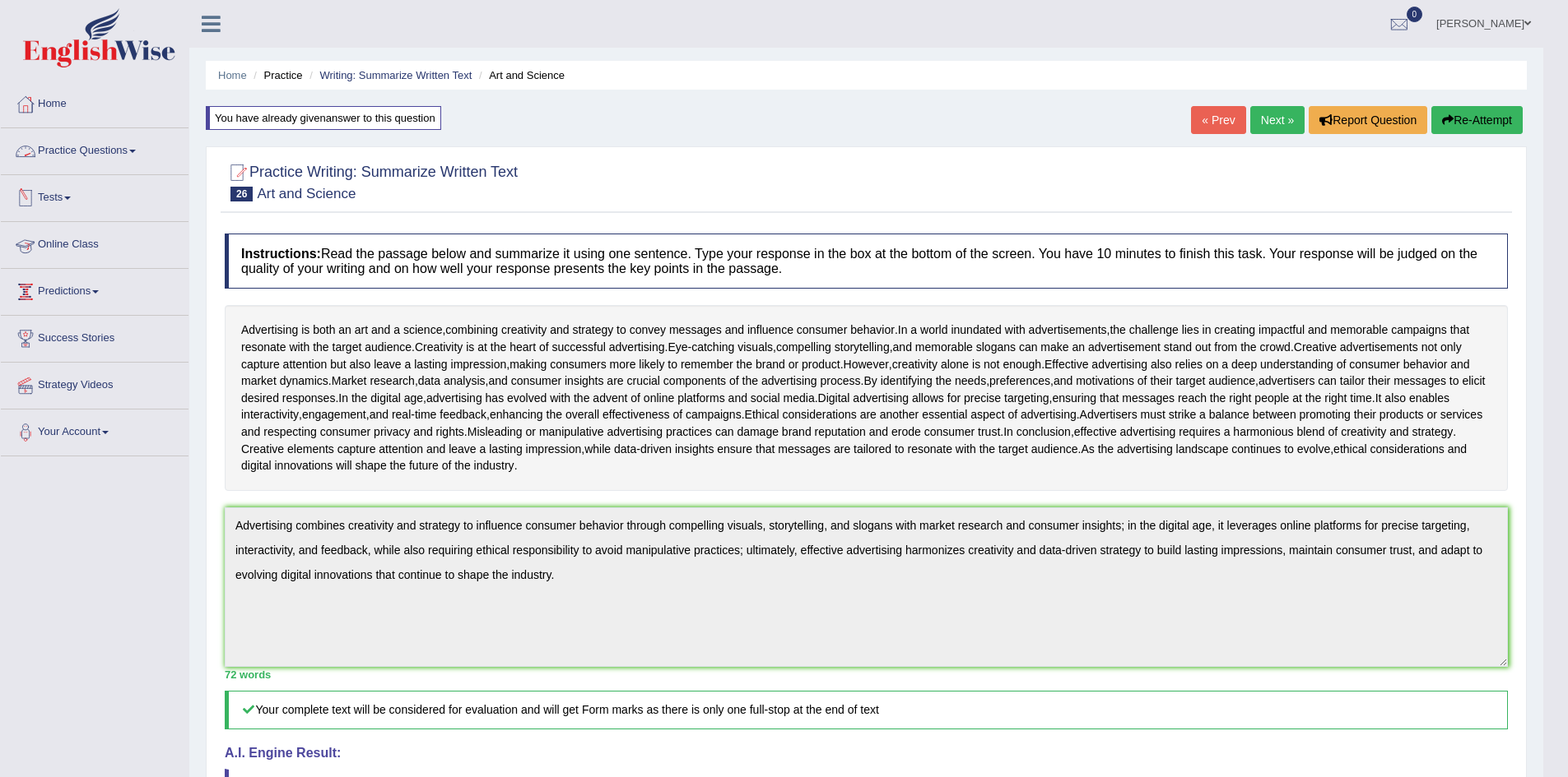
scroll to position [164, 0]
